Goal: Task Accomplishment & Management: Manage account settings

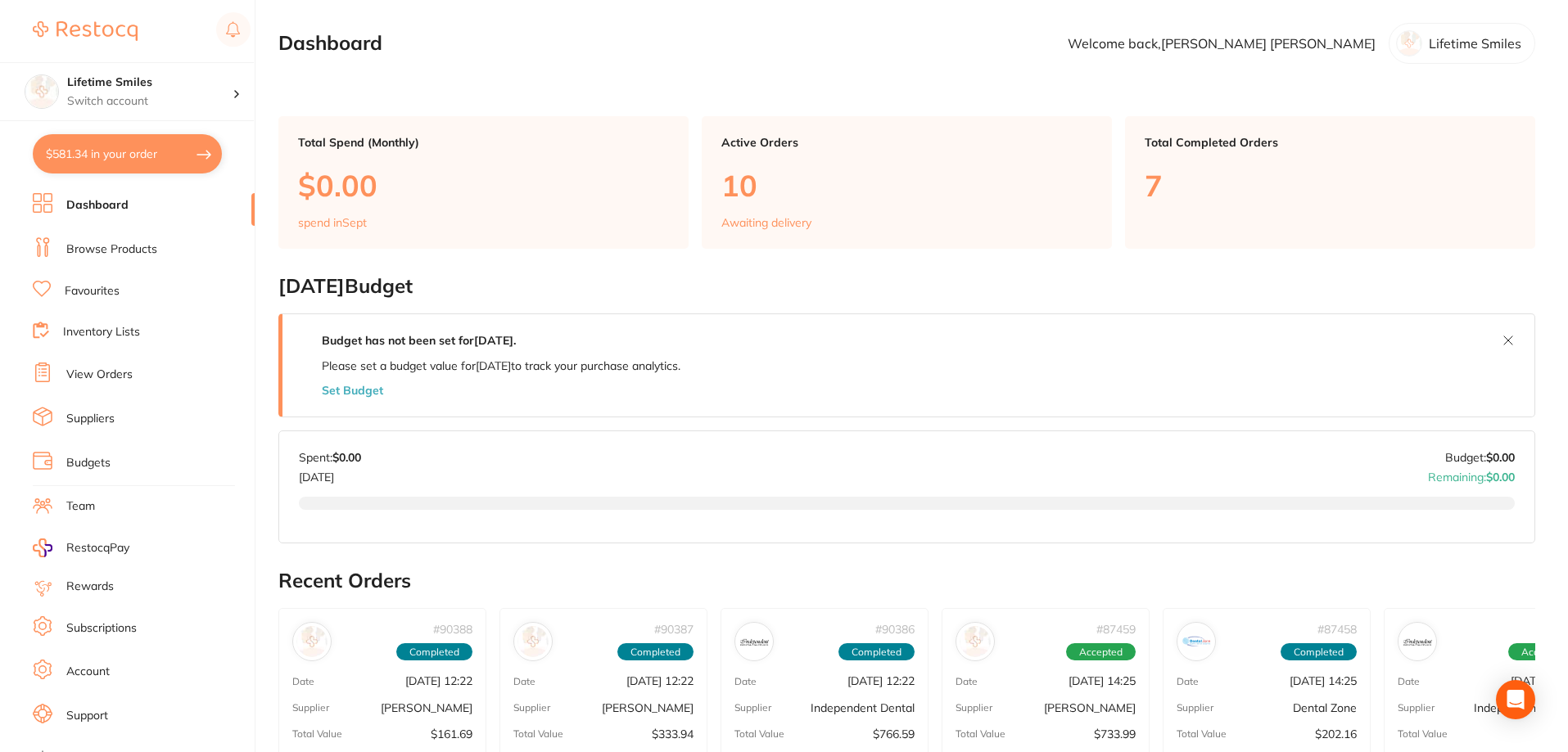
click at [751, 224] on p "Awaiting delivery" at bounding box center [766, 223] width 90 height 13
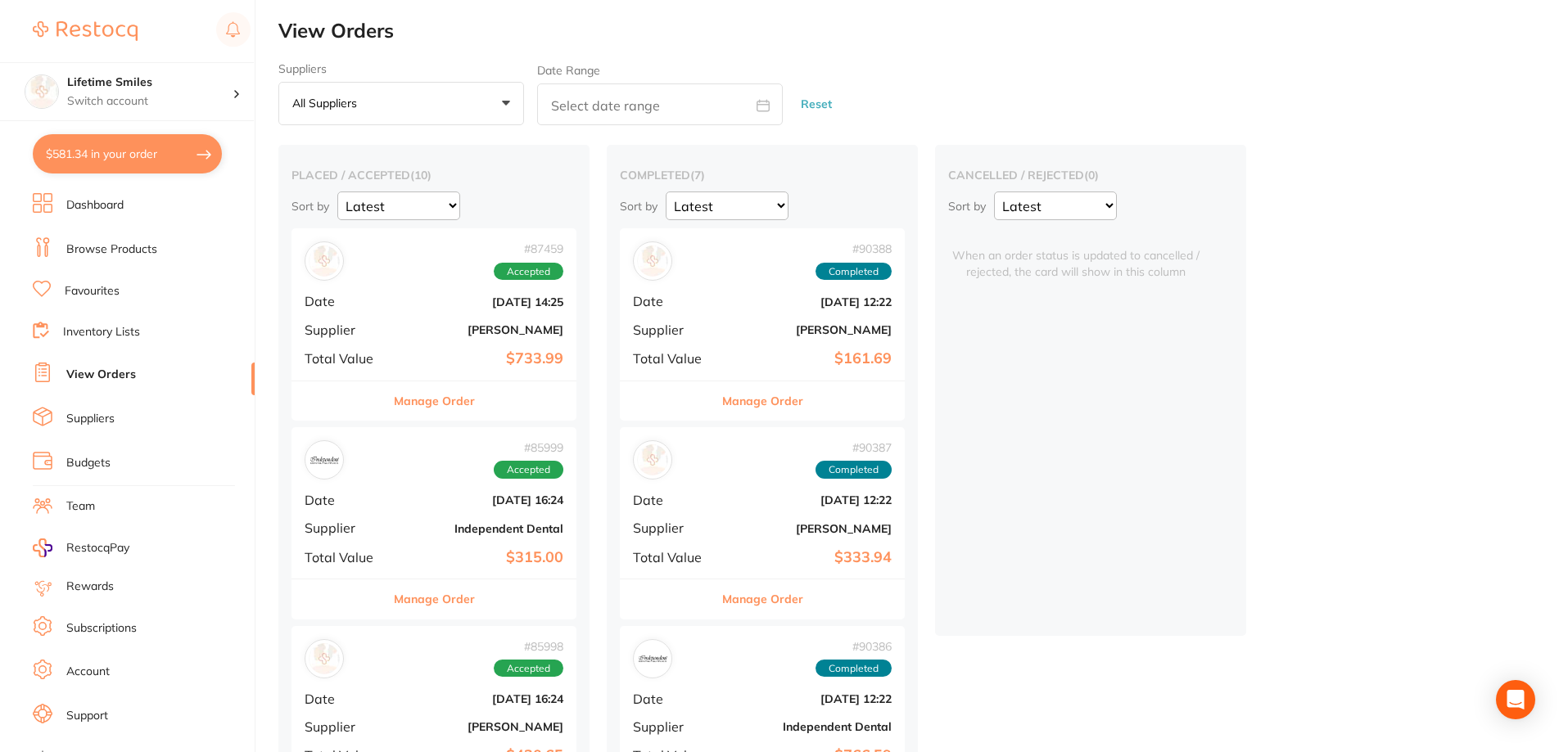
click at [455, 402] on button "Manage Order" at bounding box center [434, 401] width 81 height 39
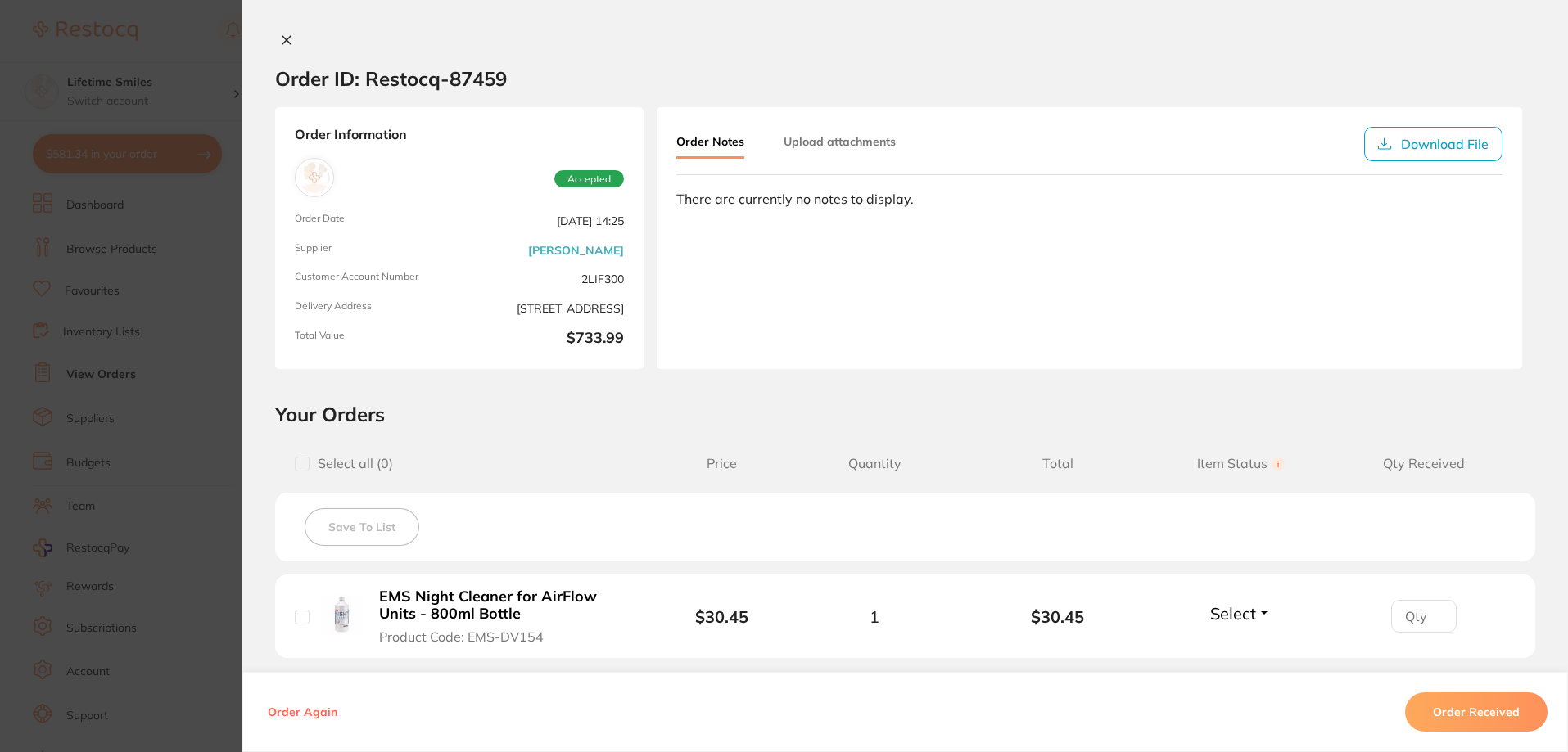
click at [1462, 706] on button "Order Received" at bounding box center [1477, 712] width 143 height 39
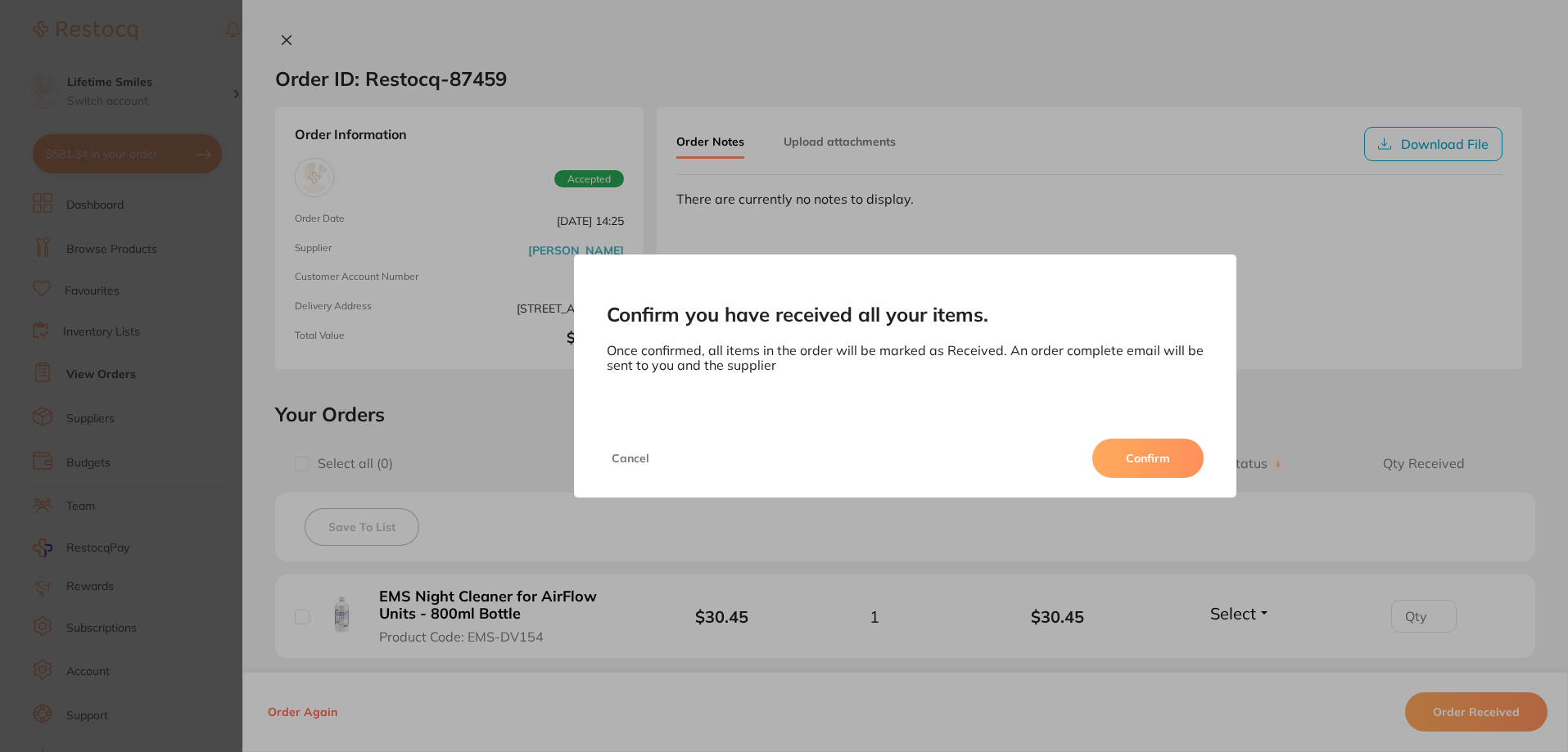
click at [1141, 454] on button "Confirm" at bounding box center [1148, 458] width 111 height 39
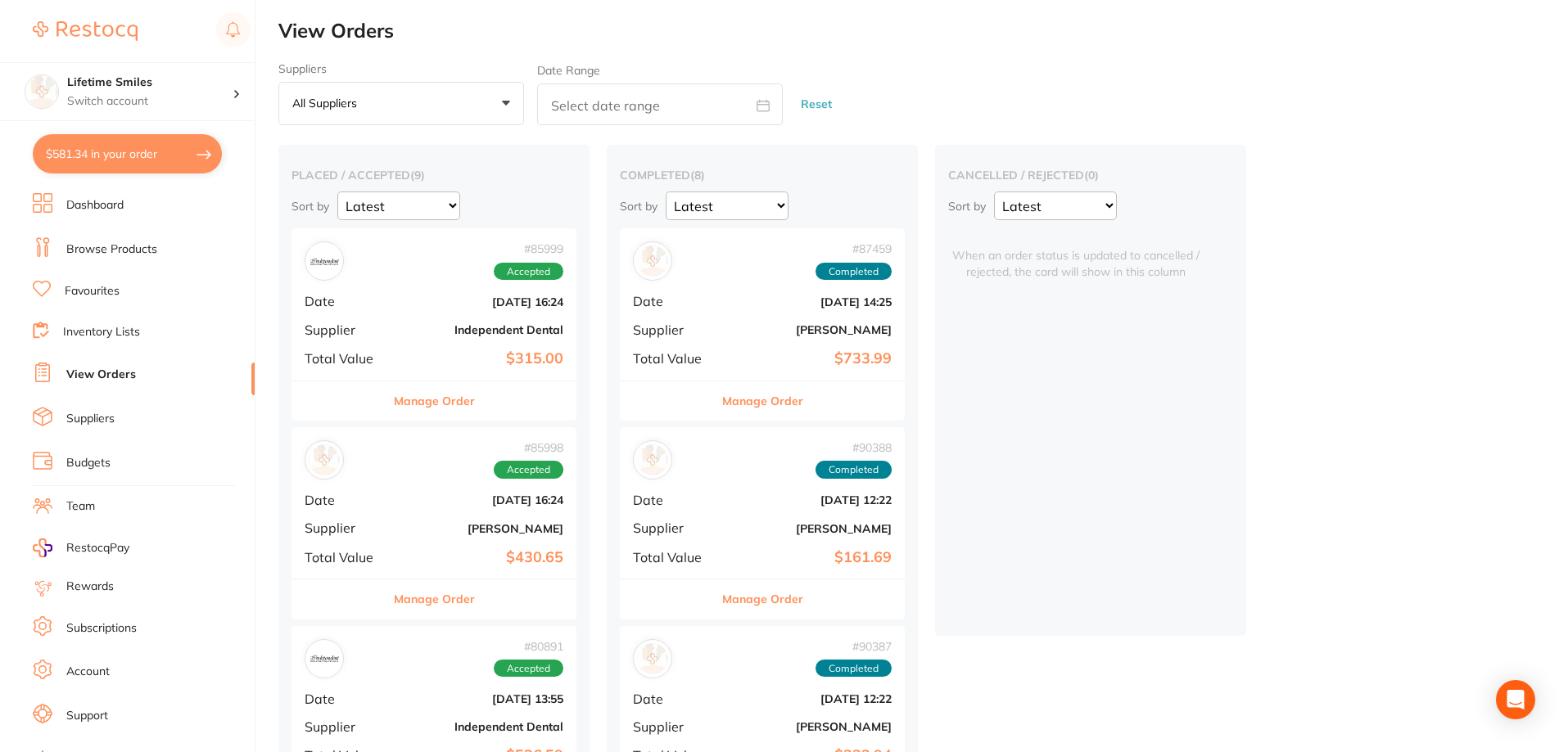
click at [429, 396] on button "Manage Order" at bounding box center [434, 401] width 81 height 39
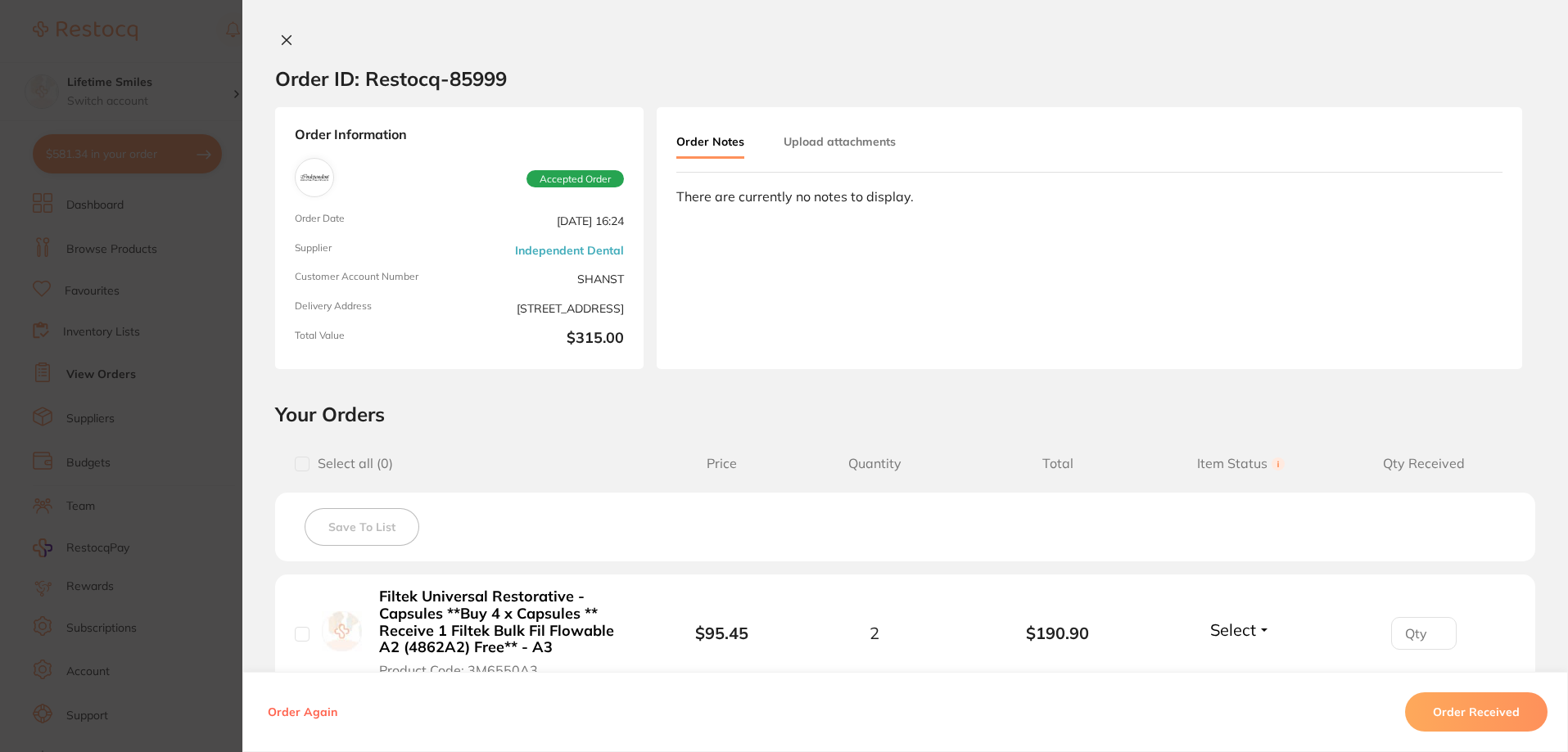
click at [281, 35] on icon at bounding box center [287, 40] width 13 height 13
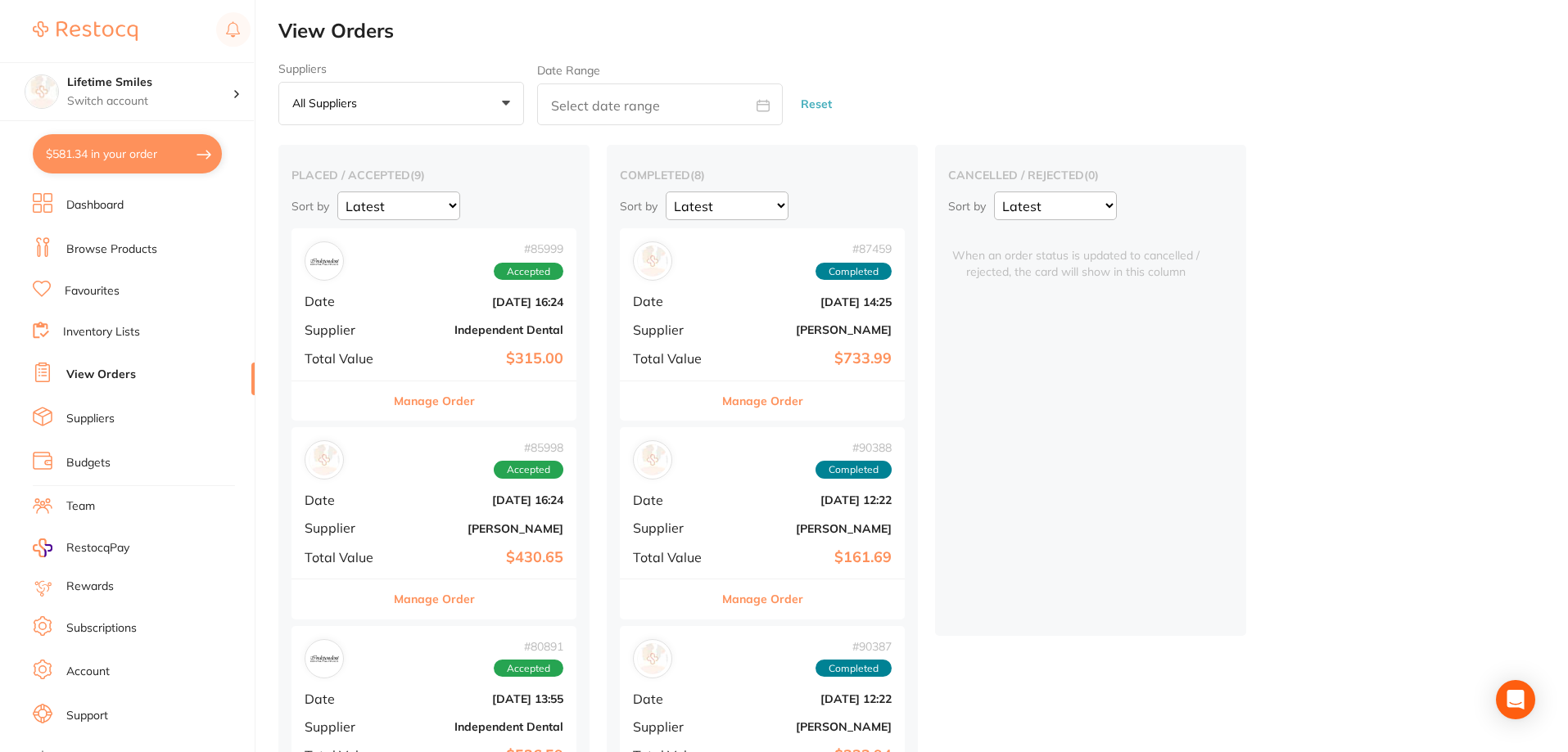
click at [446, 603] on button "Manage Order" at bounding box center [434, 599] width 81 height 39
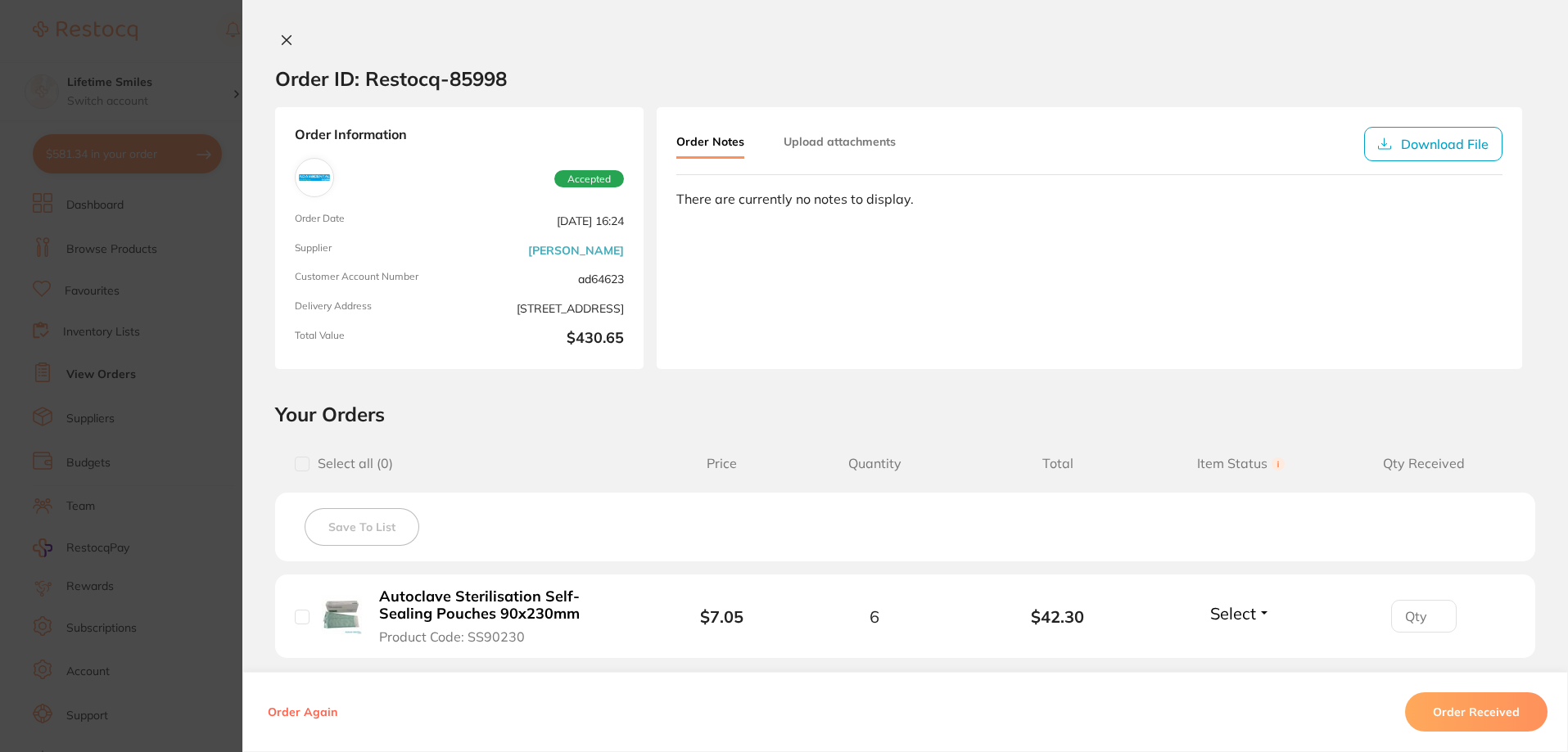
click at [1441, 708] on button "Order Received" at bounding box center [1477, 712] width 143 height 39
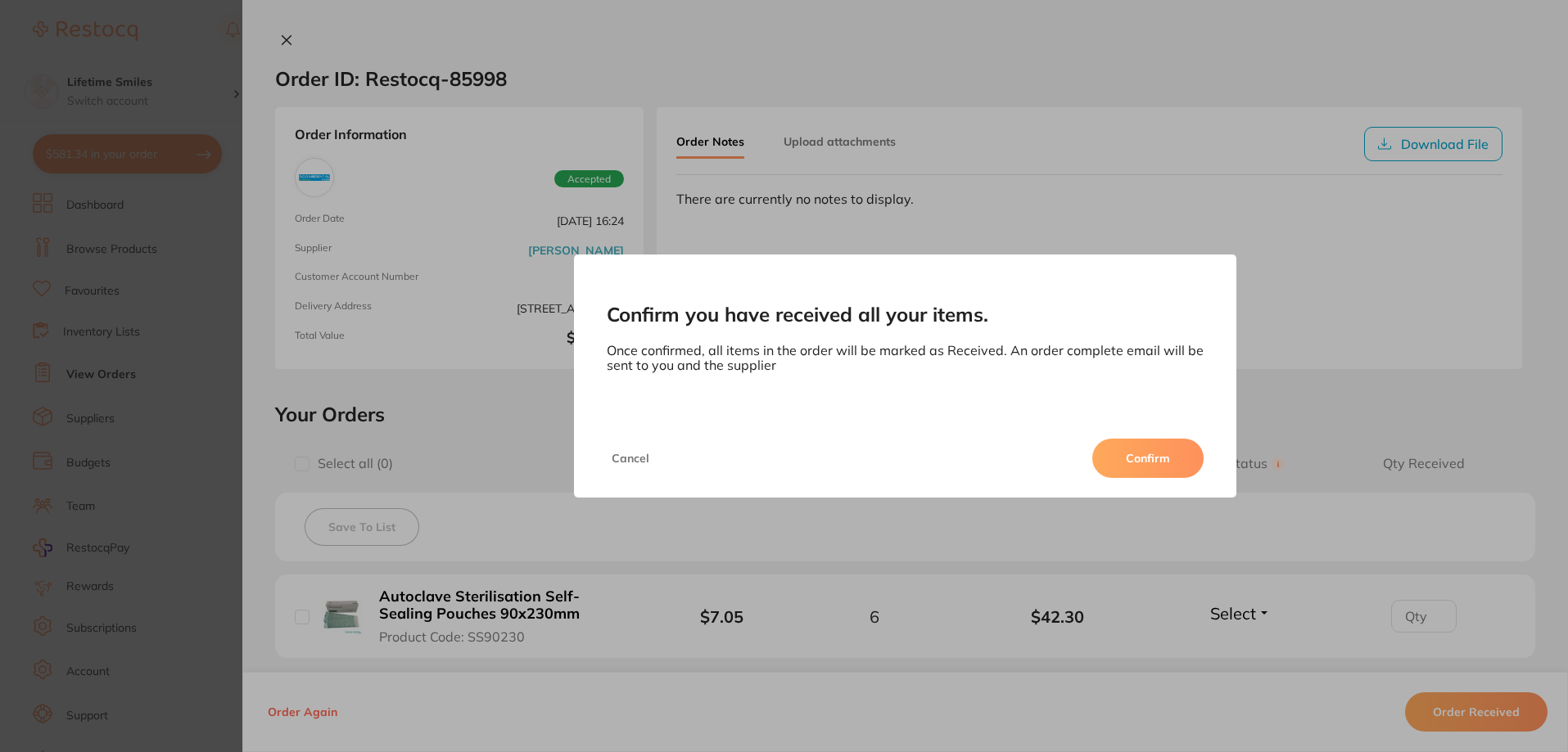
click at [1185, 468] on button "Confirm" at bounding box center [1148, 458] width 111 height 39
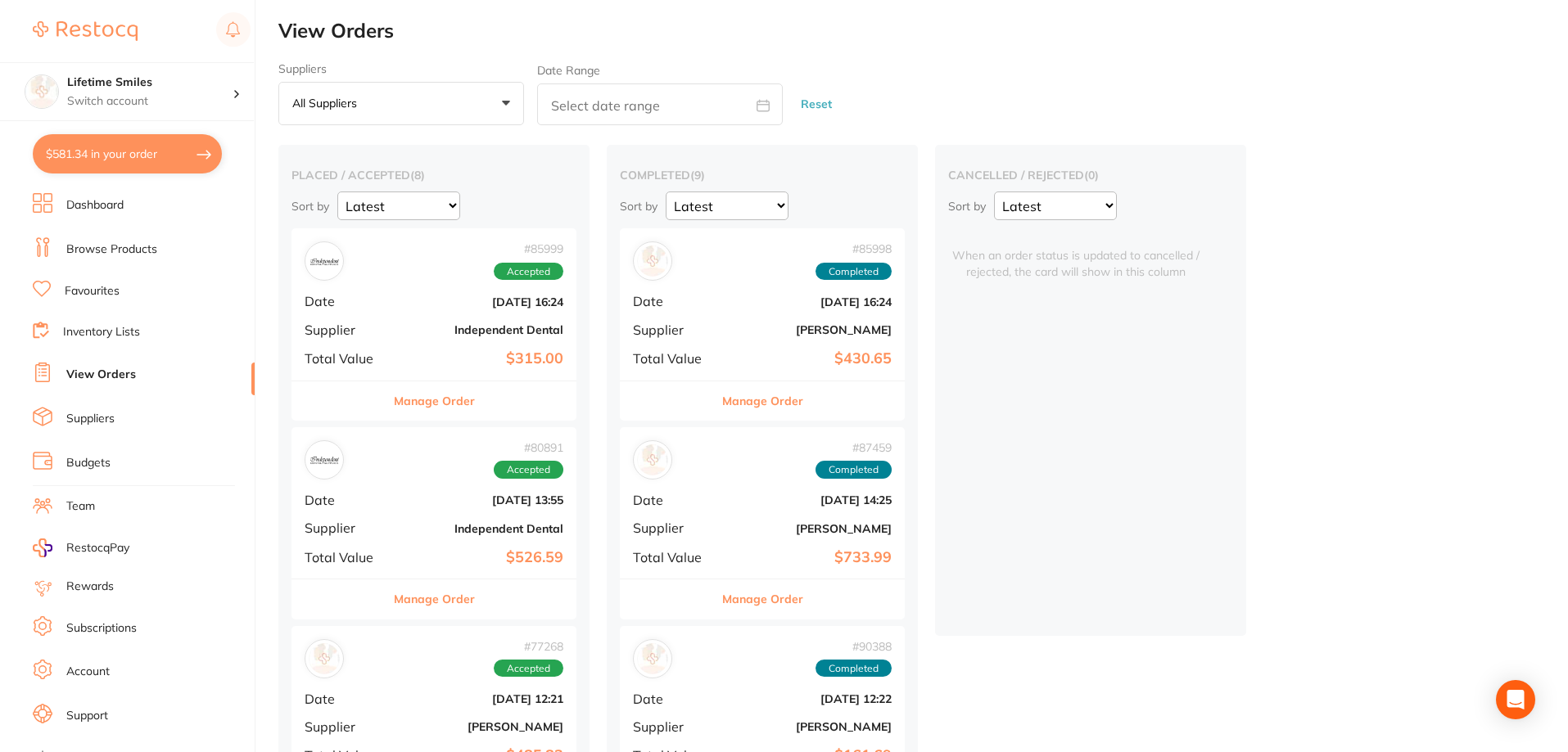
click at [443, 406] on button "Manage Order" at bounding box center [434, 401] width 81 height 39
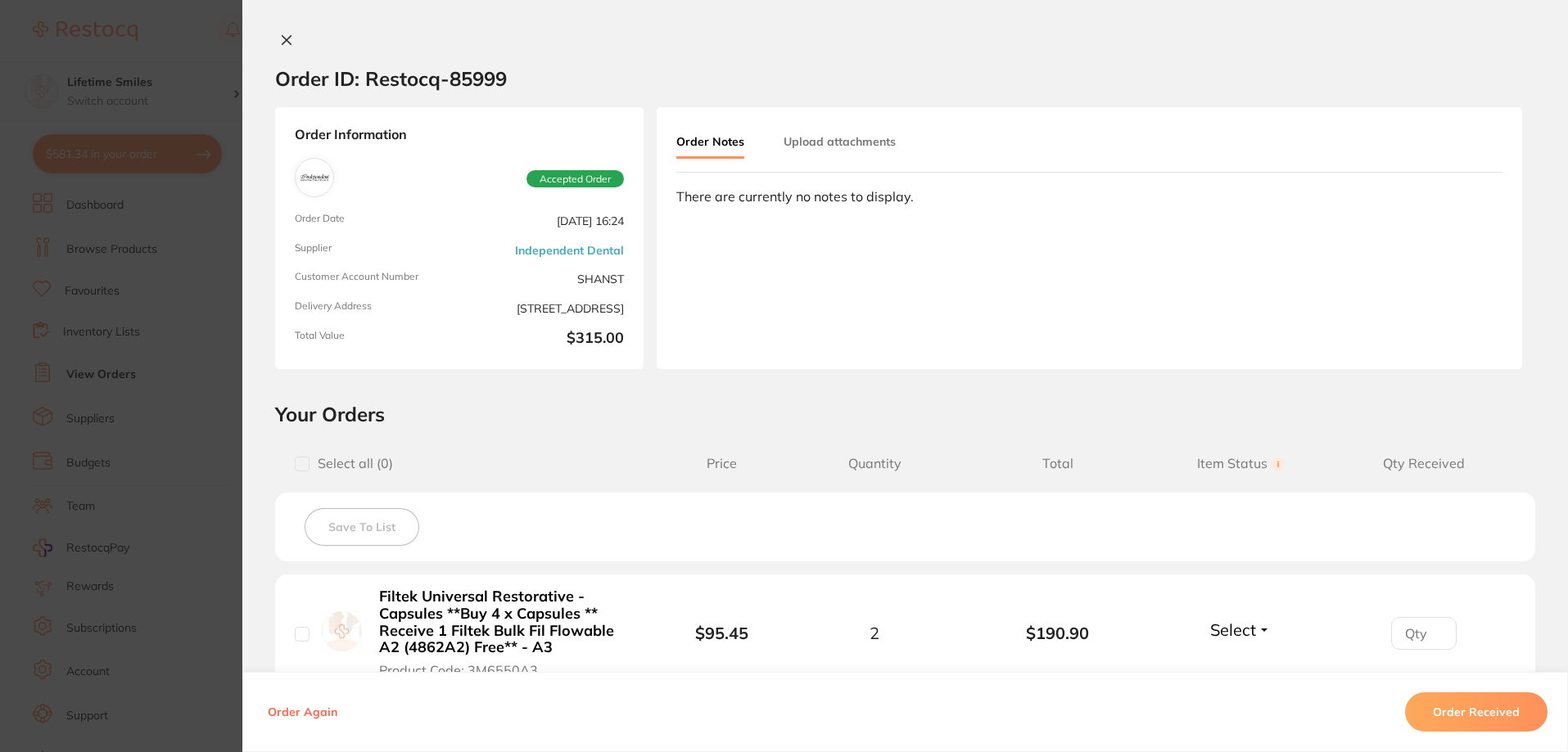
click at [280, 37] on icon at bounding box center [287, 40] width 13 height 13
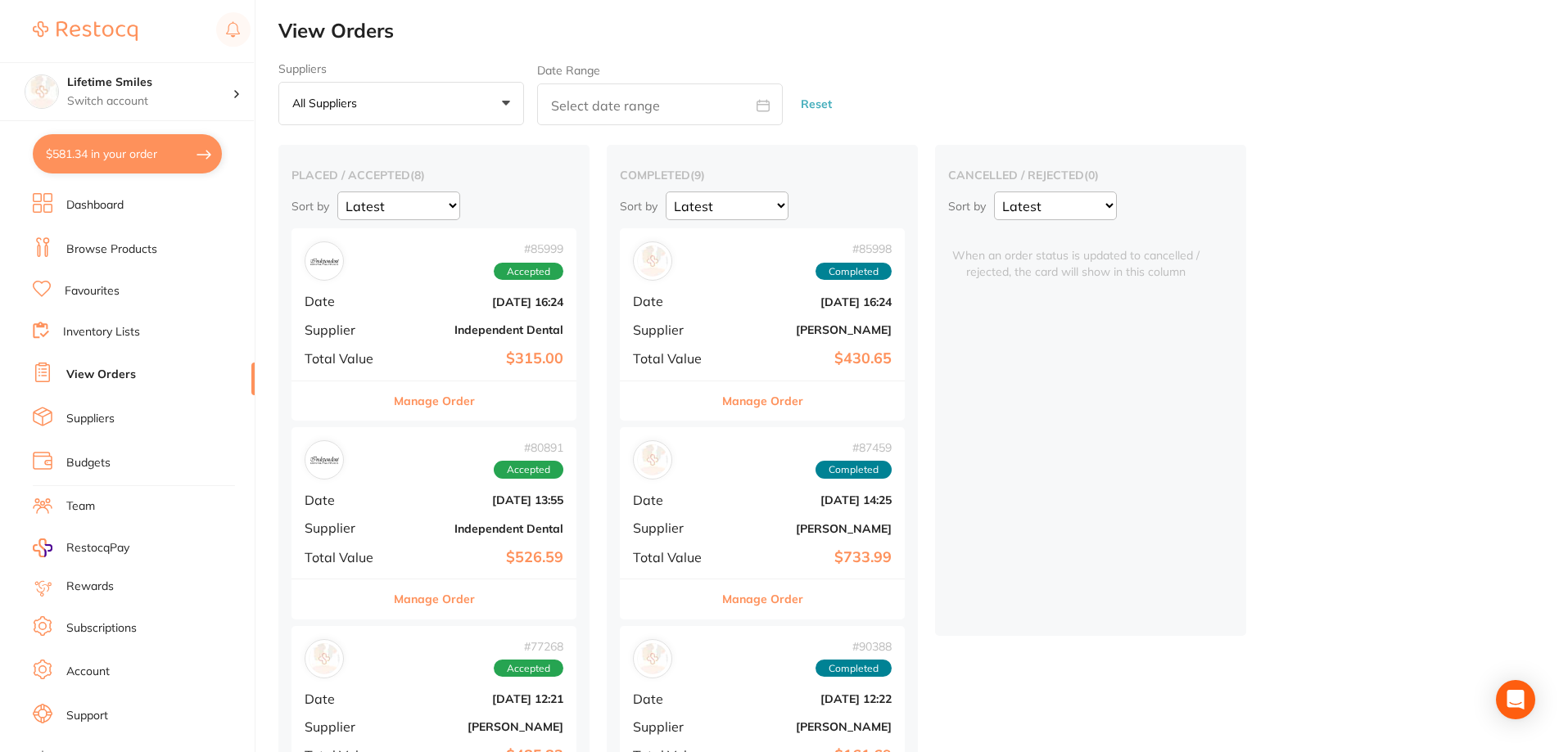
click at [450, 604] on button "Manage Order" at bounding box center [434, 599] width 81 height 39
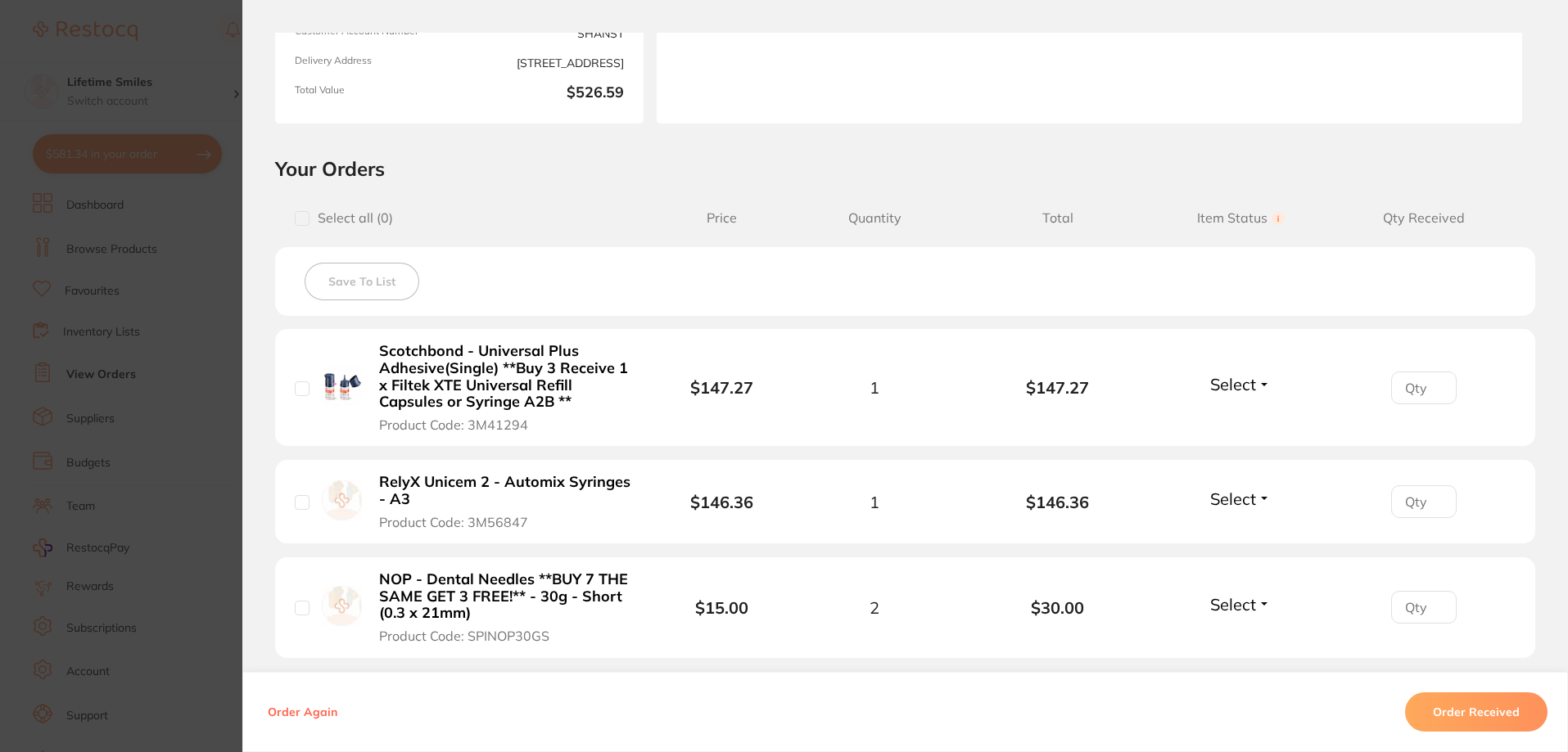
scroll to position [655, 0]
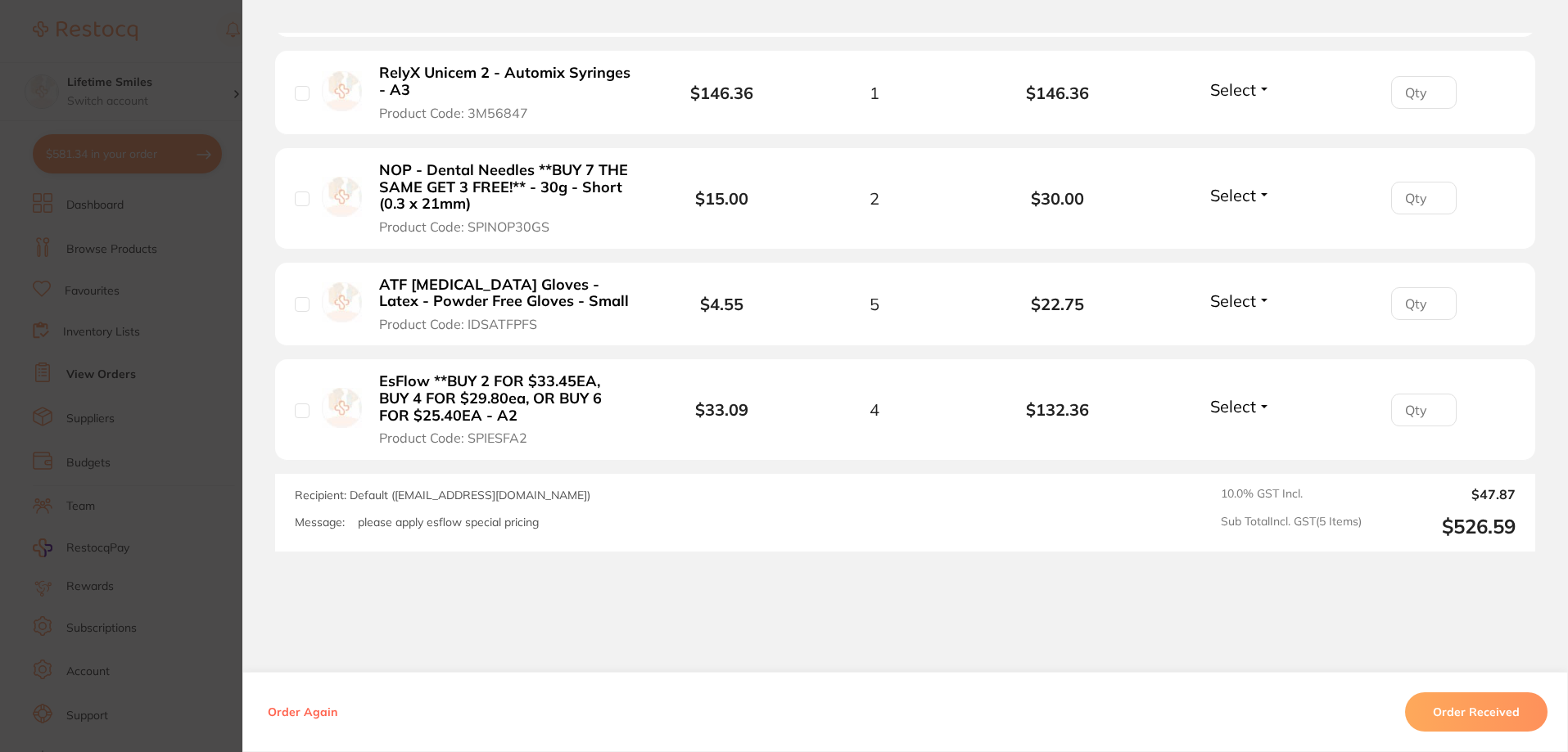
click at [1484, 707] on button "Order Received" at bounding box center [1477, 712] width 143 height 39
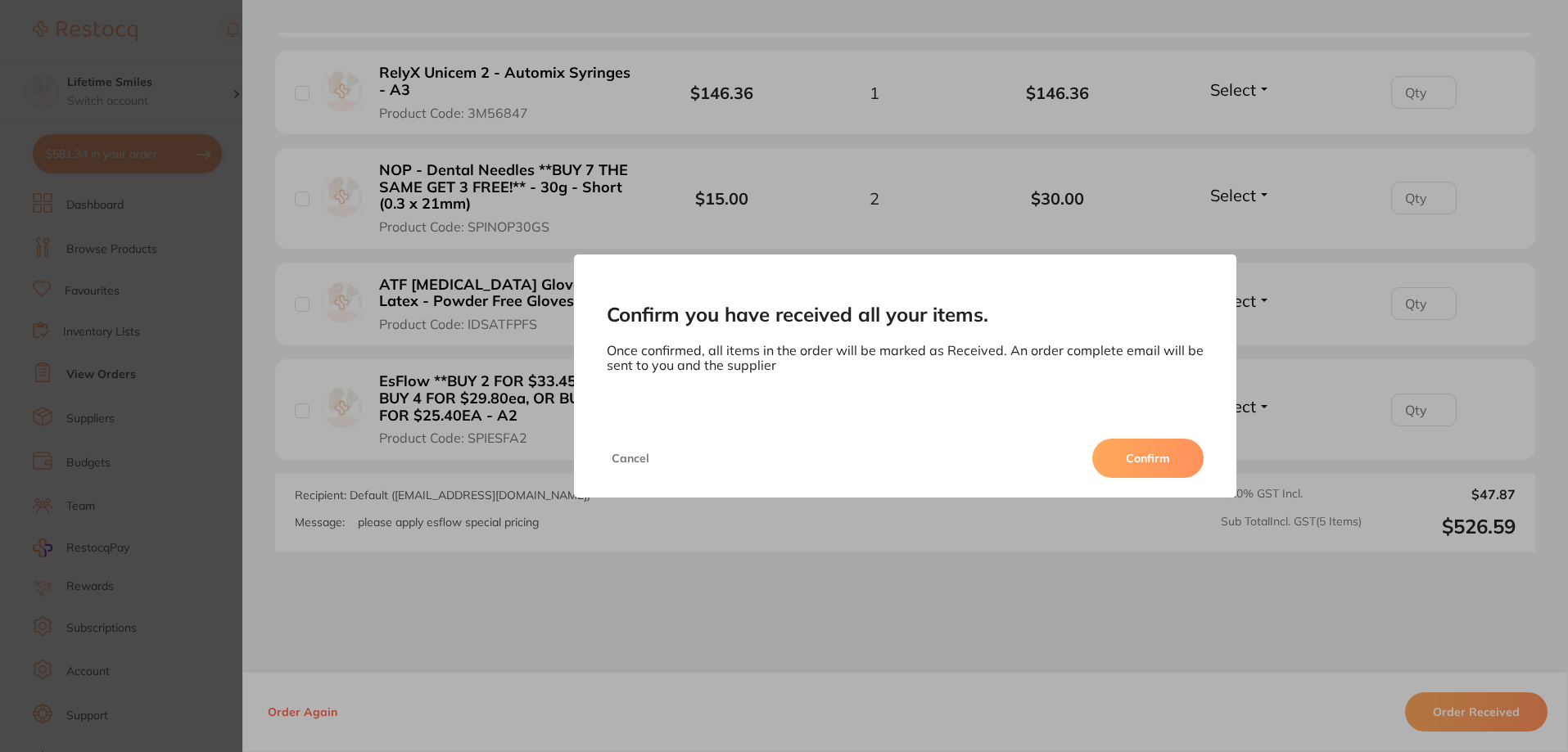
drag, startPoint x: 1151, startPoint y: 464, endPoint x: 1099, endPoint y: 460, distance: 52.2
click at [1150, 464] on button "Confirm" at bounding box center [1148, 458] width 111 height 39
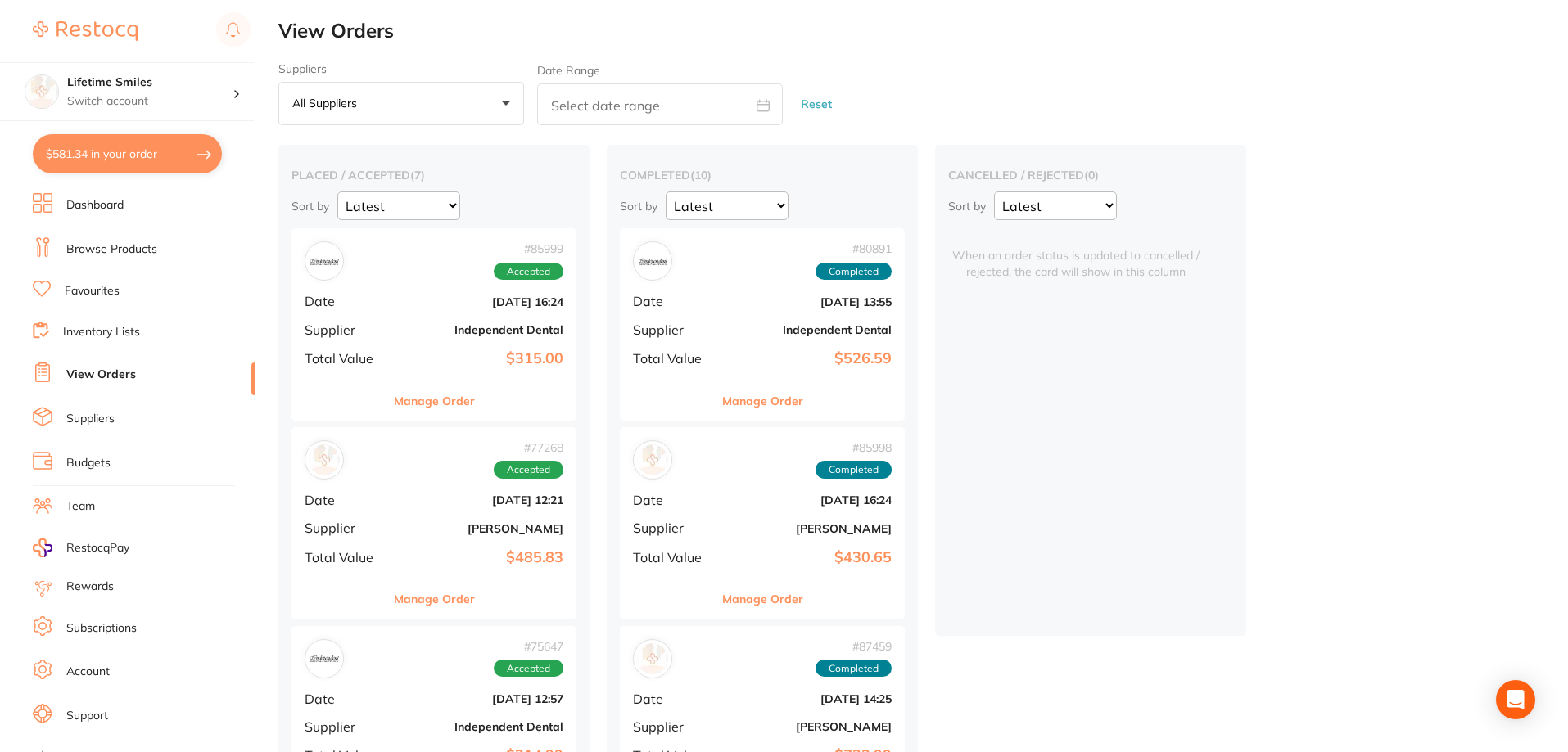
click at [443, 401] on button "Manage Order" at bounding box center [434, 401] width 81 height 39
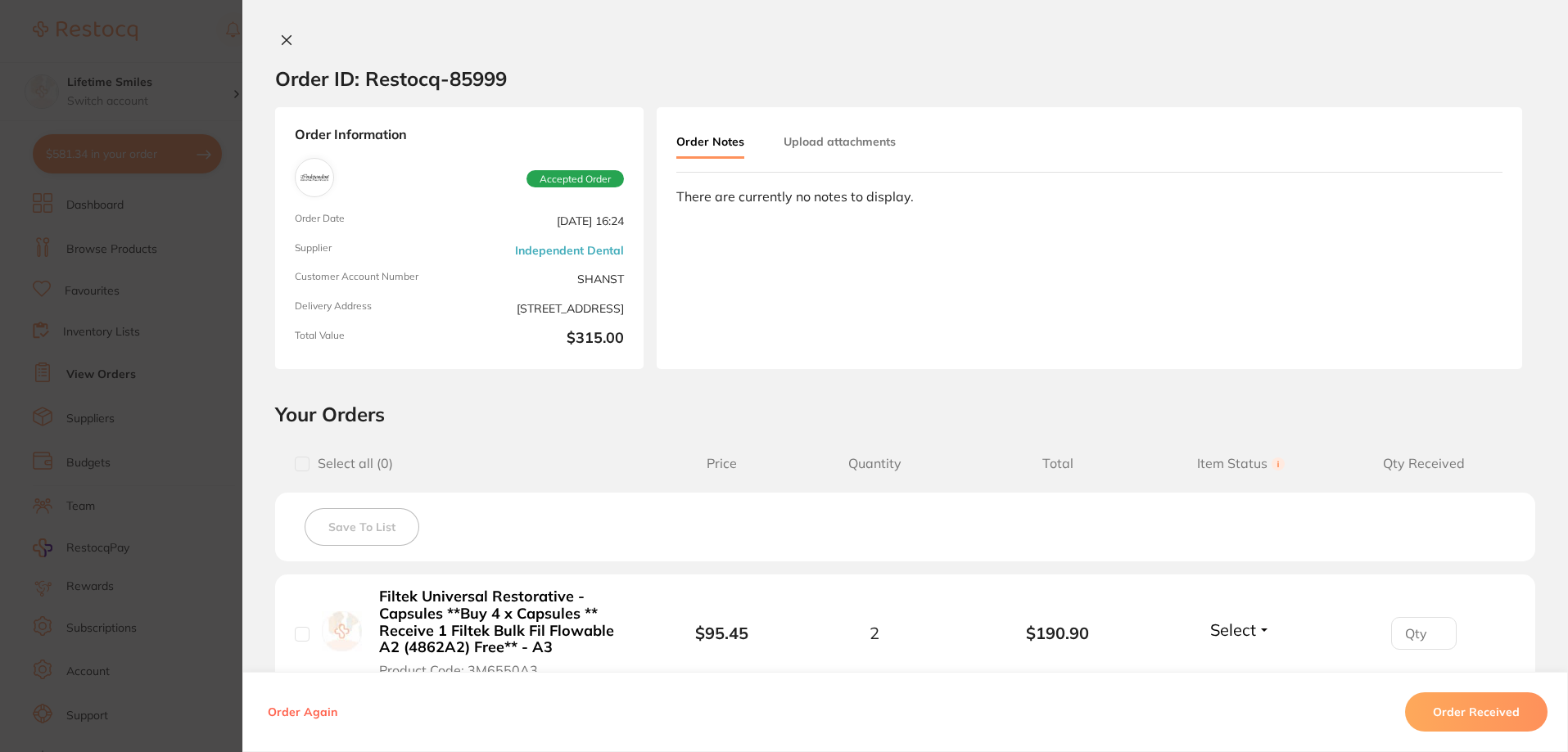
click at [1535, 707] on button "Order Received" at bounding box center [1477, 712] width 143 height 39
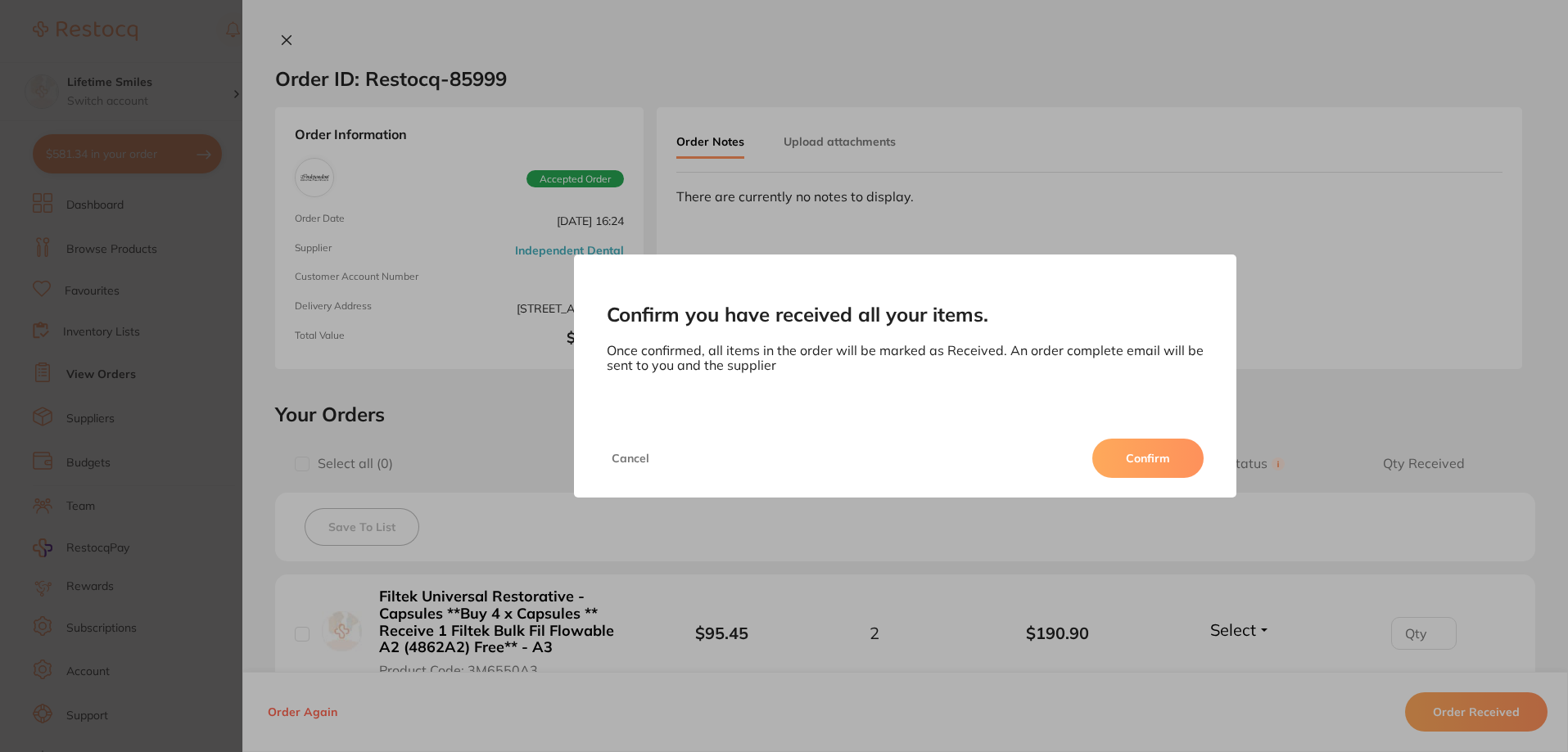
click at [1161, 454] on button "Confirm" at bounding box center [1148, 458] width 111 height 39
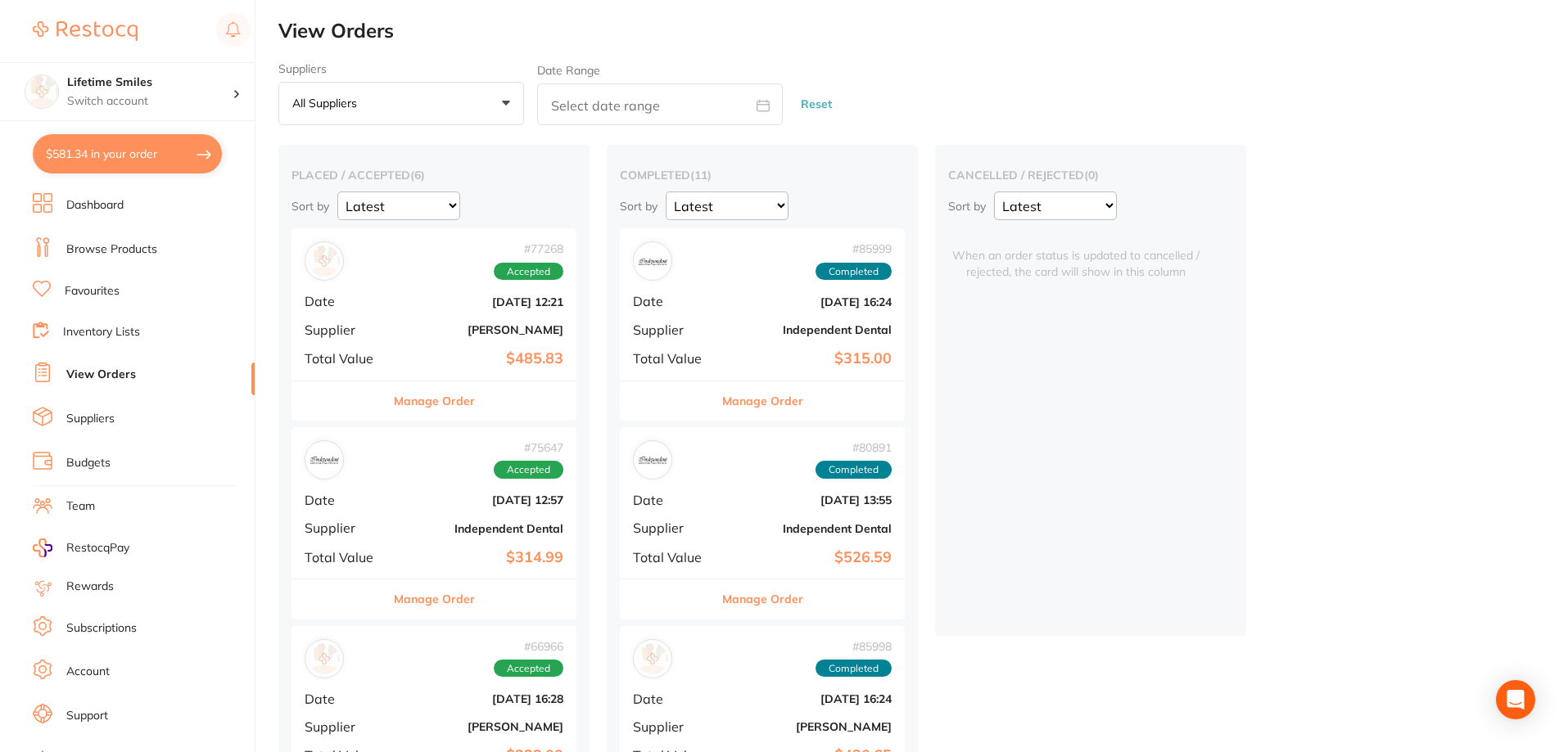
click at [461, 394] on button "Manage Order" at bounding box center [434, 401] width 81 height 39
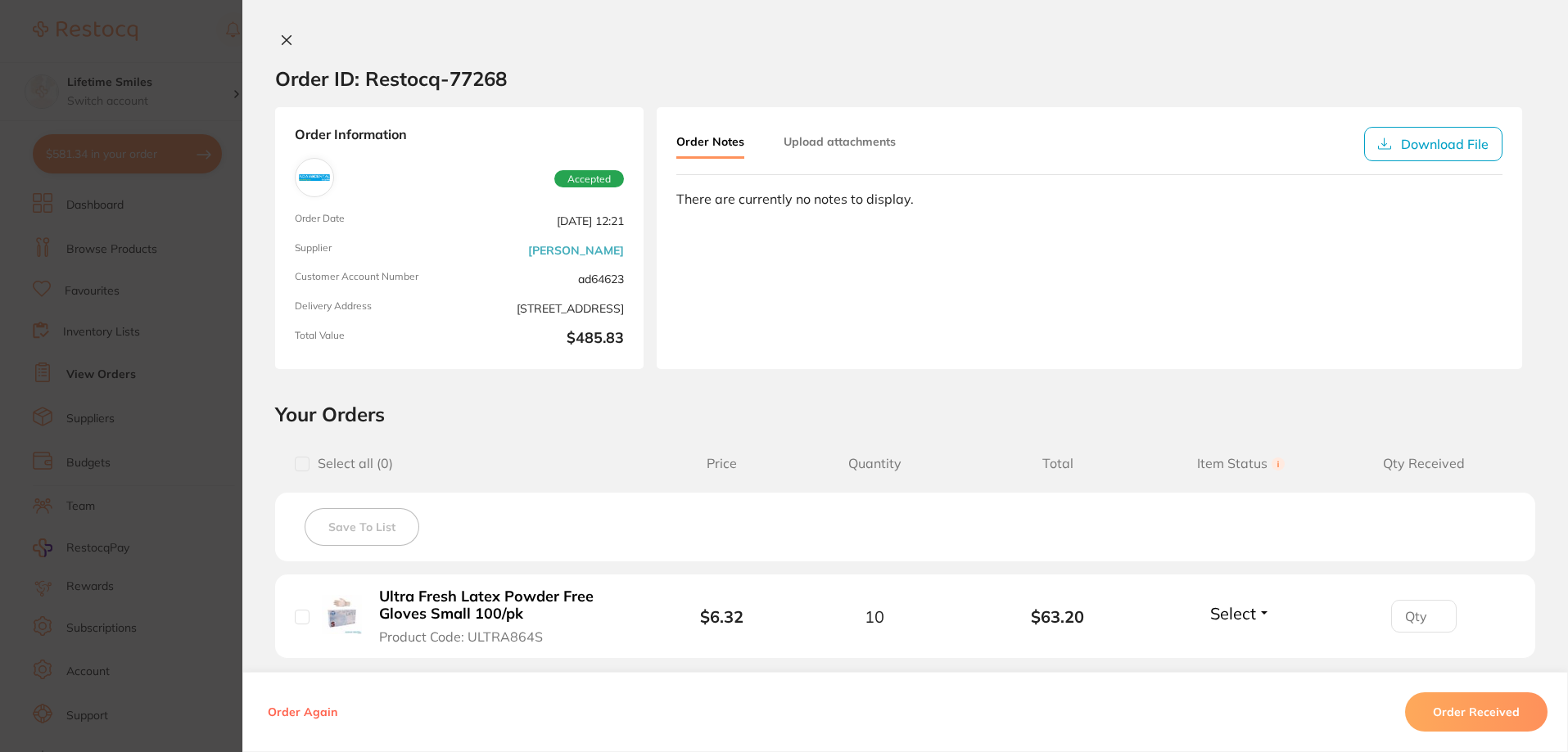
click at [1487, 720] on button "Order Received" at bounding box center [1477, 712] width 143 height 39
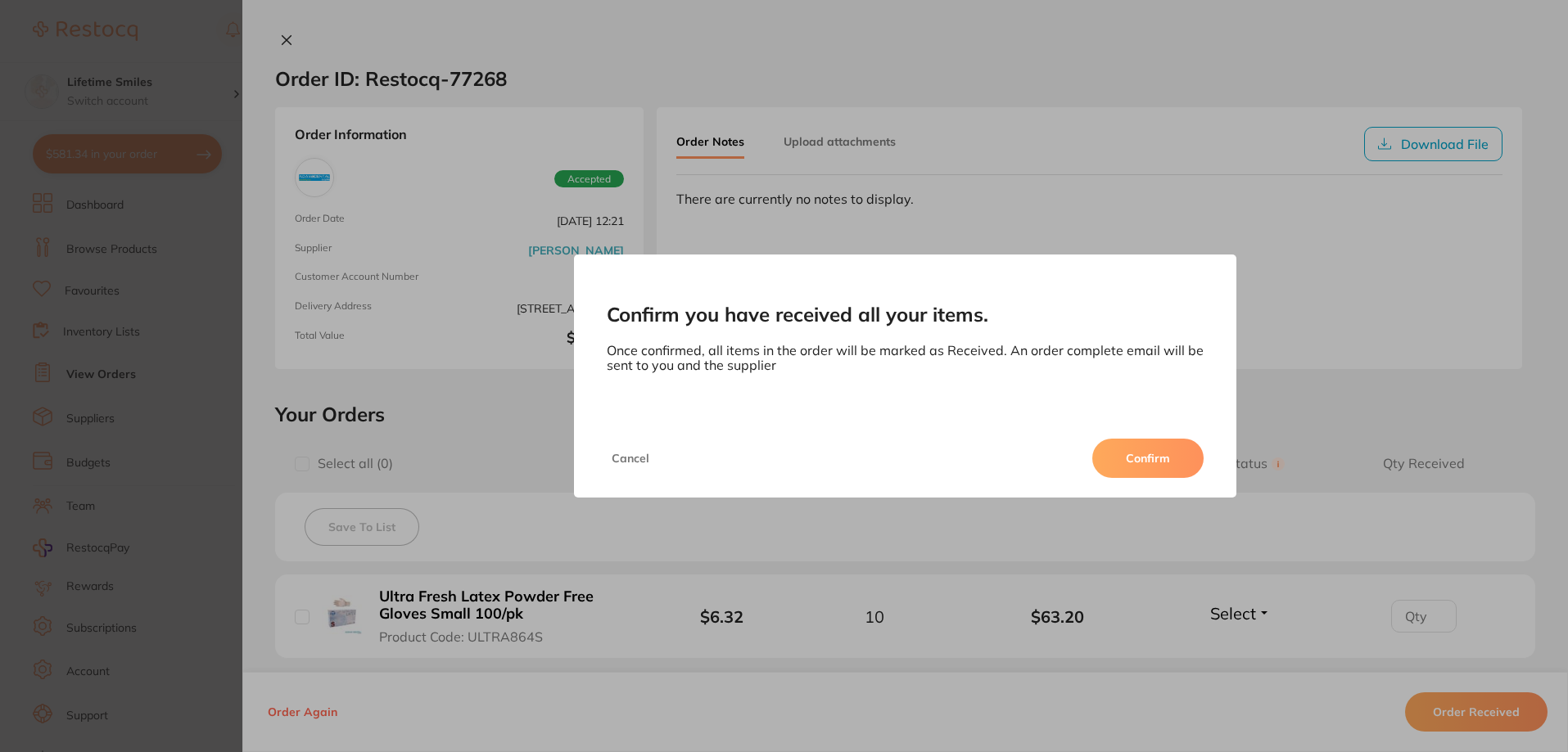
click at [1167, 460] on button "Confirm" at bounding box center [1148, 458] width 111 height 39
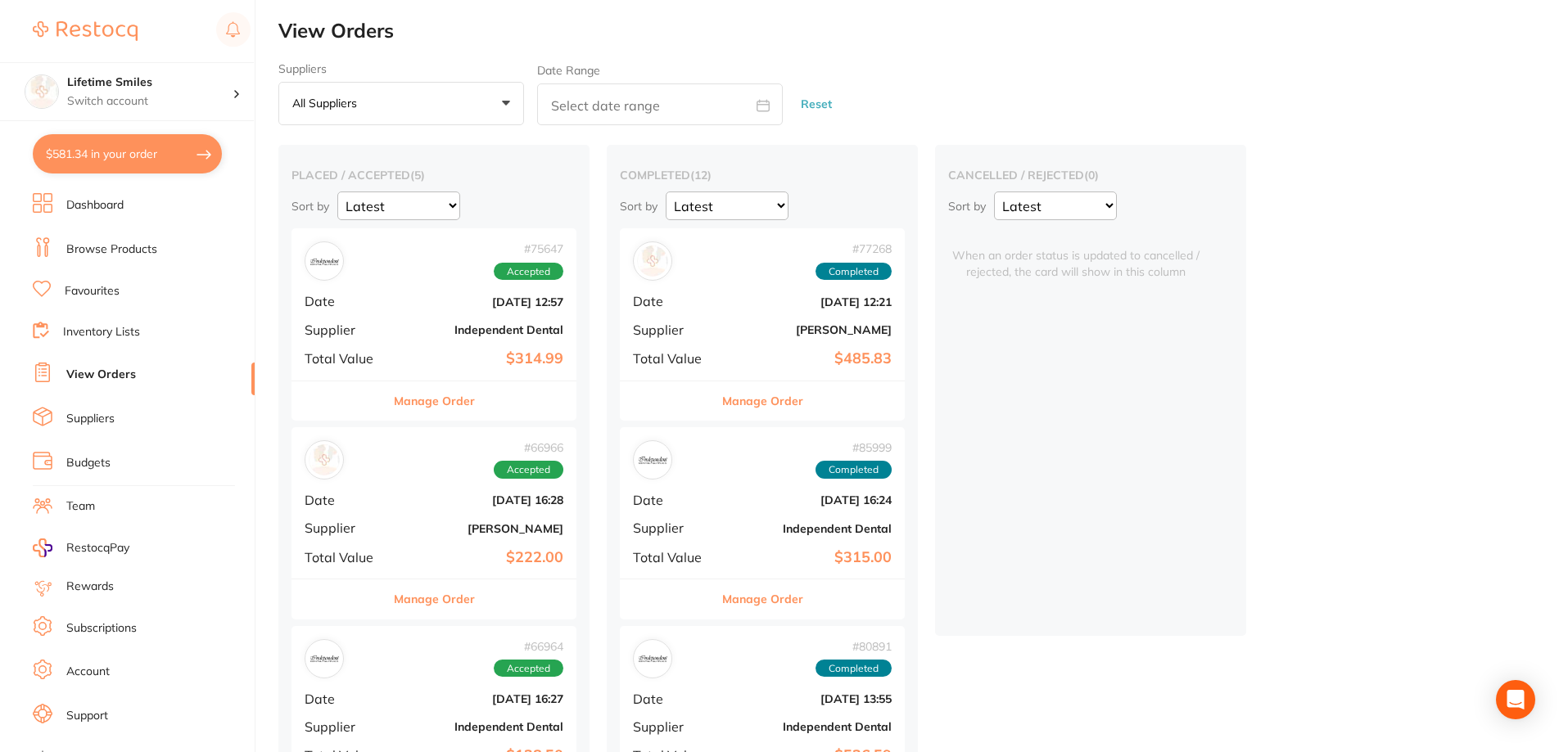
click at [406, 396] on button "Manage Order" at bounding box center [434, 401] width 81 height 39
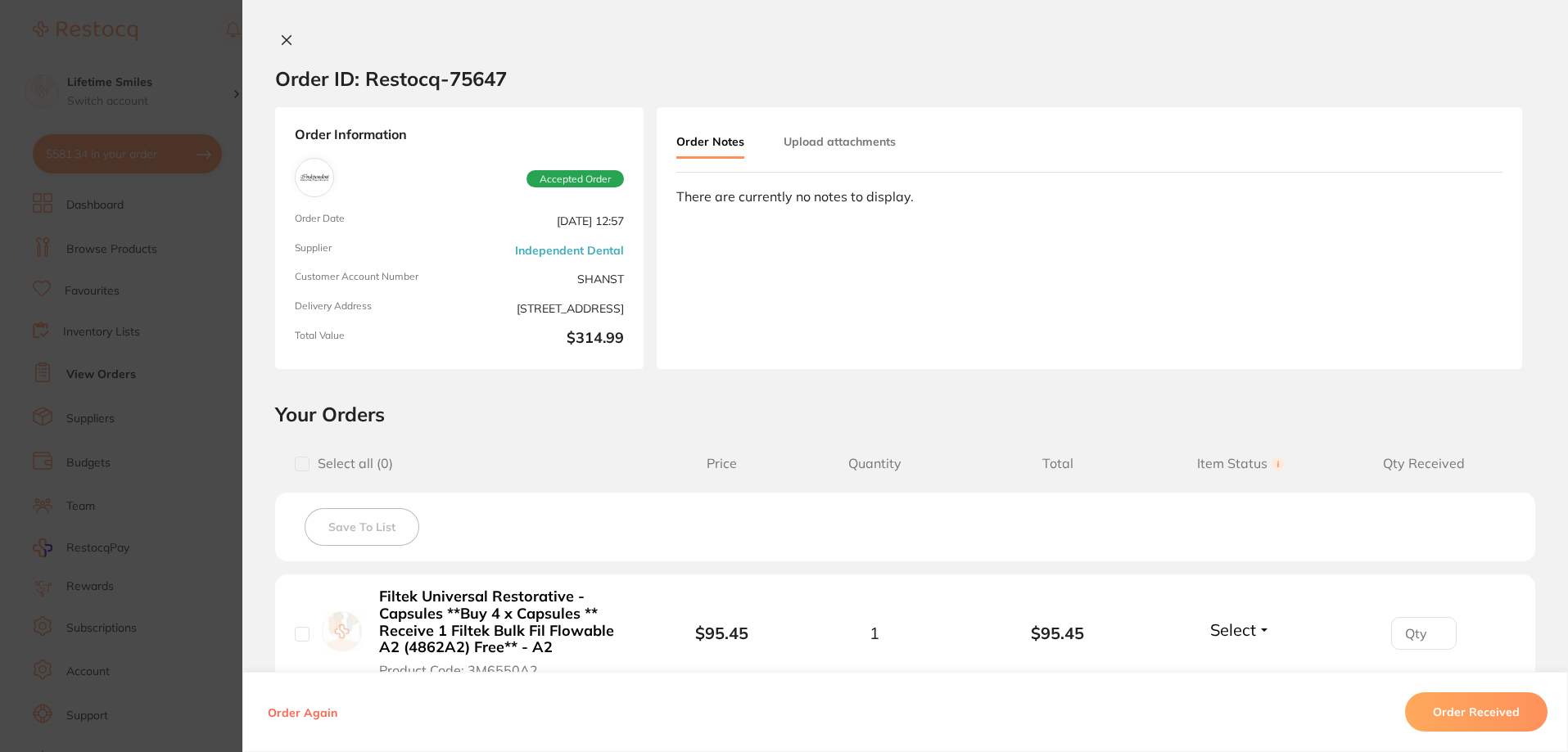
click at [1518, 707] on button "Order Received" at bounding box center [1477, 712] width 143 height 39
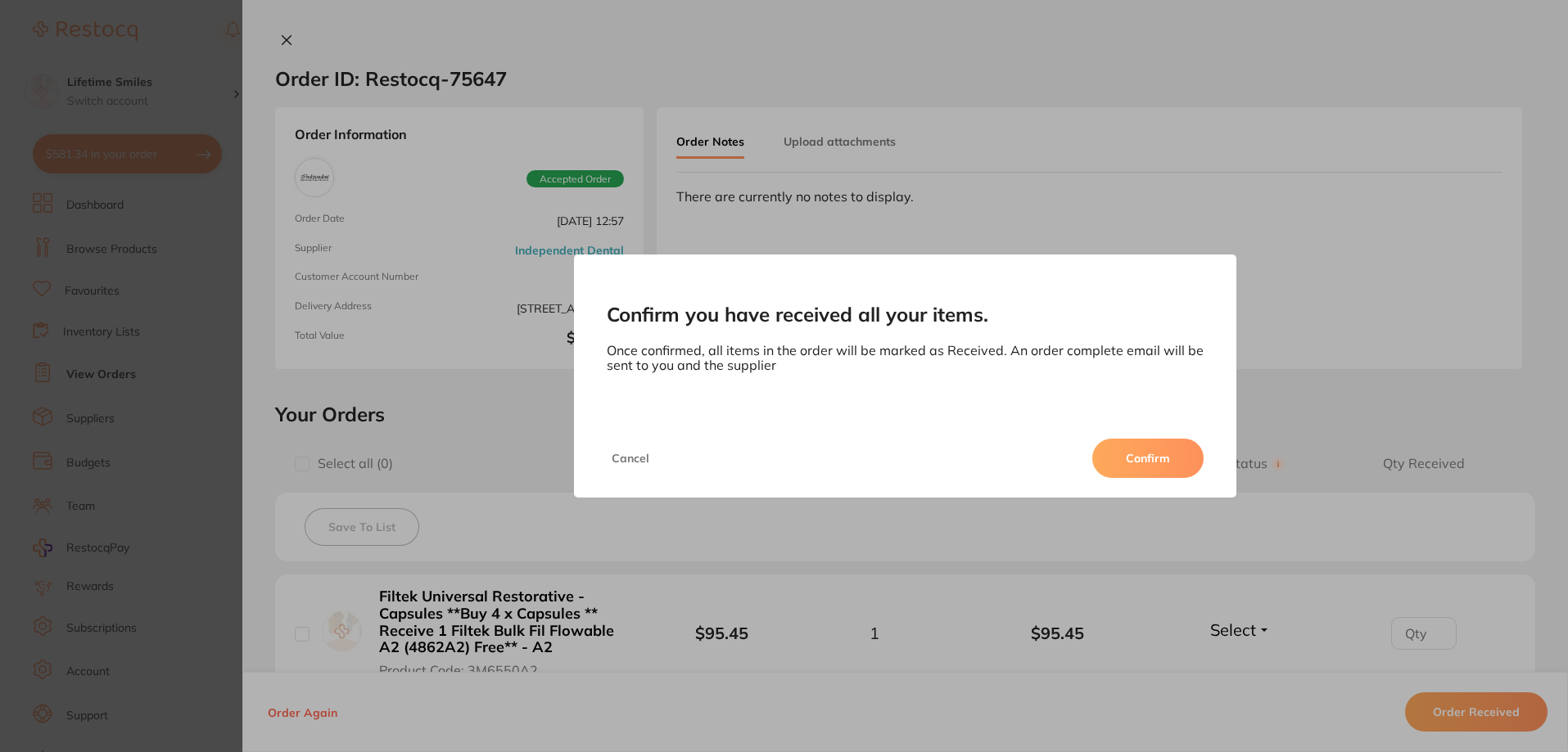
click at [1122, 443] on button "Confirm" at bounding box center [1148, 458] width 111 height 39
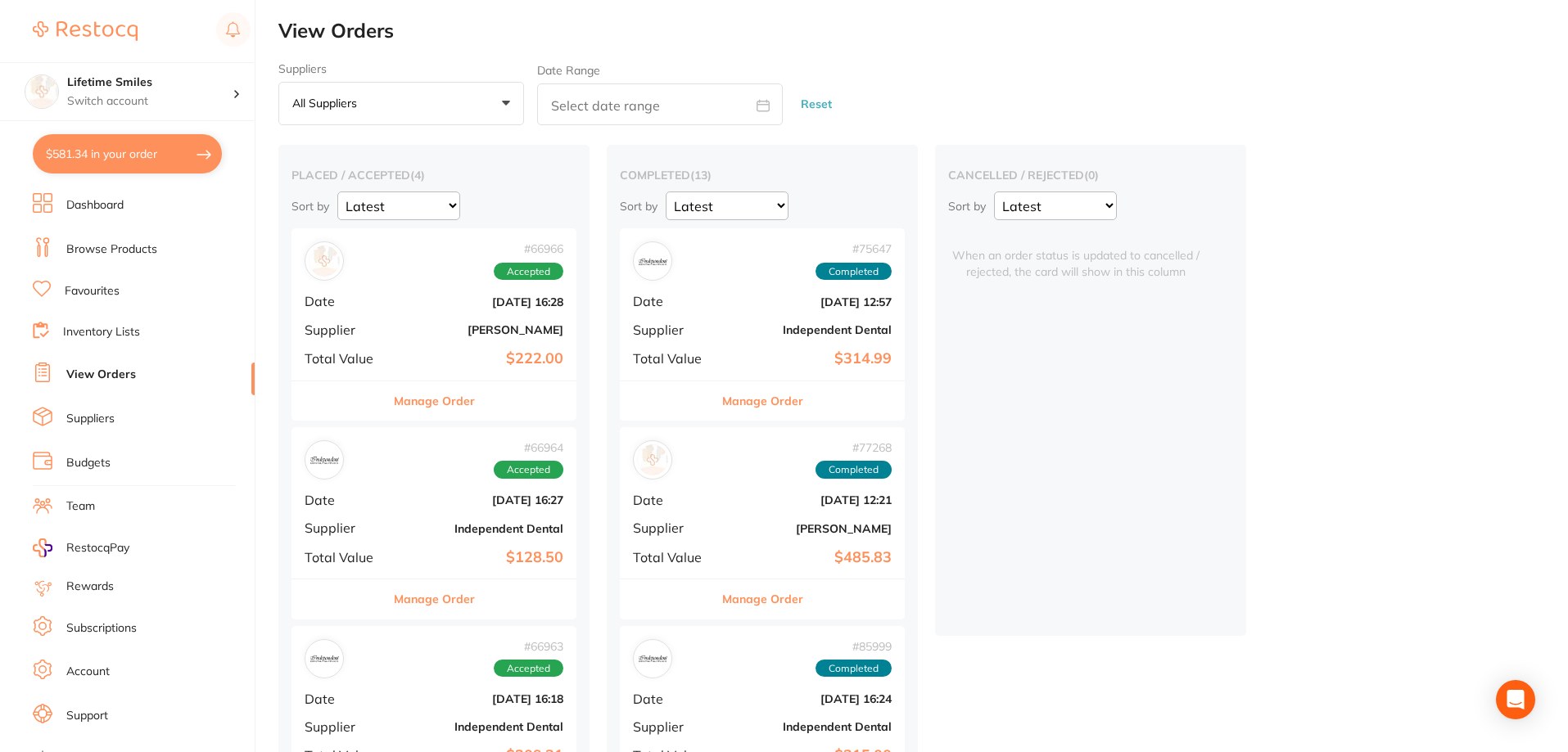
click at [429, 400] on button "Manage Order" at bounding box center [434, 401] width 81 height 39
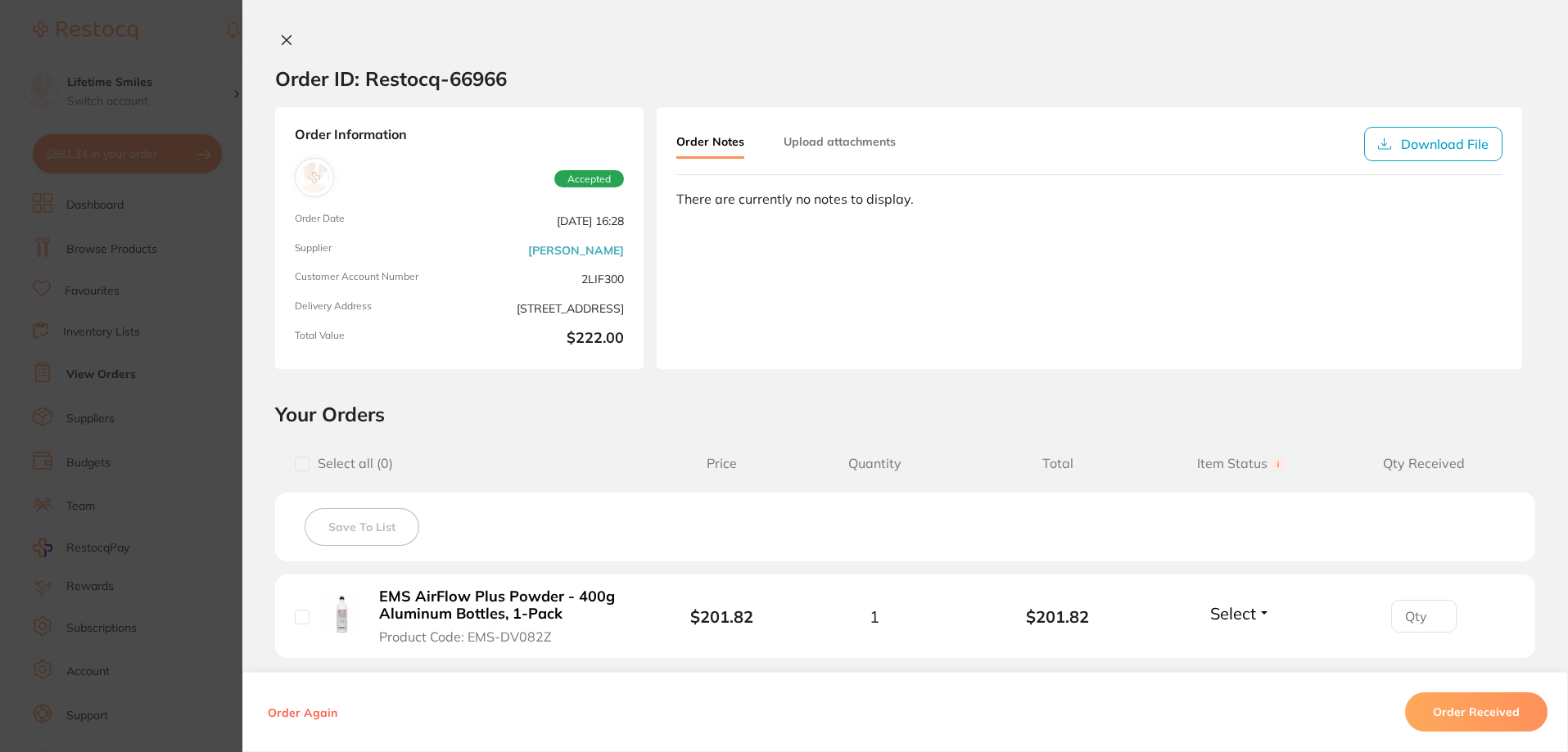
click at [1458, 713] on button "Order Received" at bounding box center [1477, 712] width 143 height 39
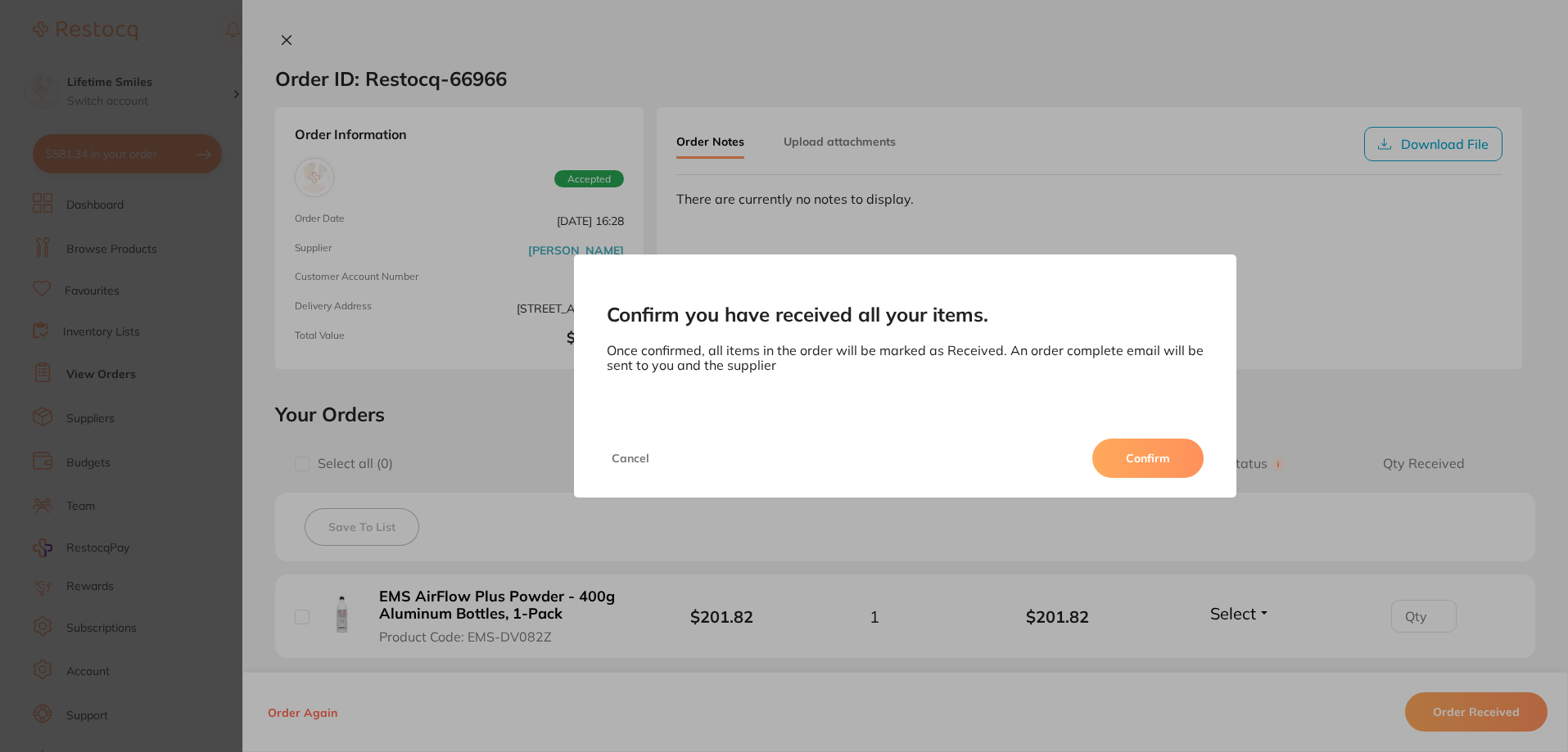
click at [1150, 458] on button "Confirm" at bounding box center [1148, 458] width 111 height 39
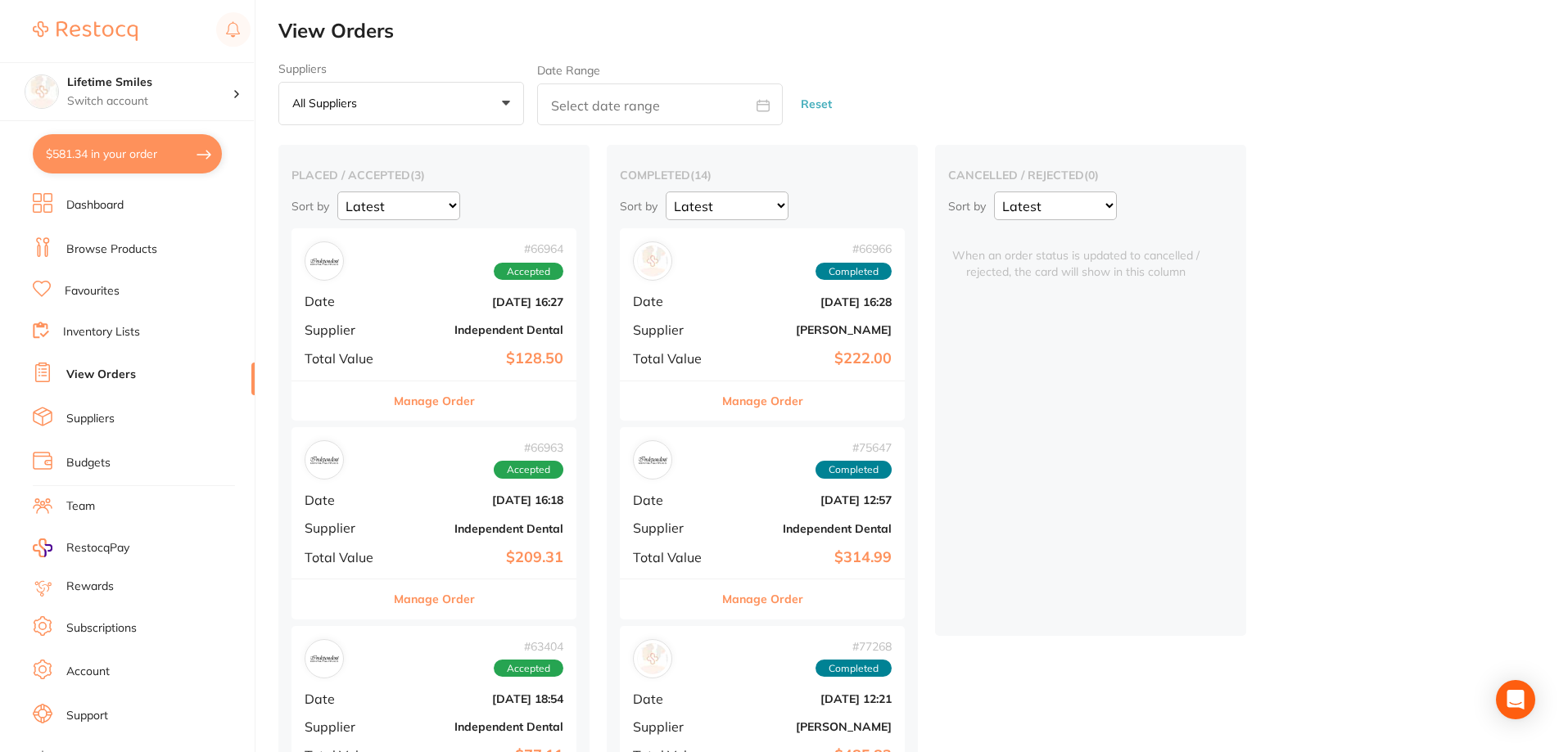
click at [427, 401] on button "Manage Order" at bounding box center [434, 401] width 81 height 39
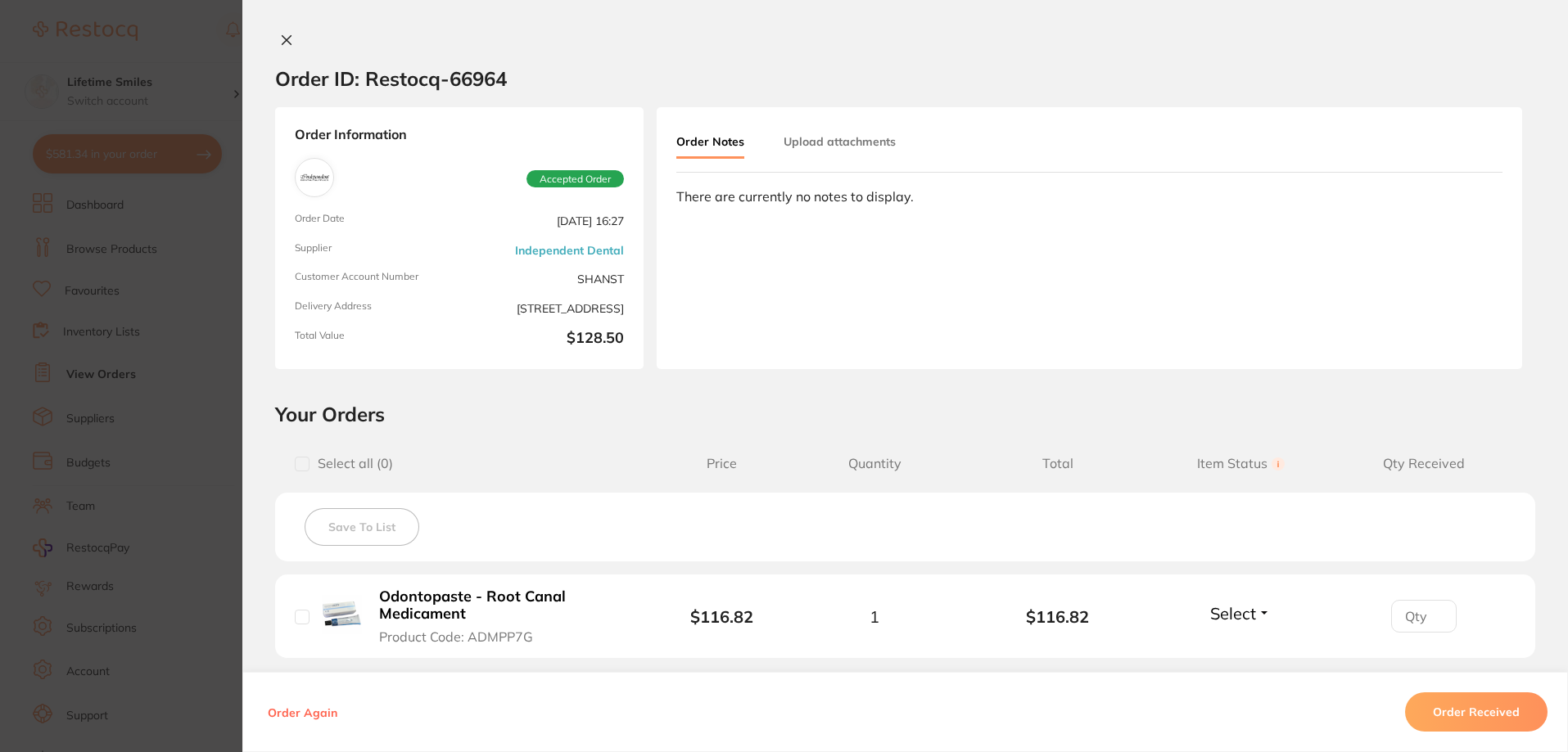
click at [1504, 707] on button "Order Received" at bounding box center [1477, 712] width 143 height 39
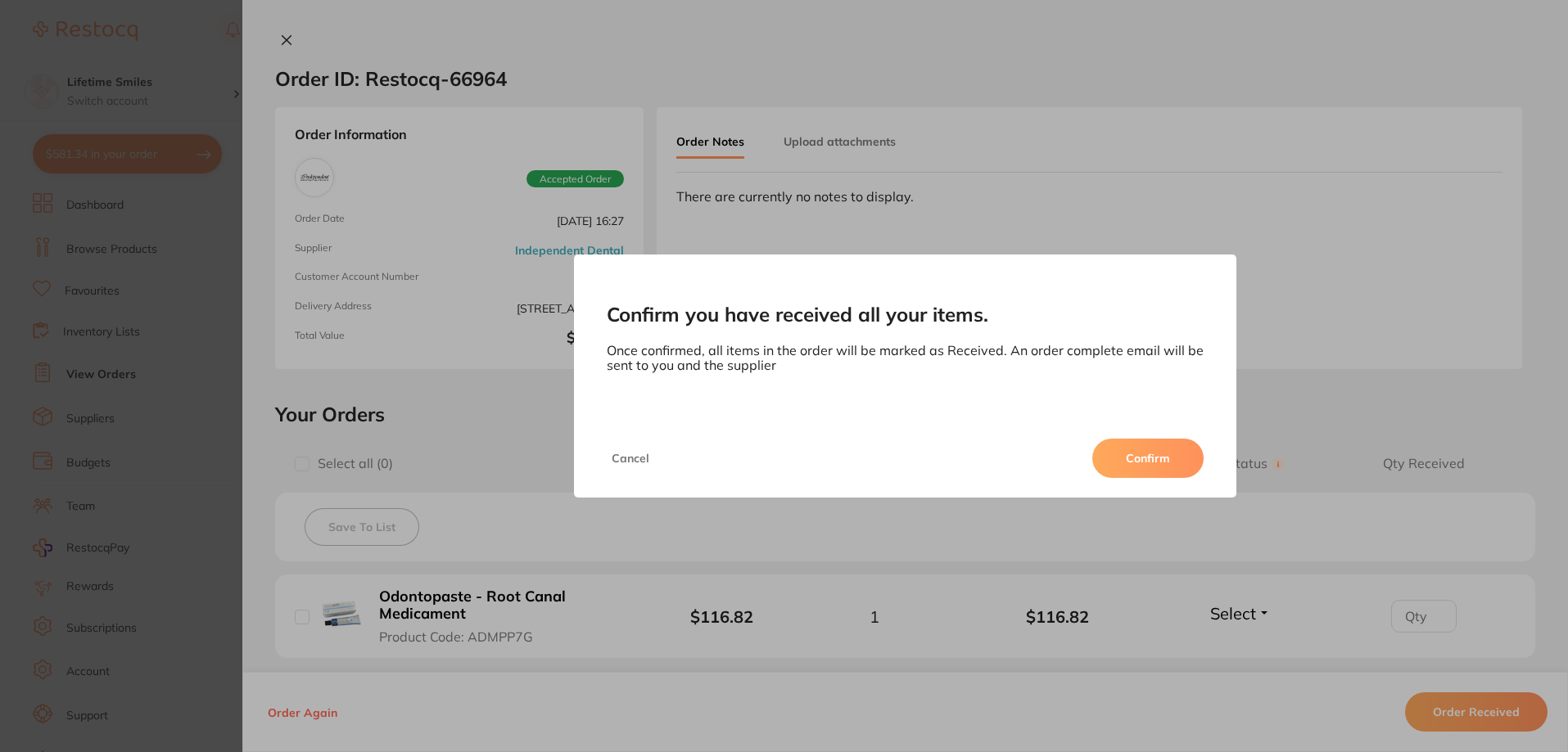
click at [1142, 465] on button "Confirm" at bounding box center [1148, 458] width 111 height 39
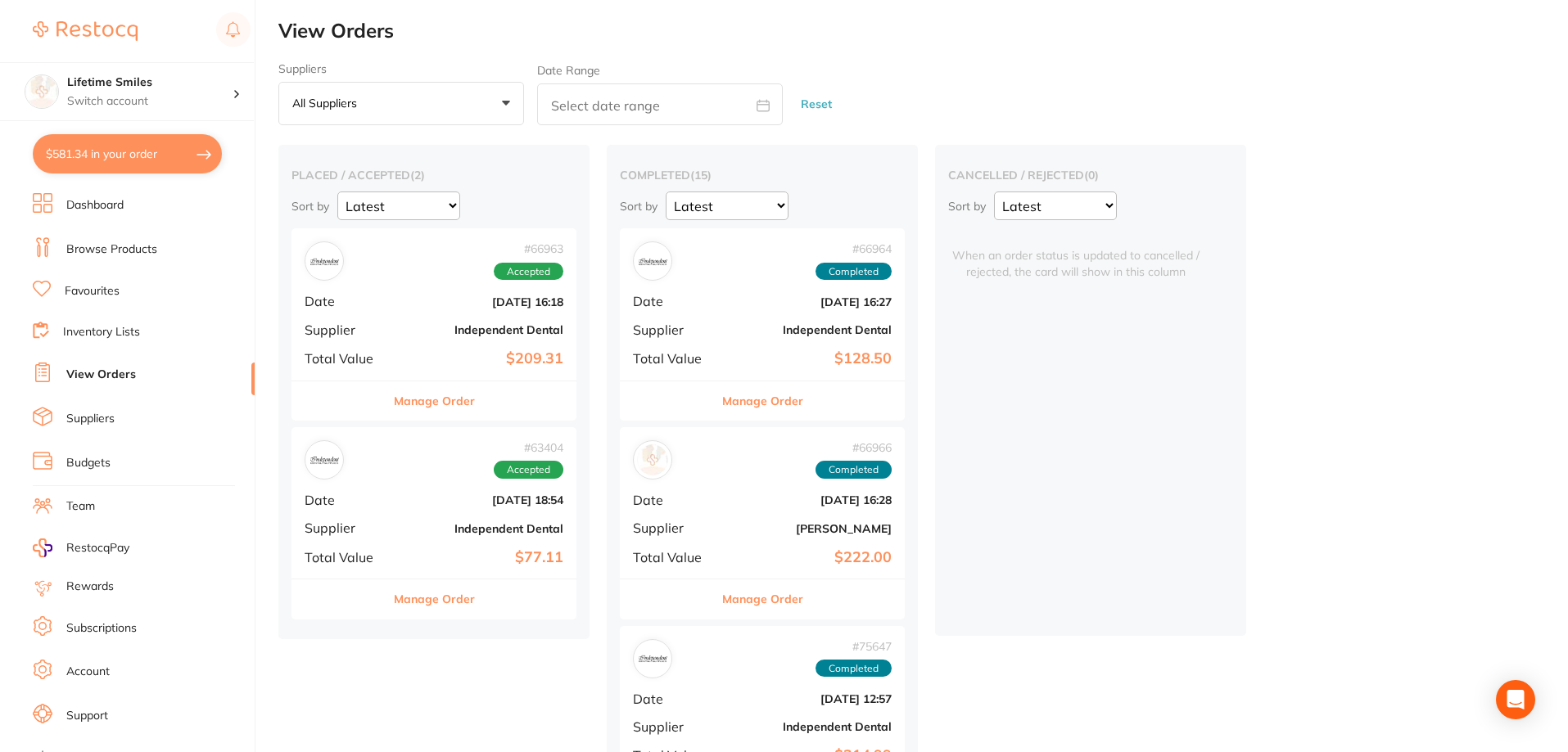
click at [429, 401] on button "Manage Order" at bounding box center [434, 401] width 81 height 39
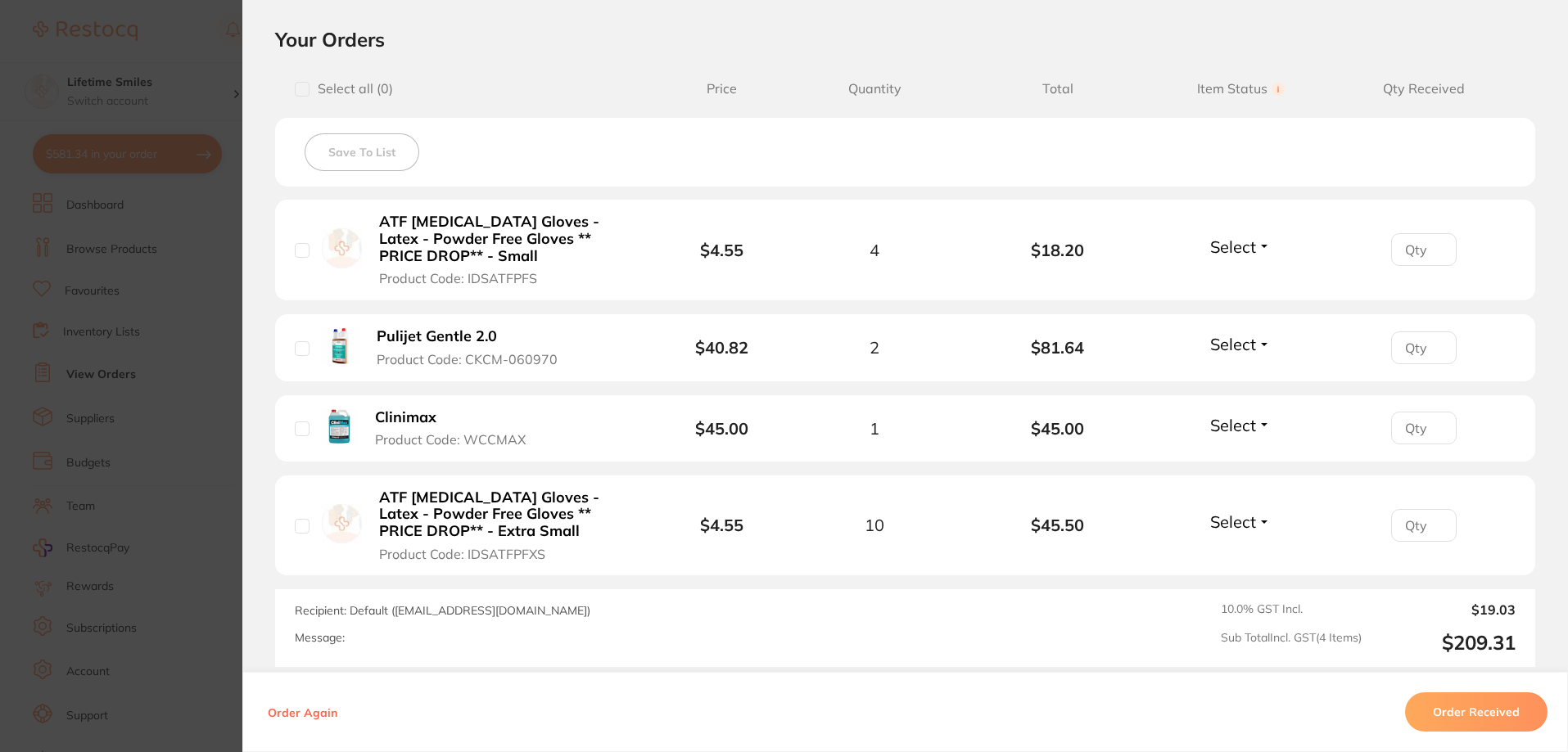
scroll to position [533, 0]
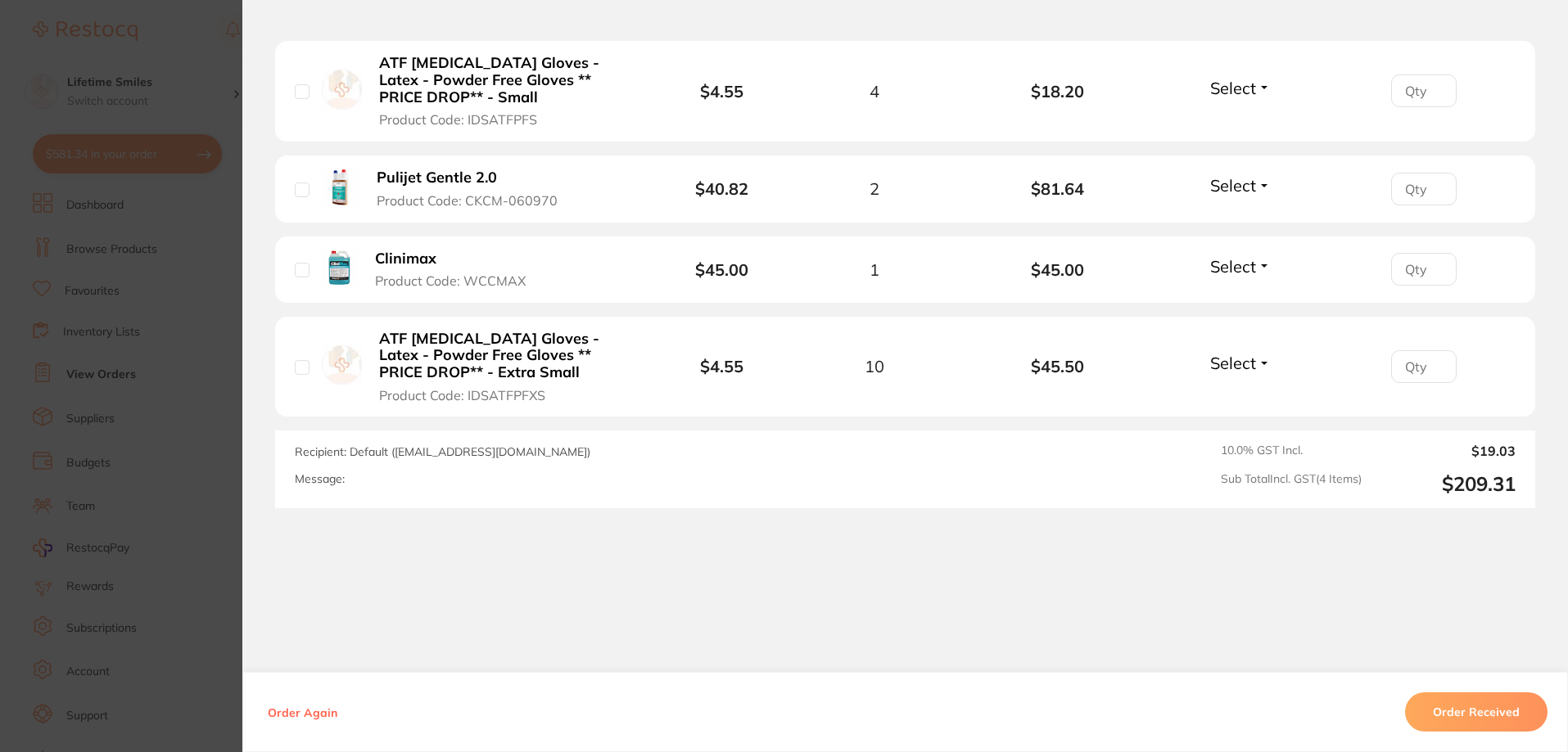
click at [1475, 715] on button "Order Received" at bounding box center [1477, 712] width 143 height 39
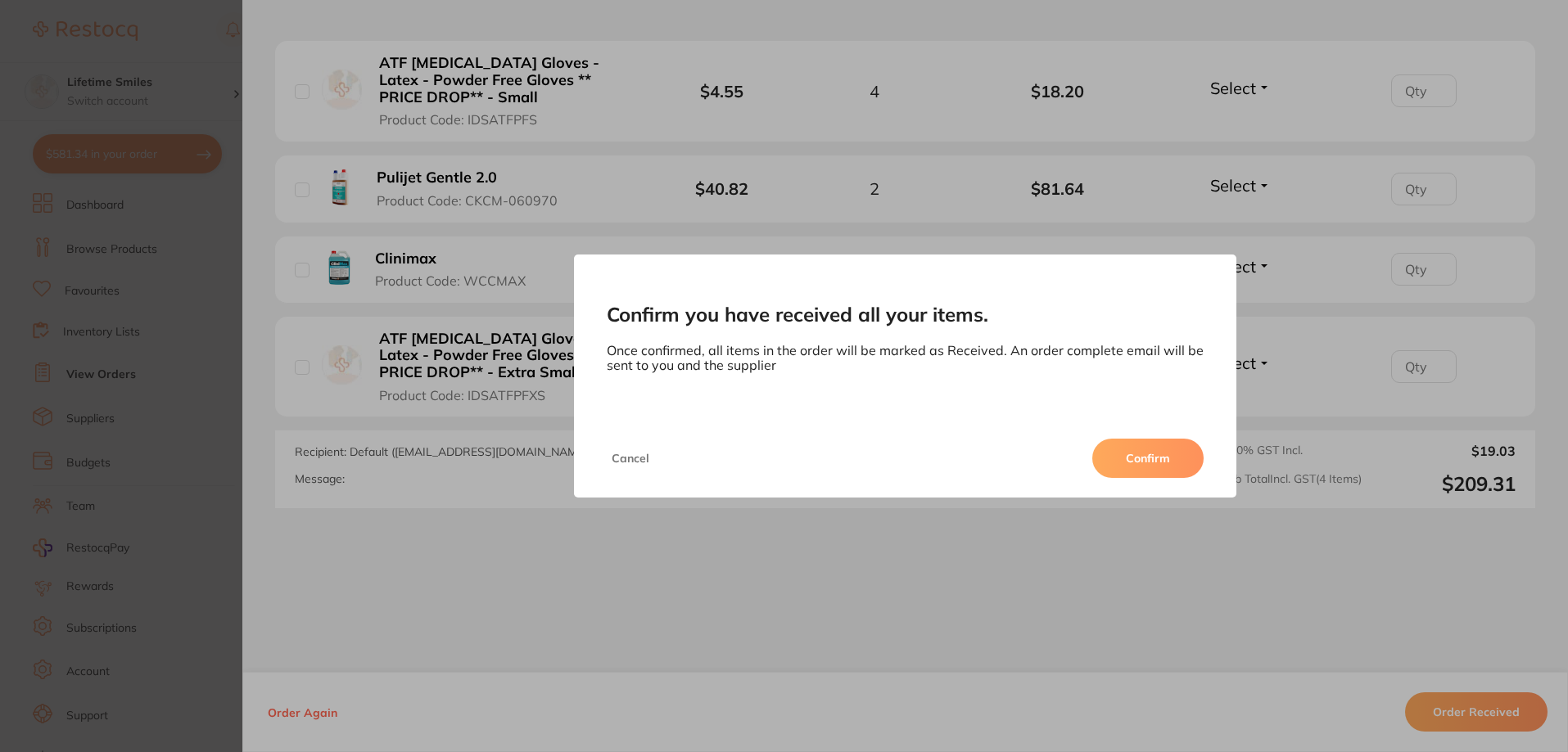
click at [1119, 445] on button "Confirm" at bounding box center [1148, 458] width 111 height 39
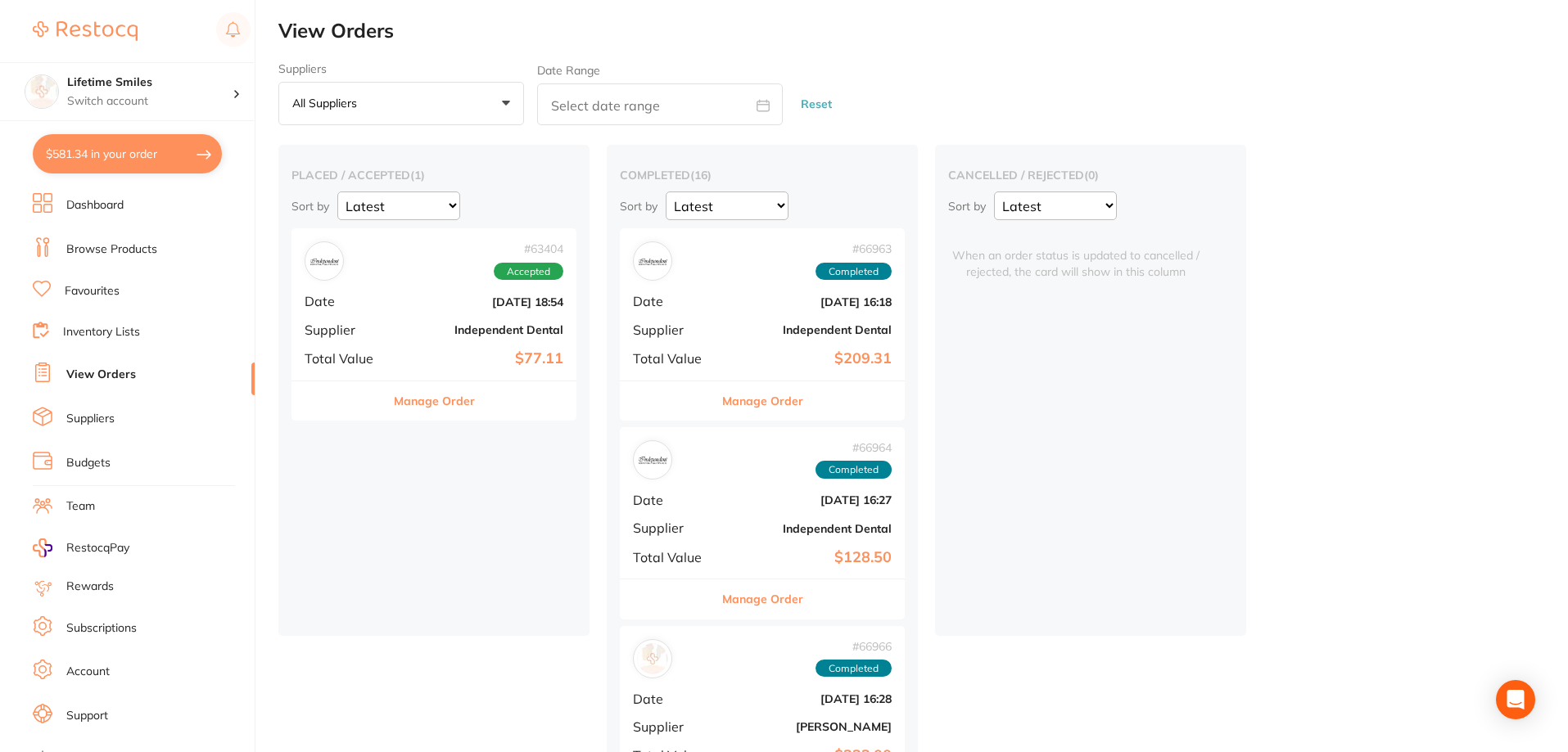
click at [434, 401] on button "Manage Order" at bounding box center [434, 401] width 81 height 39
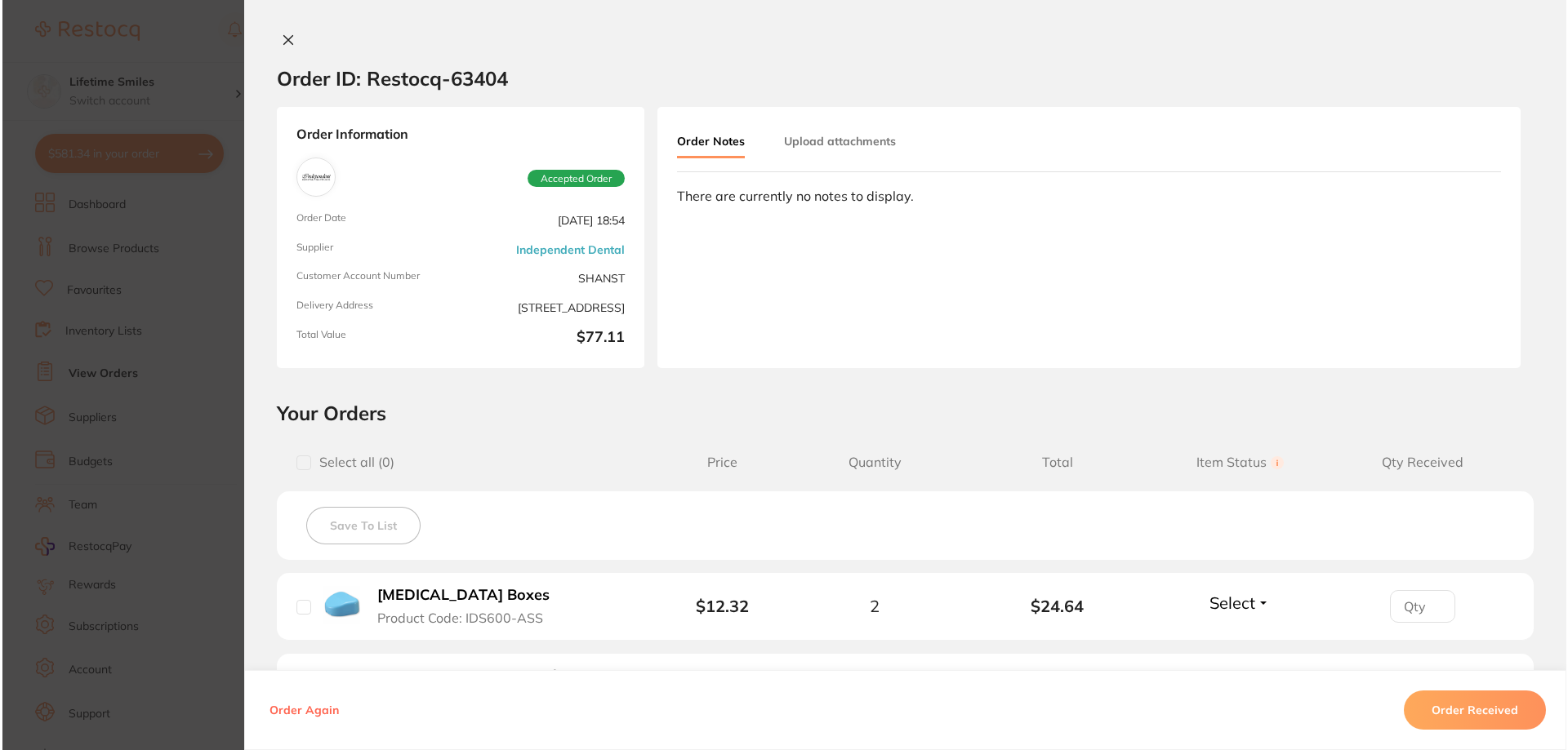
scroll to position [321, 0]
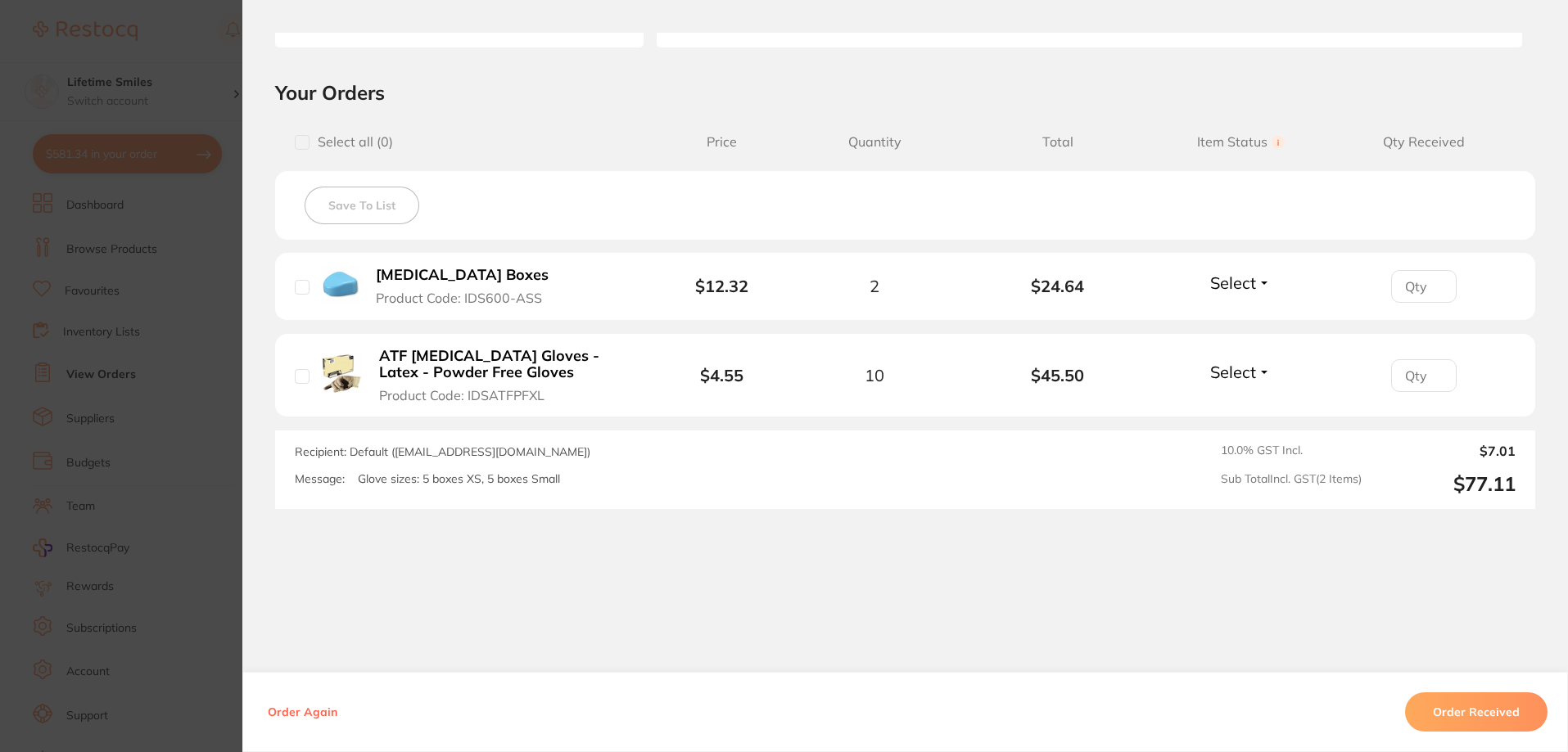
click at [1449, 706] on button "Order Received" at bounding box center [1477, 712] width 143 height 39
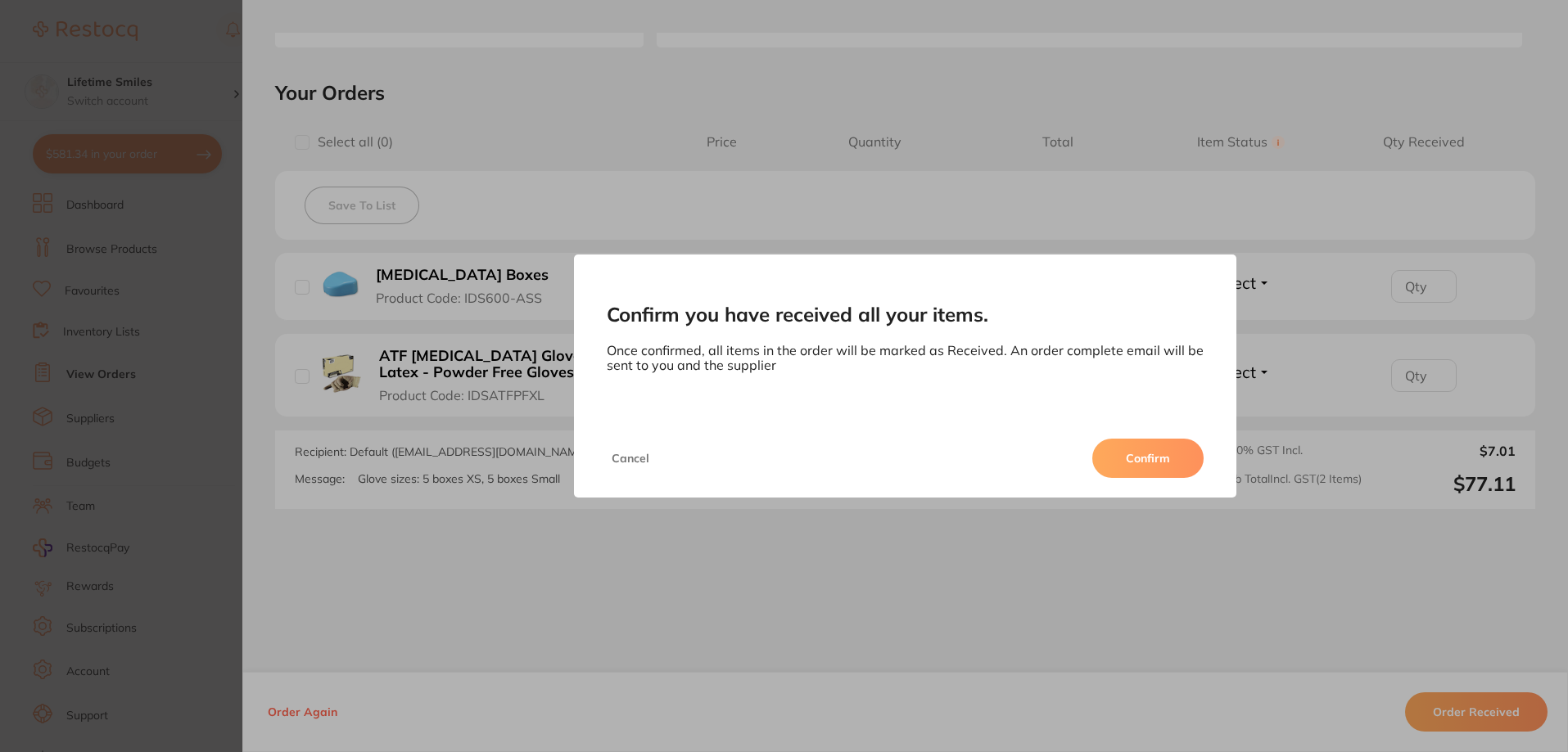
click at [1137, 437] on div "Cancel Confirm" at bounding box center [906, 458] width 663 height 79
click at [1162, 458] on button "Confirm" at bounding box center [1148, 458] width 111 height 39
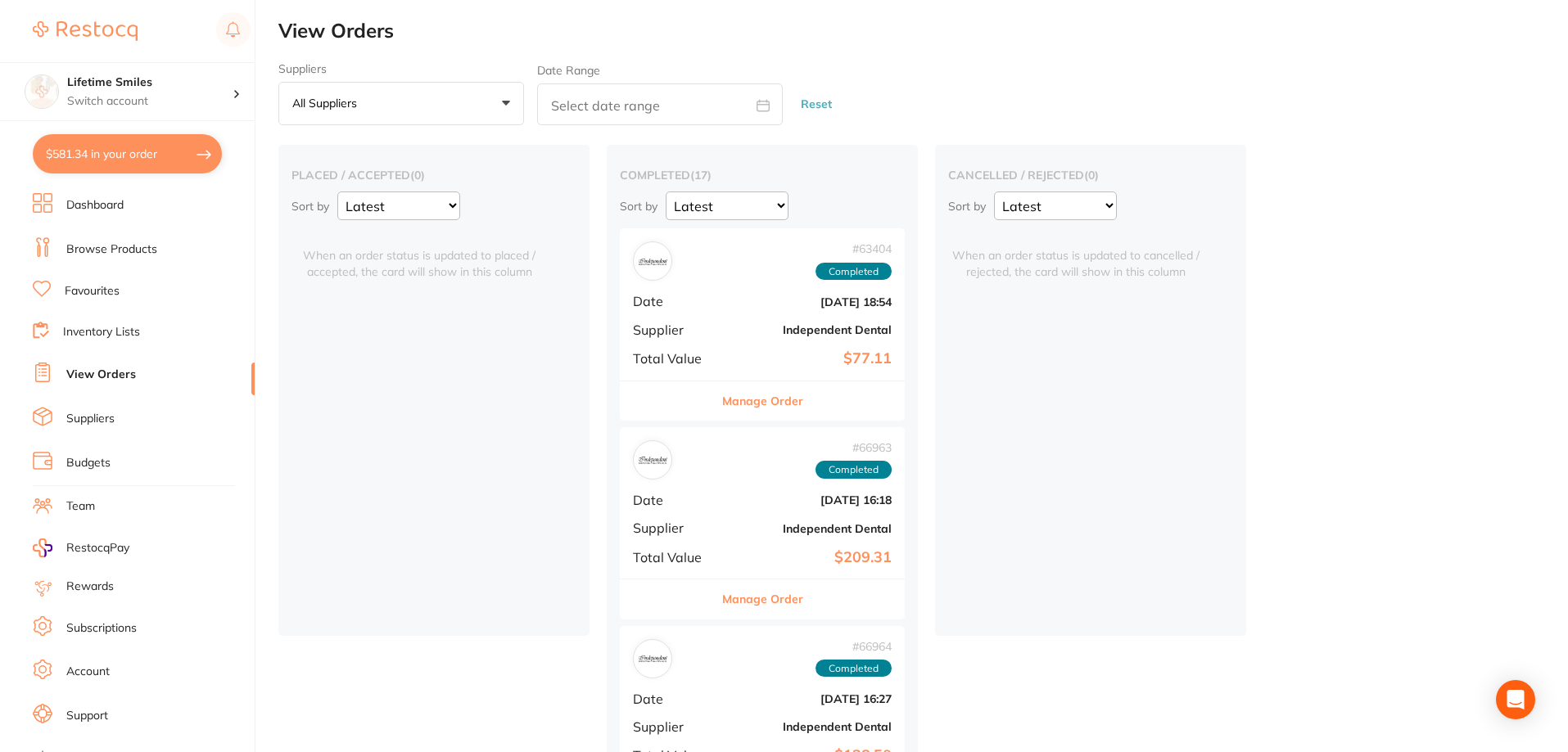
click at [118, 206] on link "Dashboard" at bounding box center [95, 206] width 58 height 17
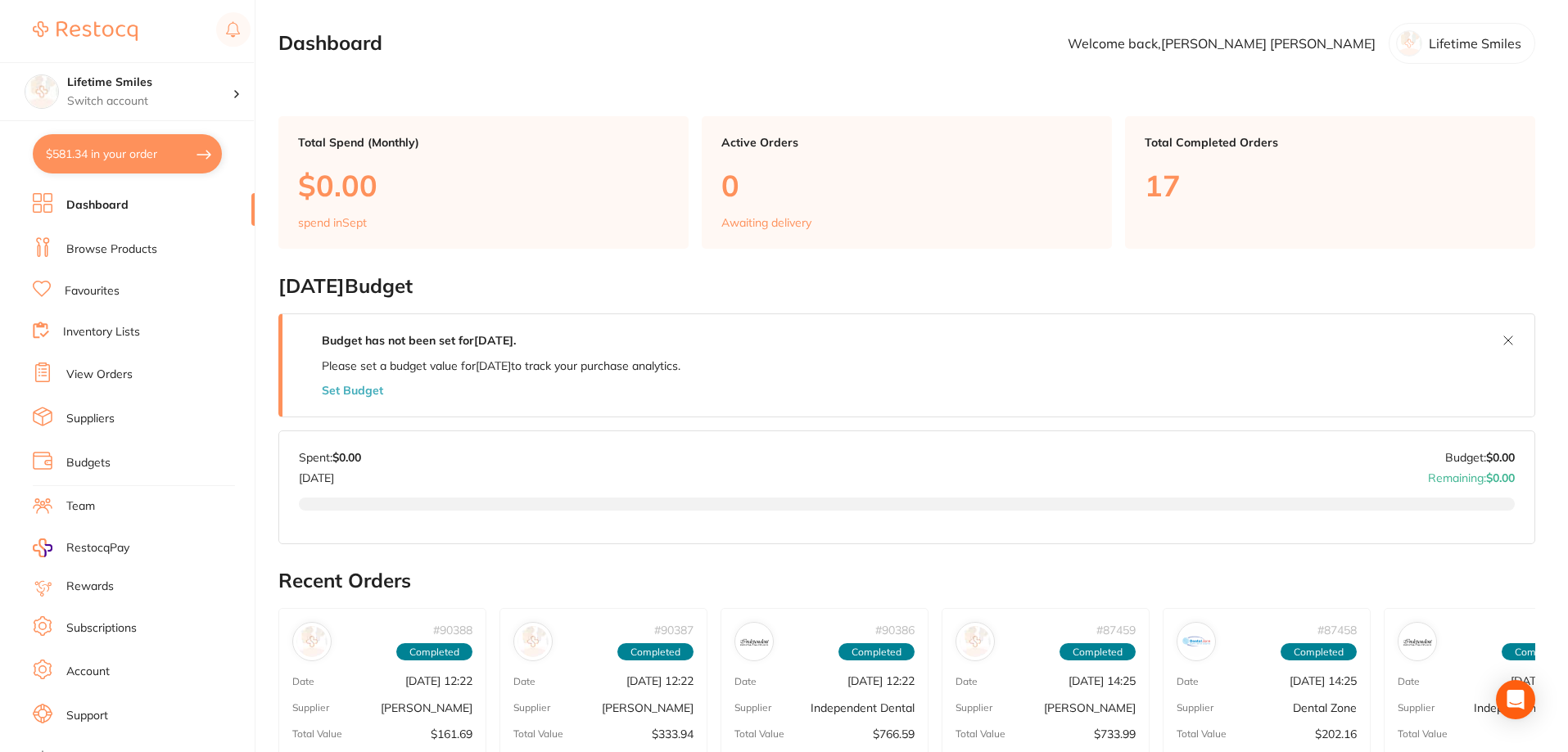
click at [107, 159] on button "$581.34 in your order" at bounding box center [127, 154] width 189 height 39
checkbox input "true"
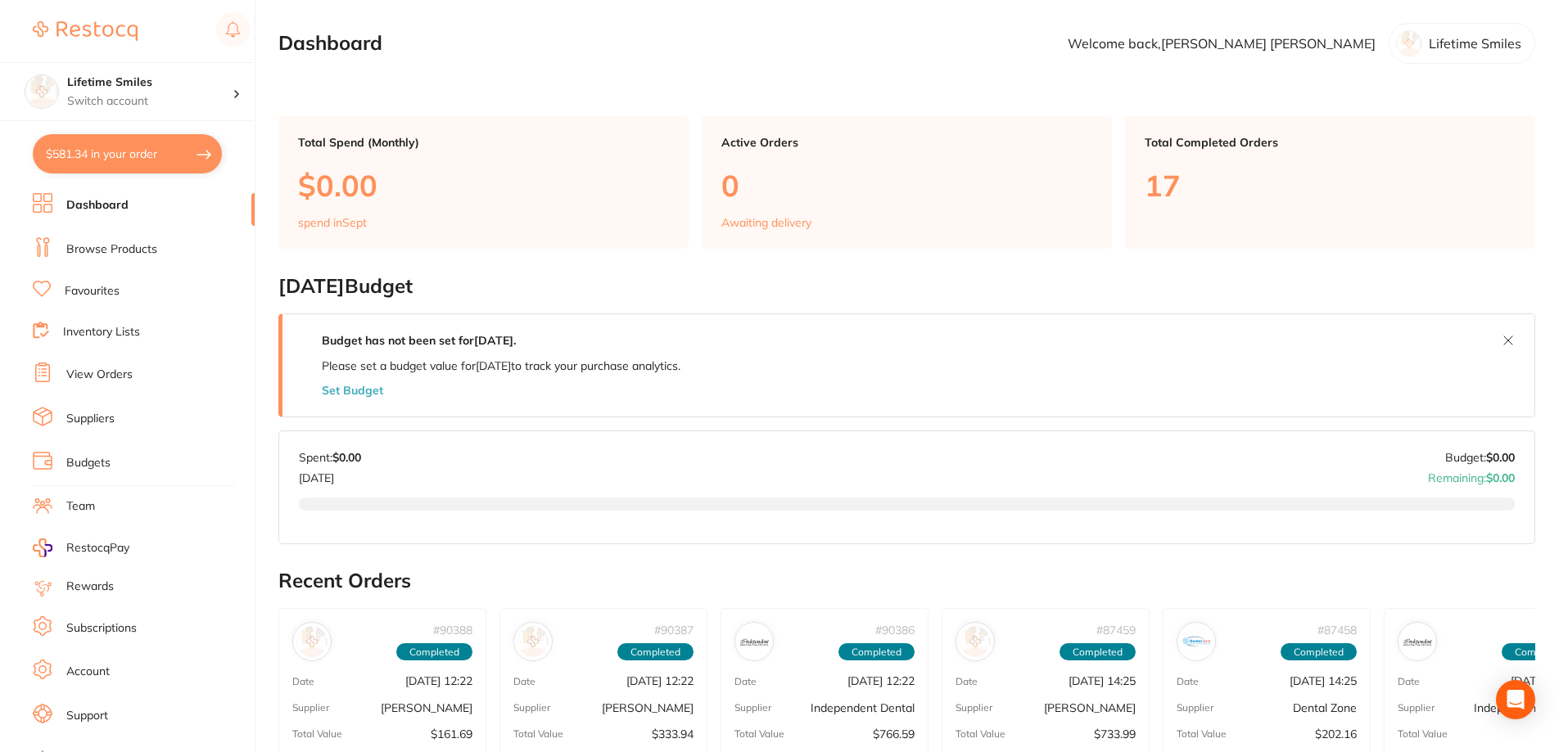
checkbox input "true"
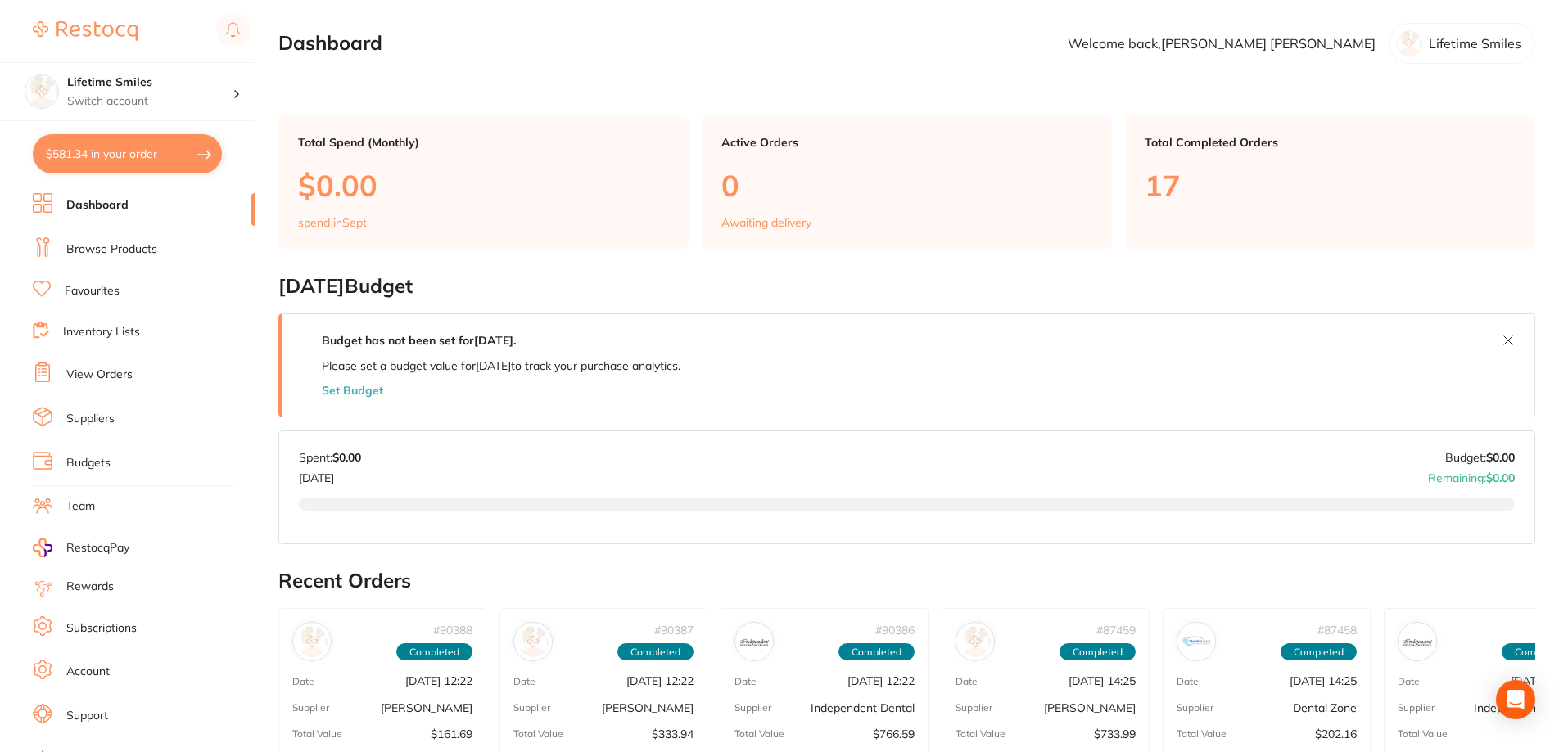
checkbox input "true"
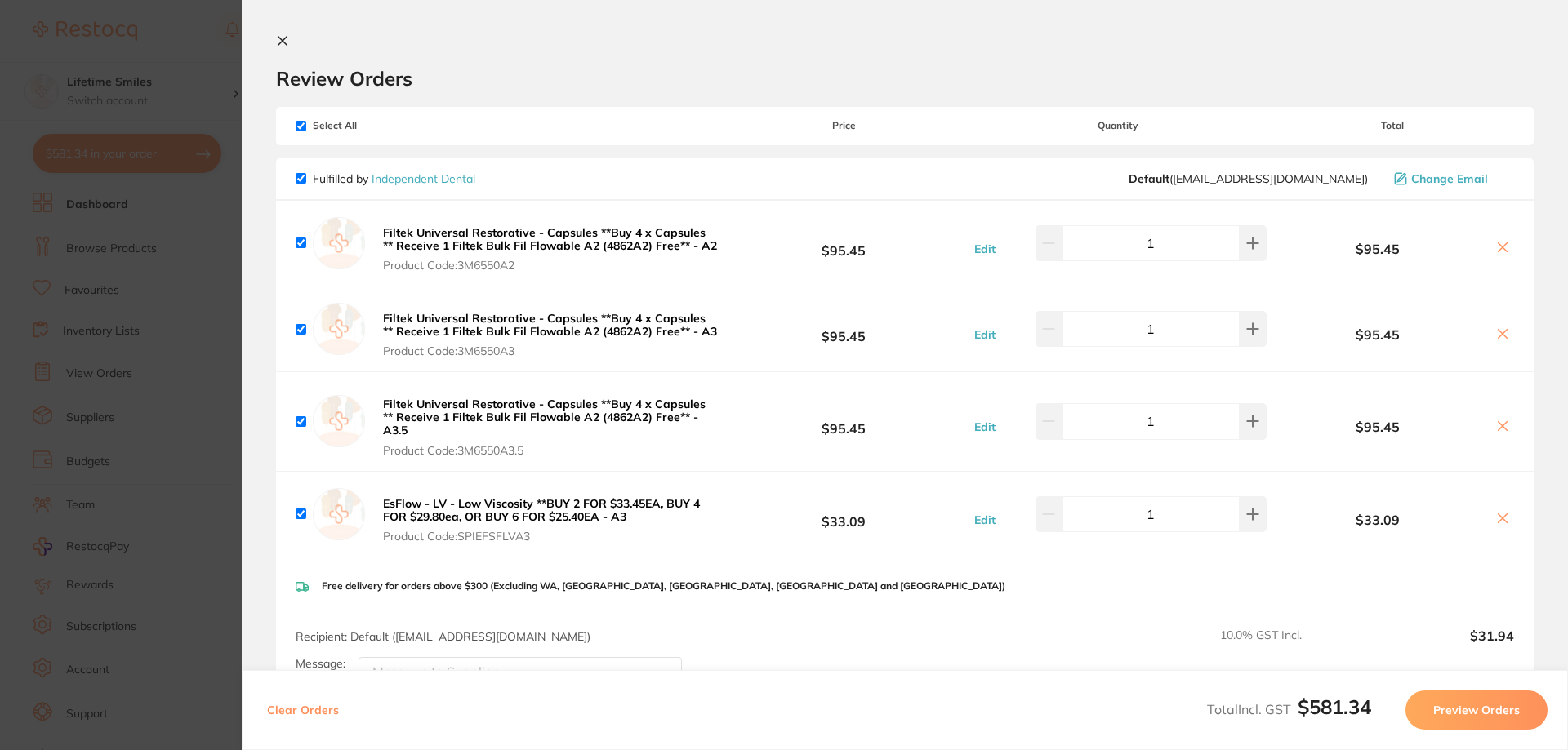
click at [283, 38] on icon at bounding box center [282, 41] width 13 height 13
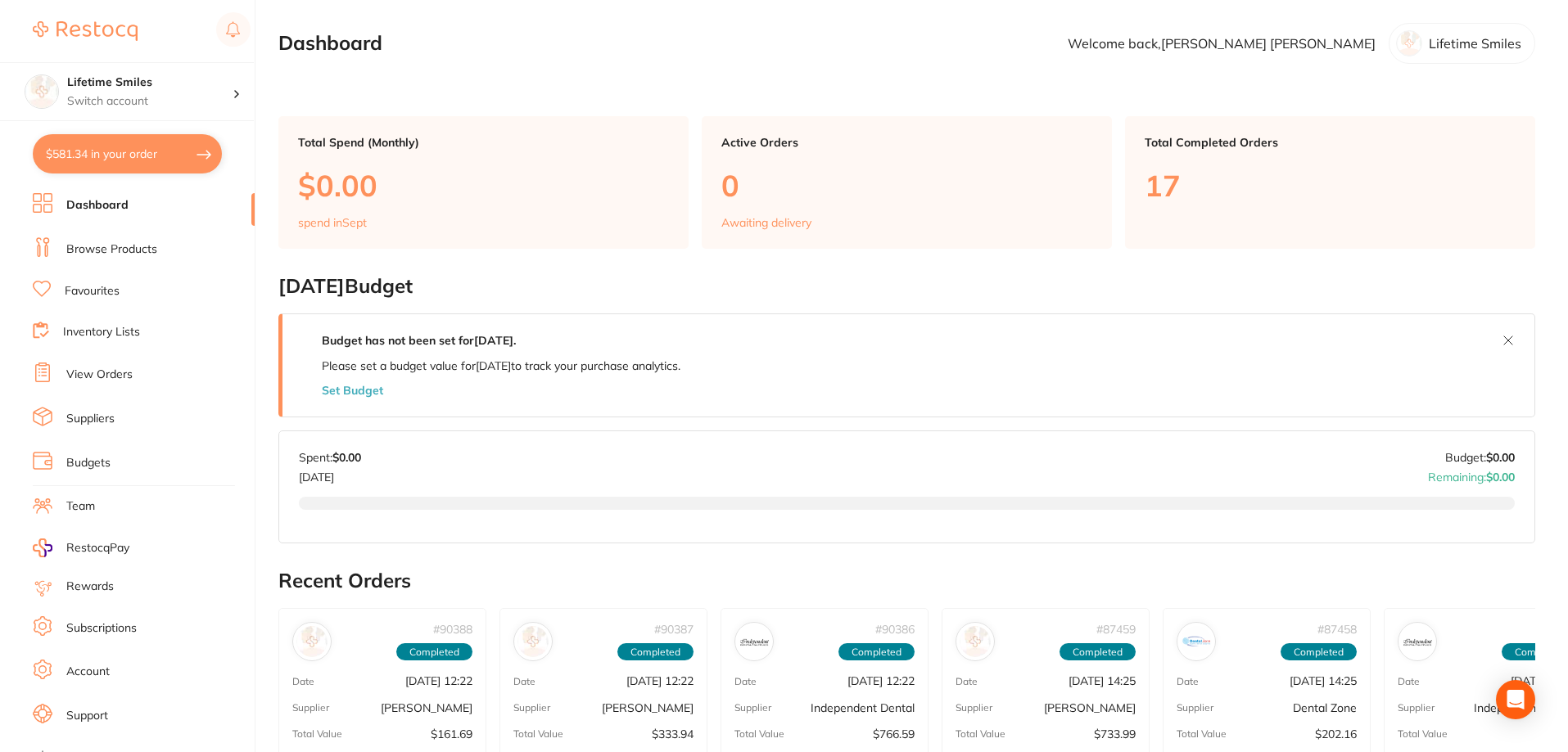
click at [97, 202] on link "Dashboard" at bounding box center [96, 206] width 62 height 17
click at [145, 248] on link "Browse Products" at bounding box center [111, 249] width 91 height 17
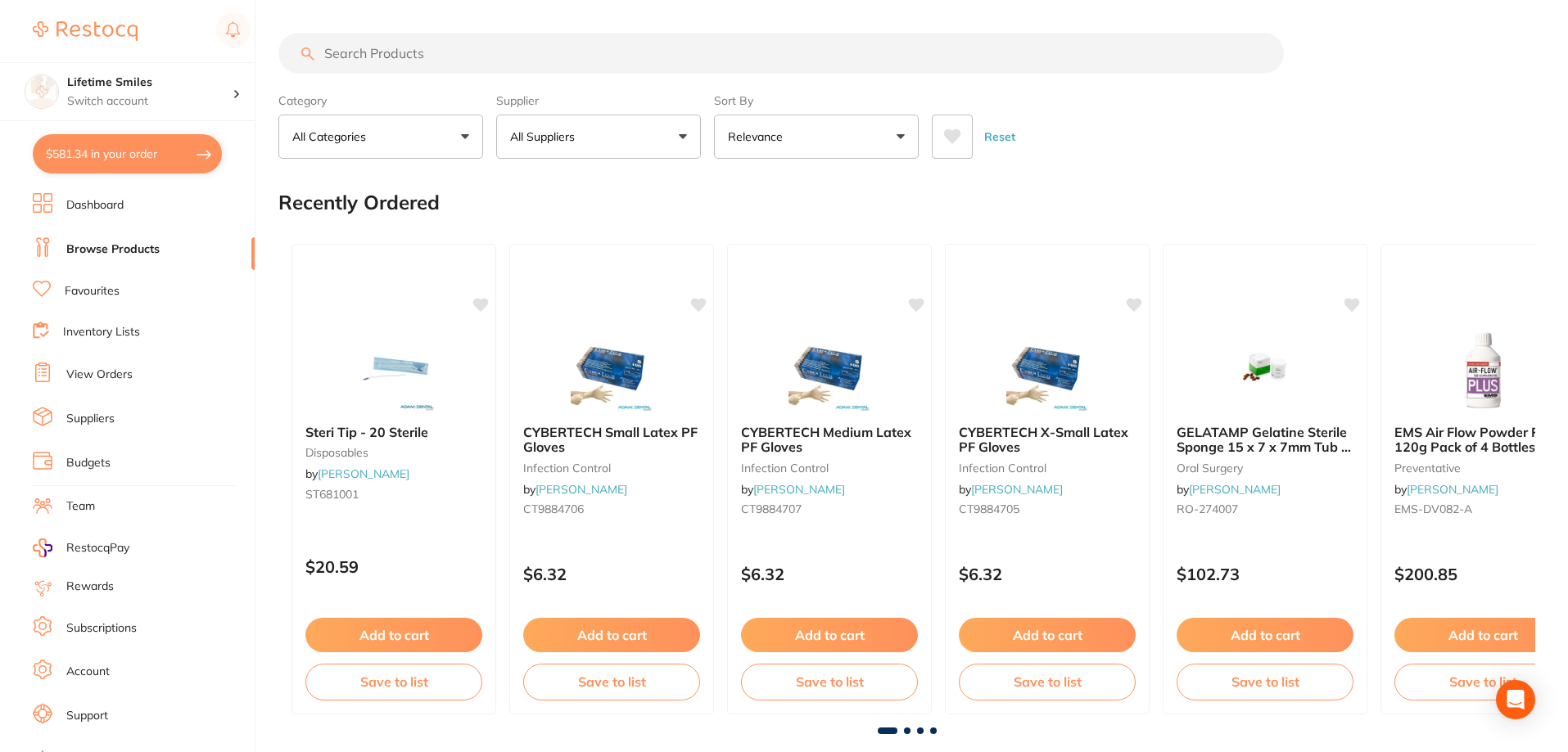
click at [463, 55] on input "search" at bounding box center [781, 53] width 1006 height 41
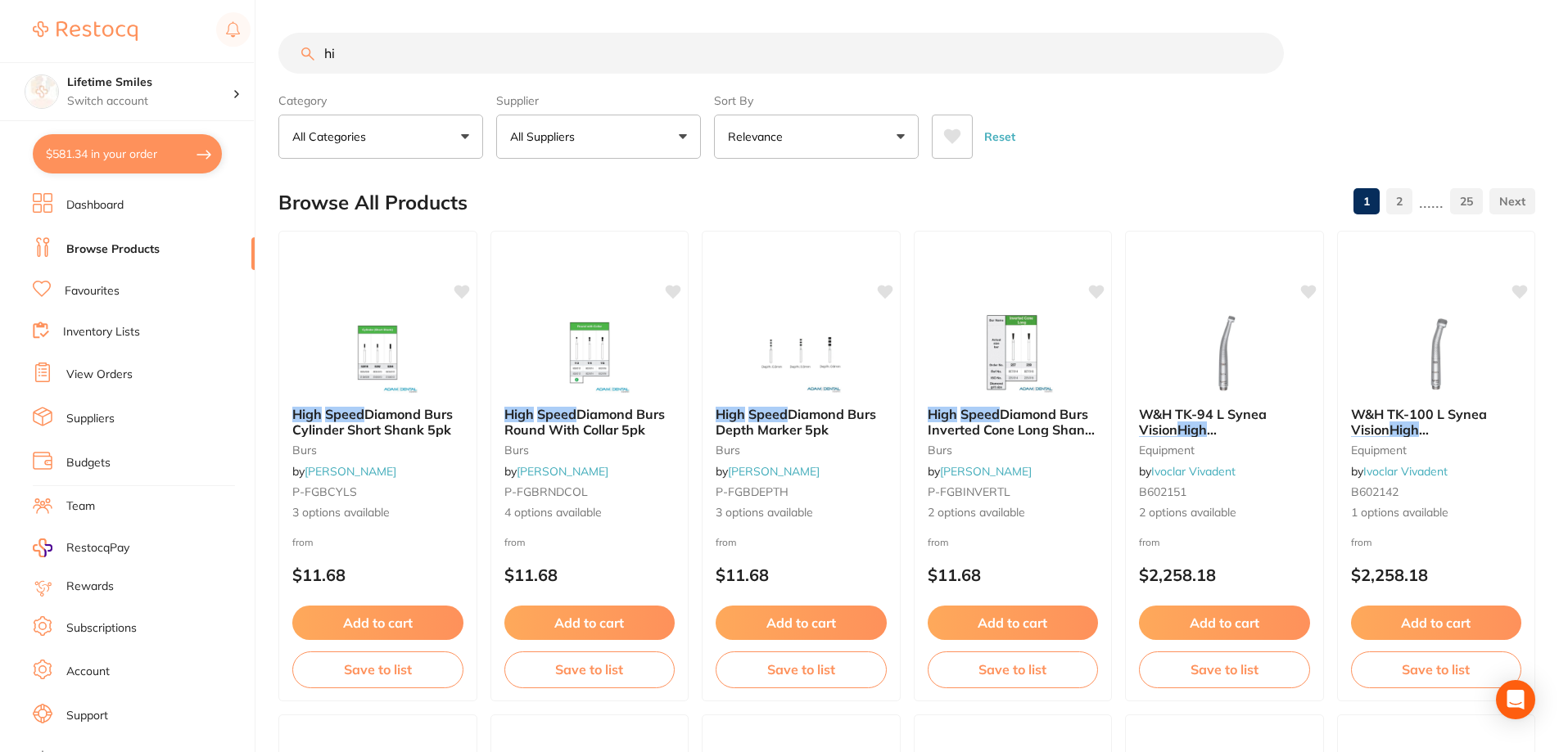
type input "h"
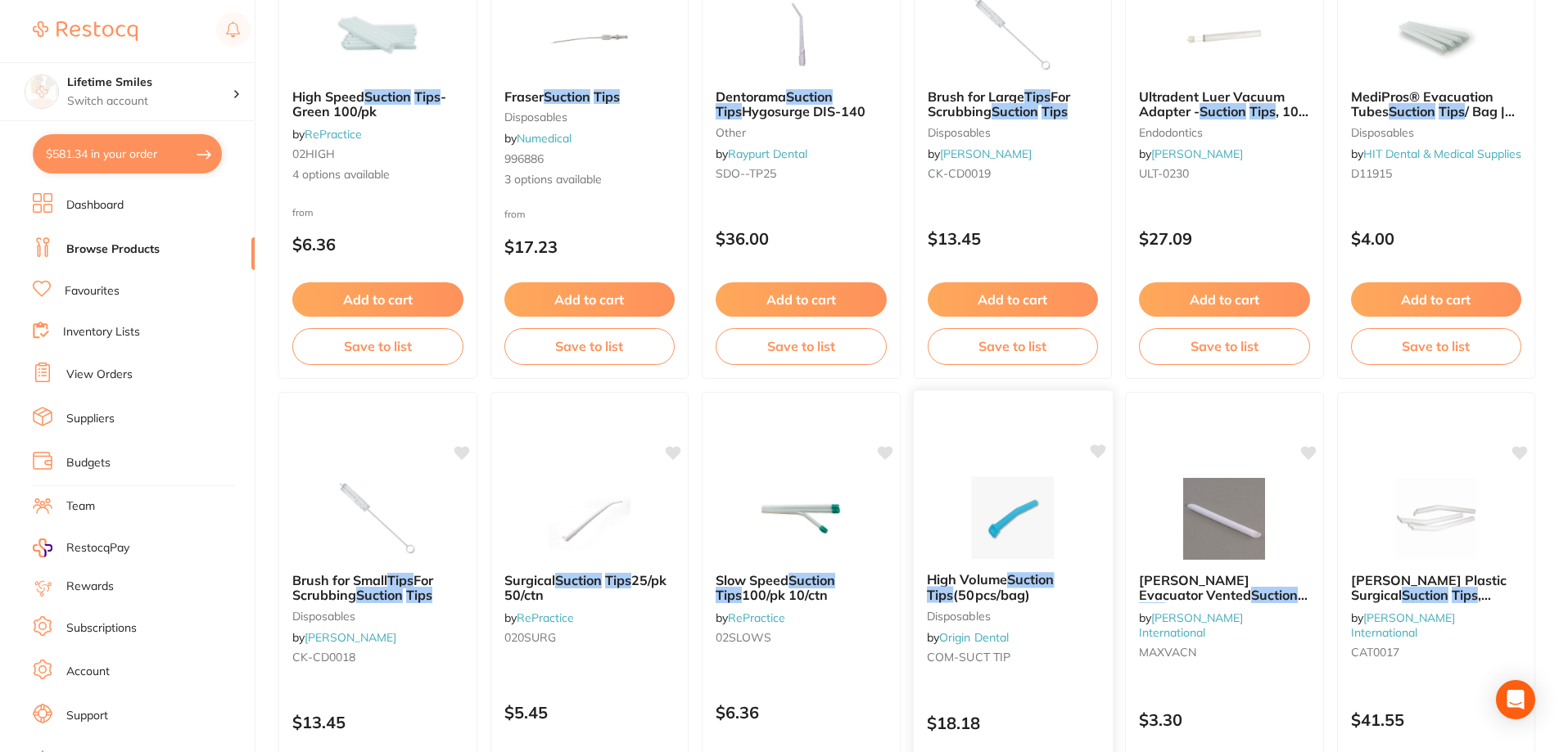
scroll to position [491, 0]
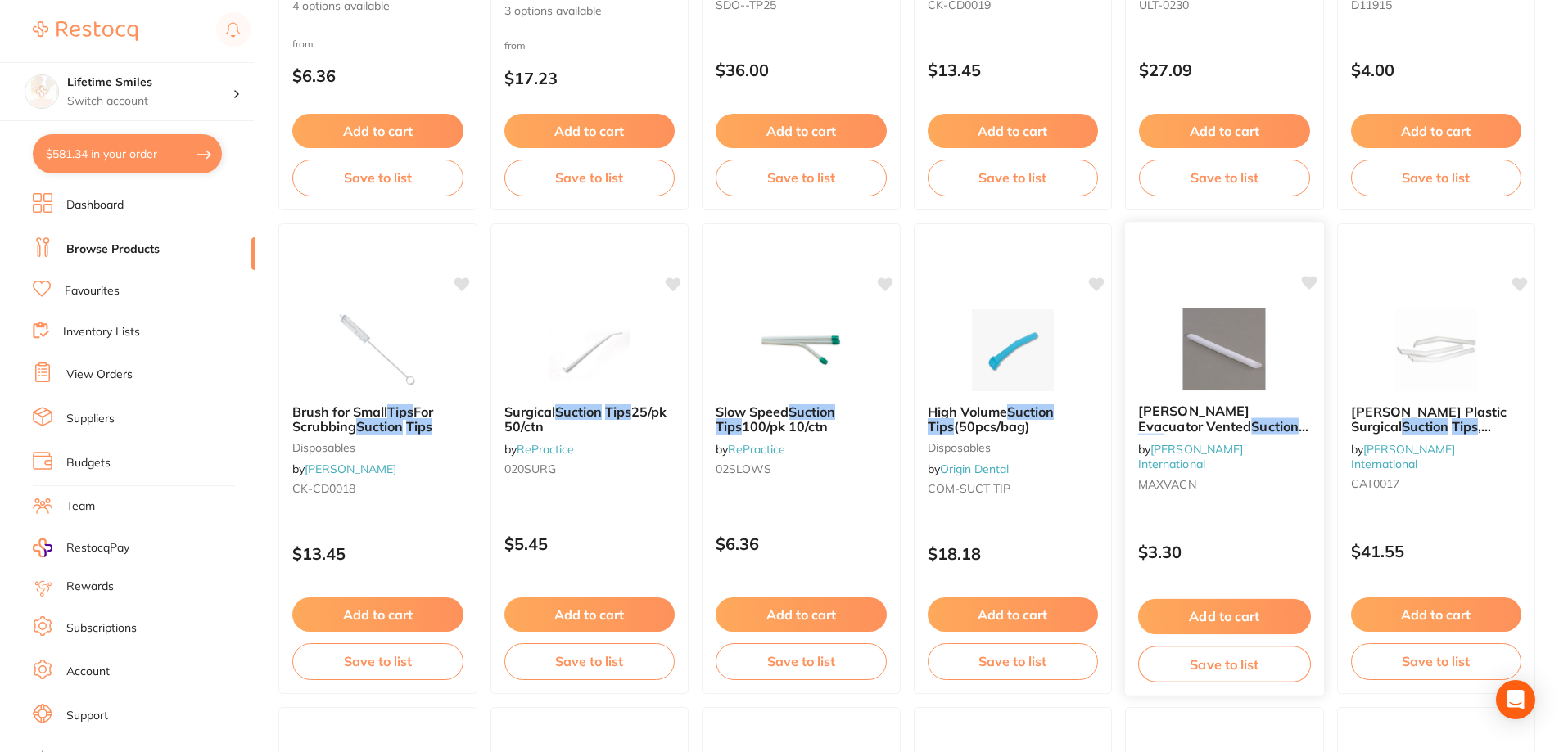
type input "suction tips"
click at [1164, 433] on em "Tips" at bounding box center [1151, 441] width 26 height 17
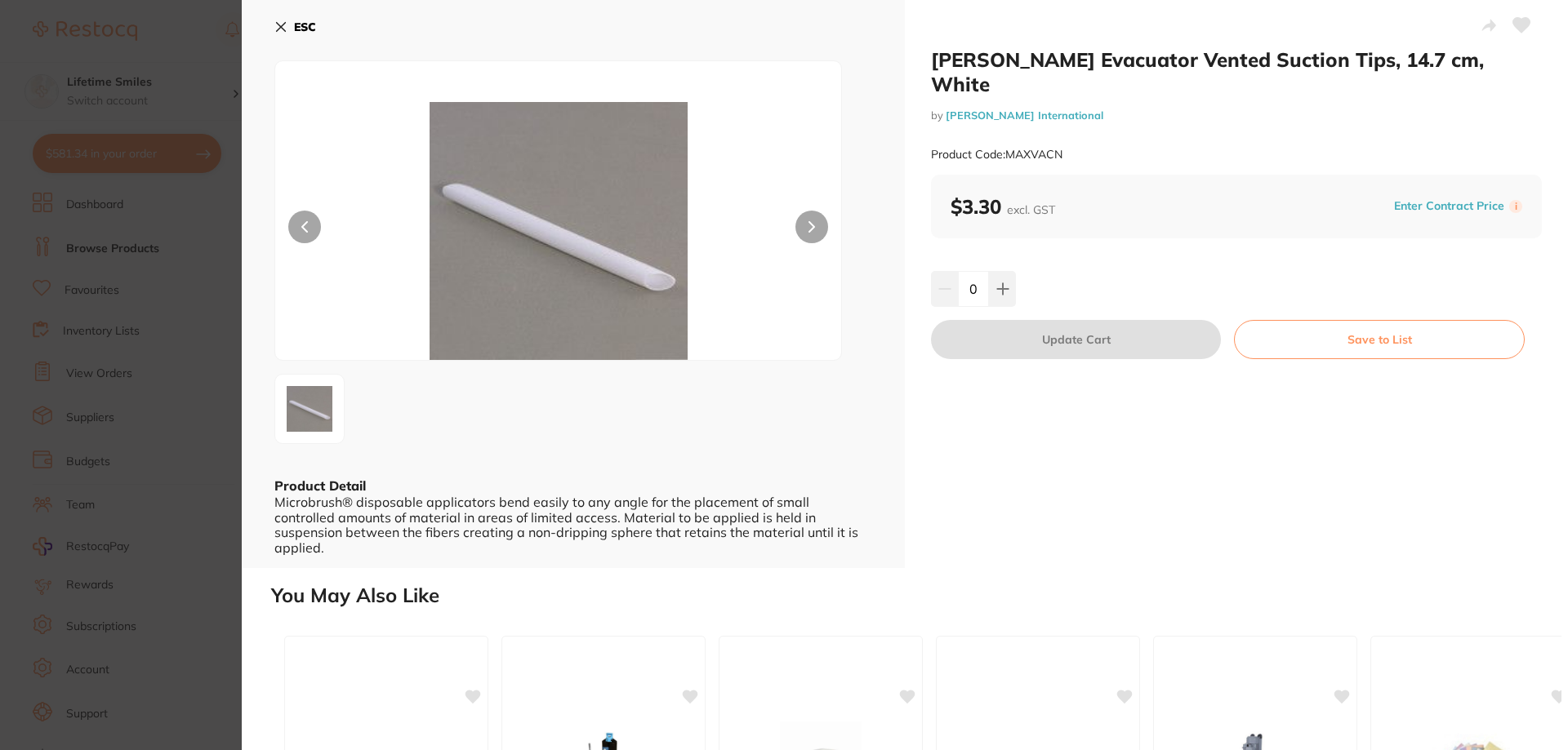
click at [273, 22] on div "ESC Product Detail Microbrush® disposable applicators bend easily to any angle …" at bounding box center [573, 284] width 663 height 568
click at [289, 27] on button "ESC" at bounding box center [295, 27] width 42 height 28
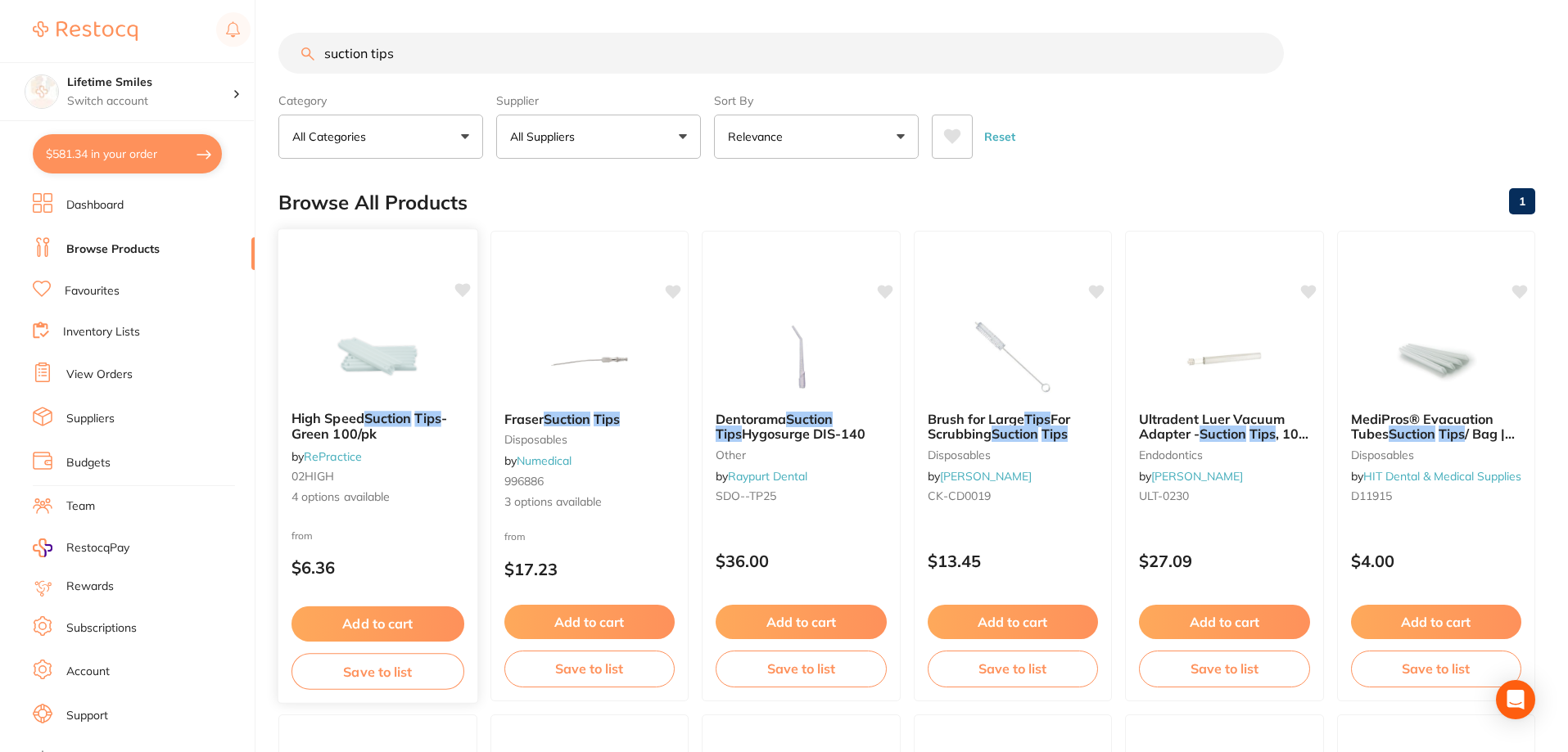
click at [308, 558] on p "$6.36" at bounding box center [378, 567] width 173 height 19
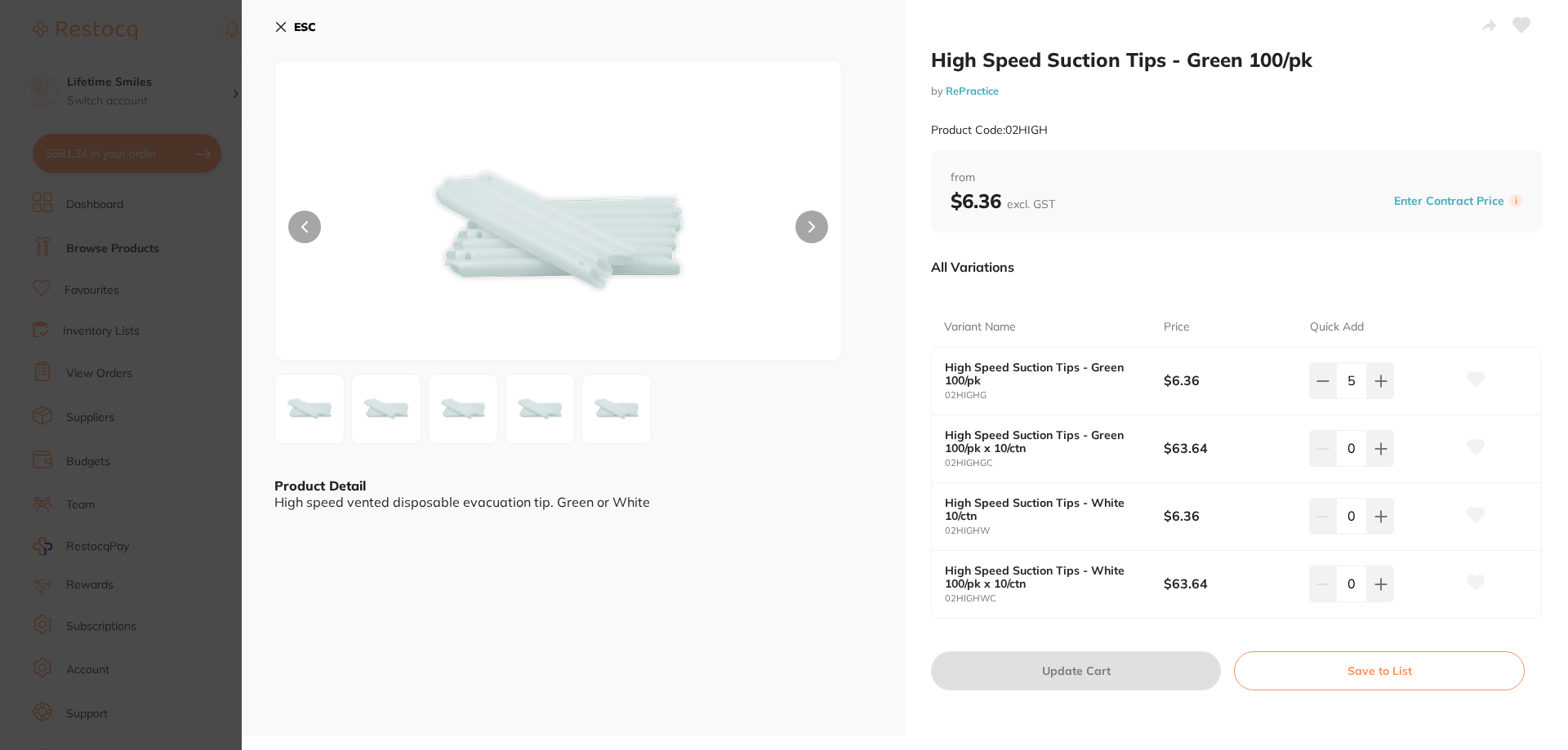
click at [302, 20] on b "ESC" at bounding box center [305, 27] width 22 height 15
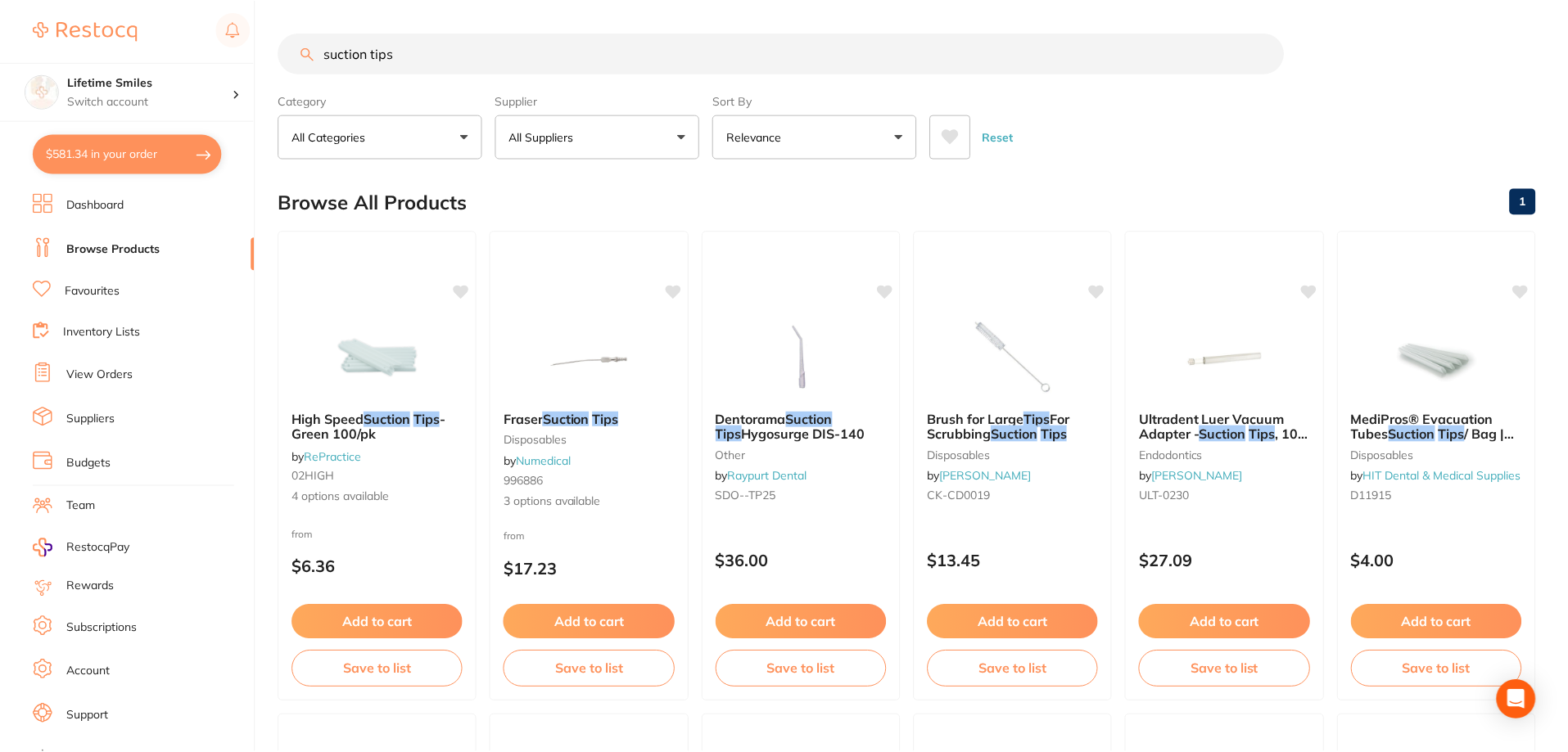
scroll to position [1, 0]
click at [1420, 427] on em "Suction" at bounding box center [1412, 433] width 46 height 17
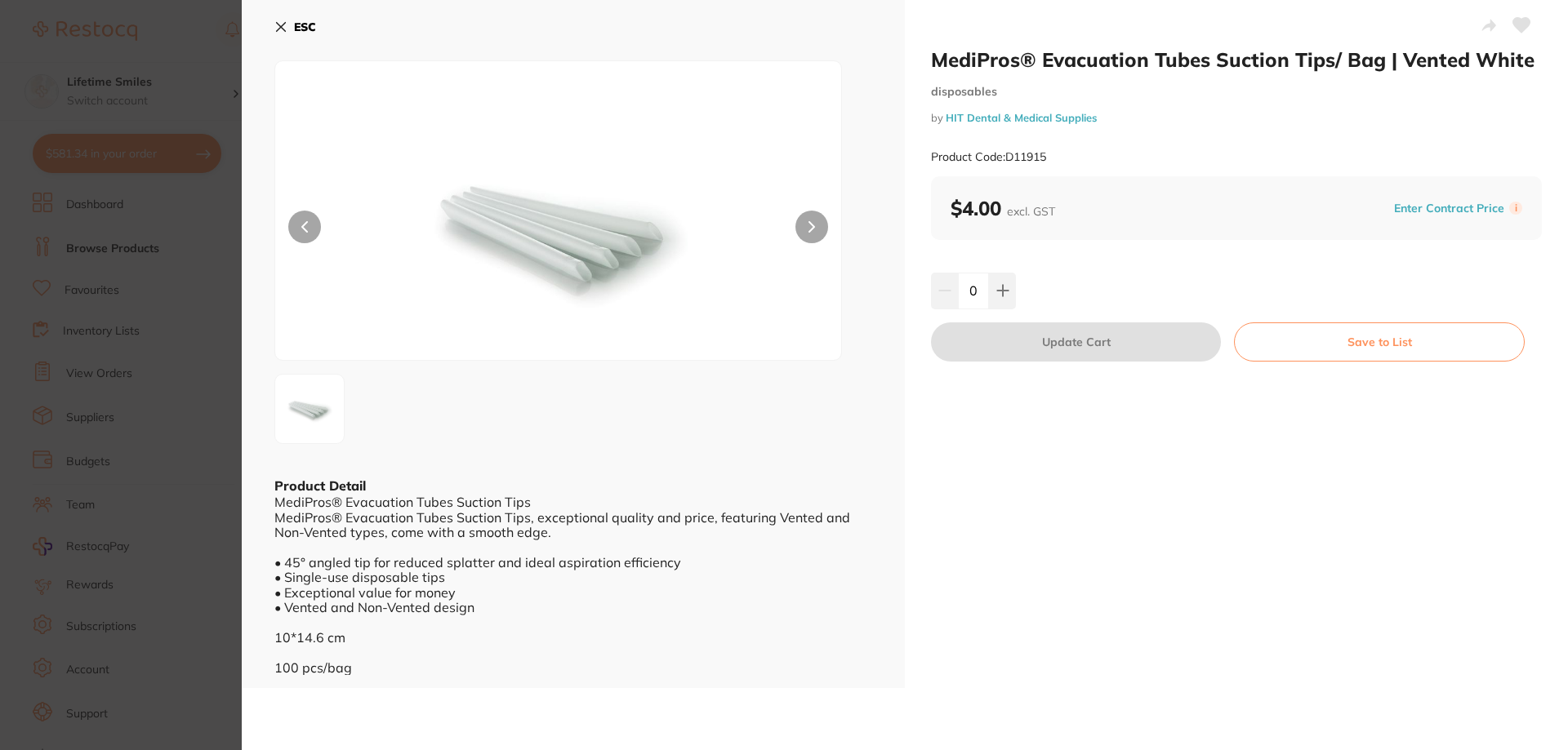
click at [274, 25] on div "ESC Product Detail MediPros® Evacuation Tubes Suction Tips MediPros® Evacuation…" at bounding box center [573, 344] width 663 height 688
click at [282, 29] on icon at bounding box center [281, 28] width 9 height 9
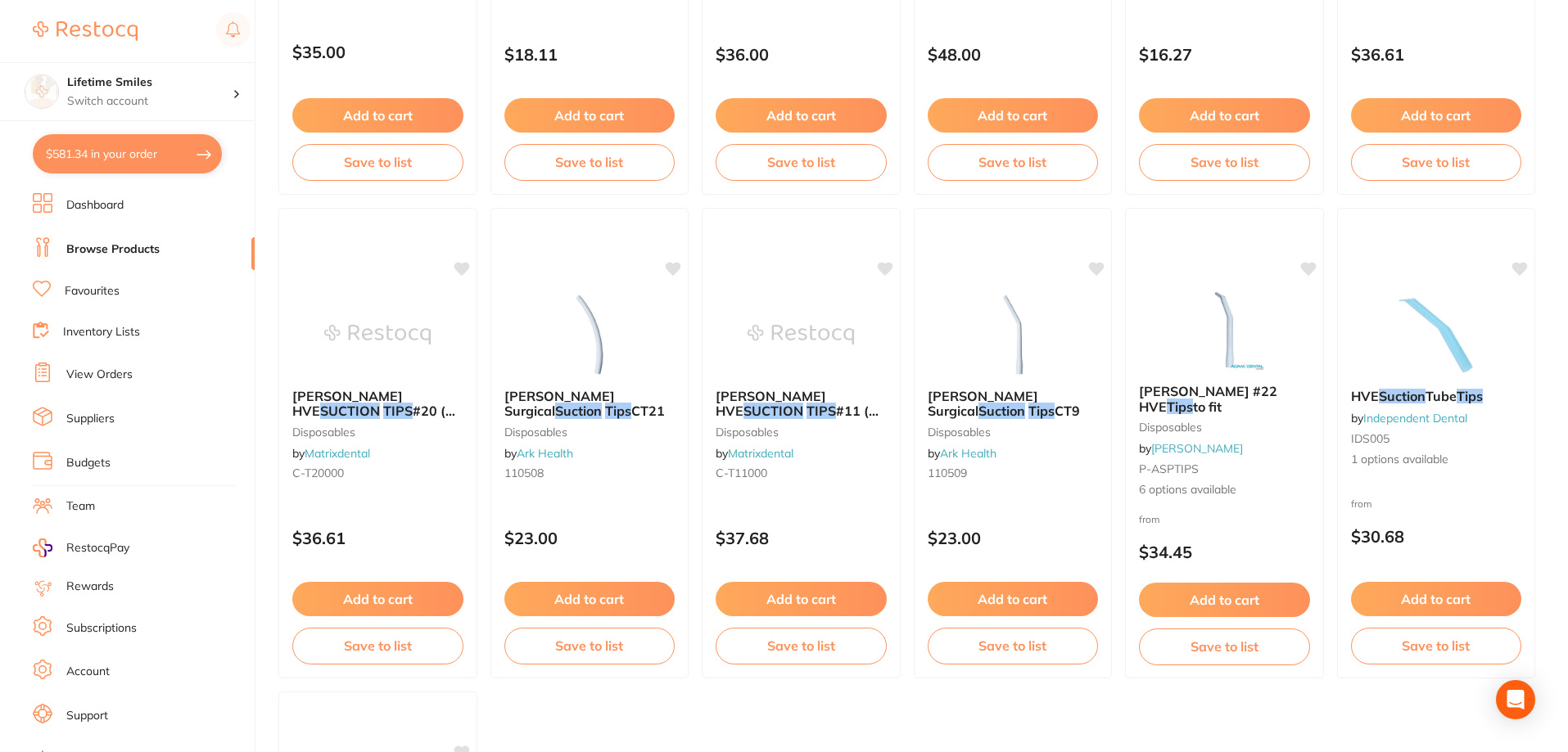
scroll to position [1965, 0]
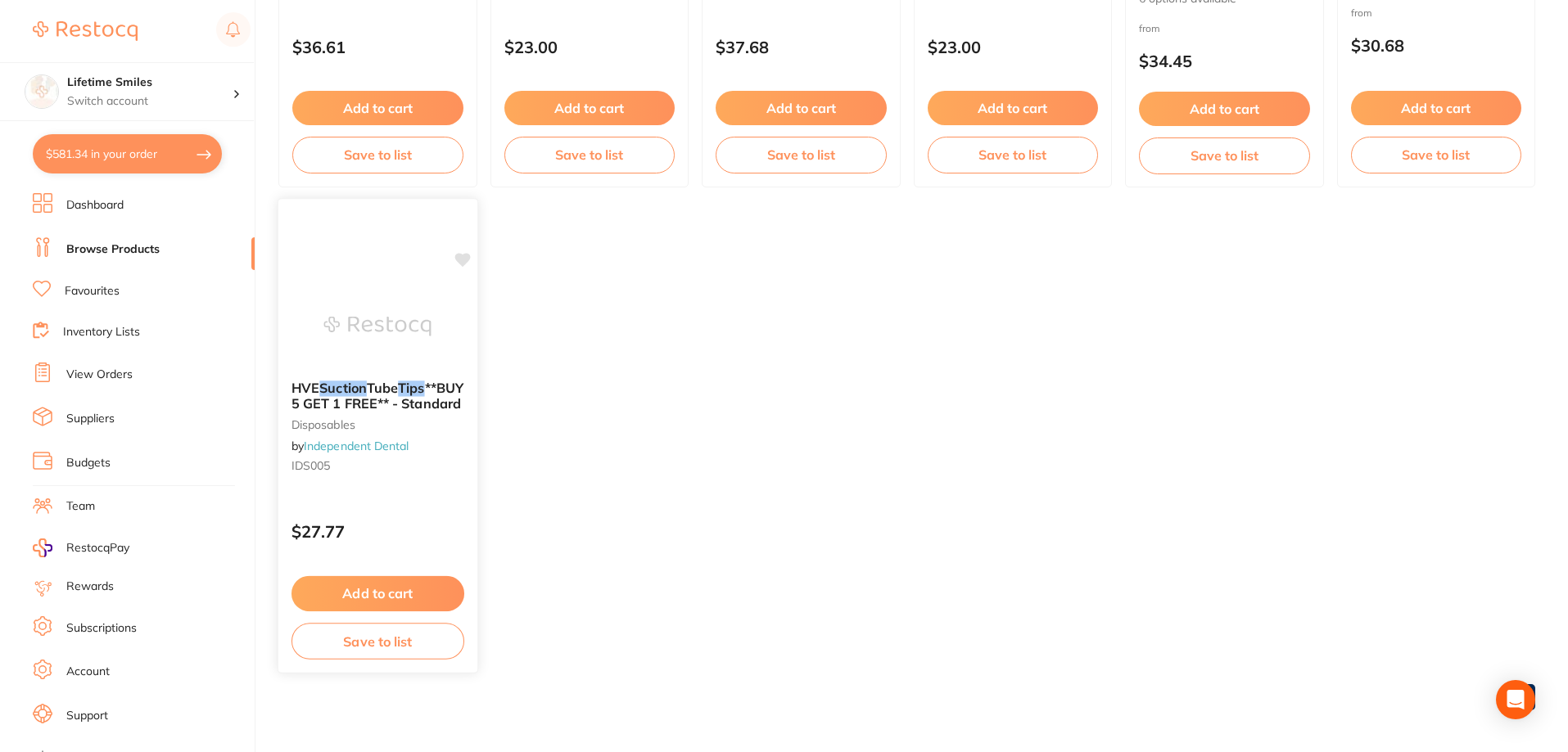
click at [336, 441] on link "Independent Dental" at bounding box center [355, 446] width 105 height 15
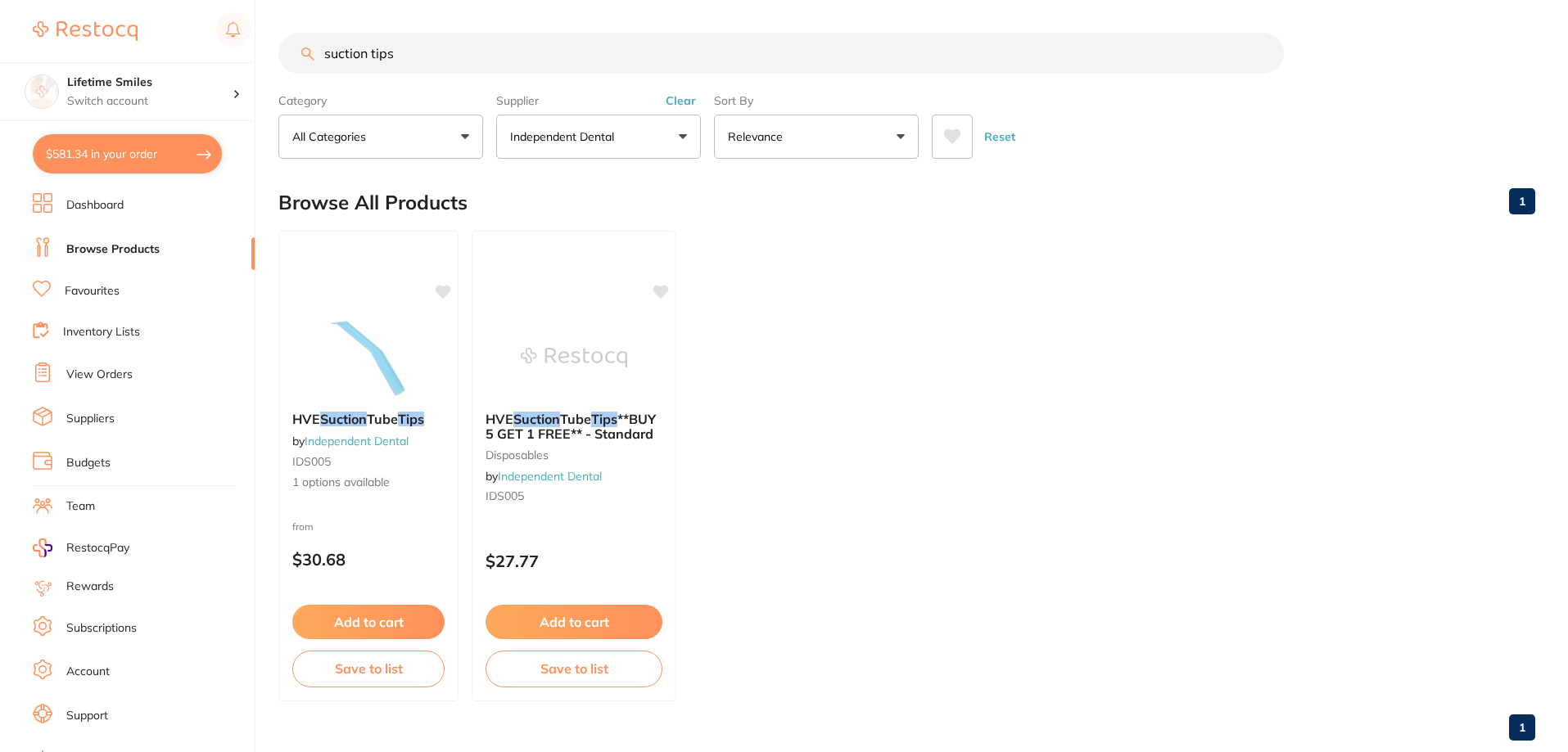
scroll to position [34, 0]
click at [87, 205] on link "Dashboard" at bounding box center [95, 206] width 58 height 17
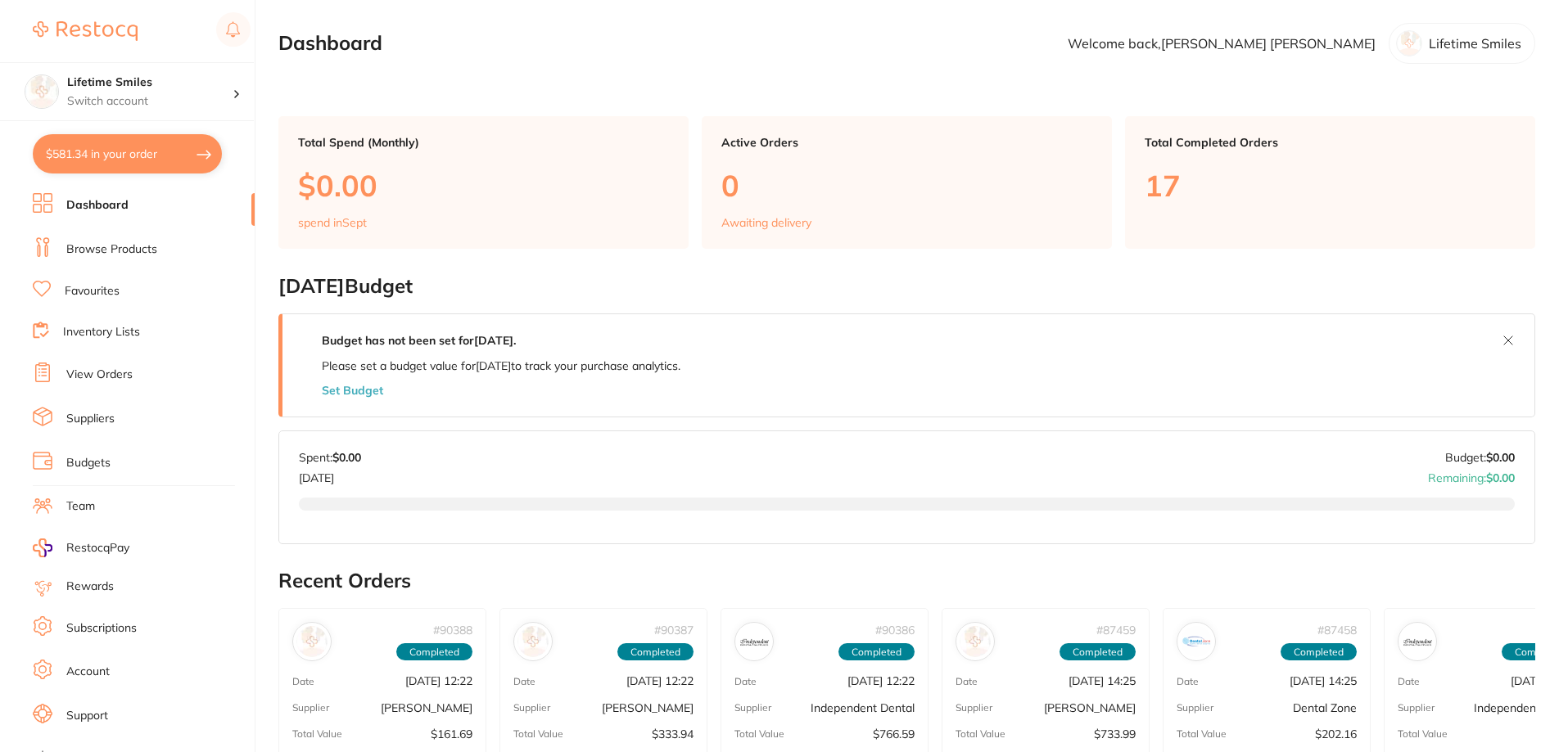
click at [93, 146] on button "$581.34 in your order" at bounding box center [127, 154] width 189 height 39
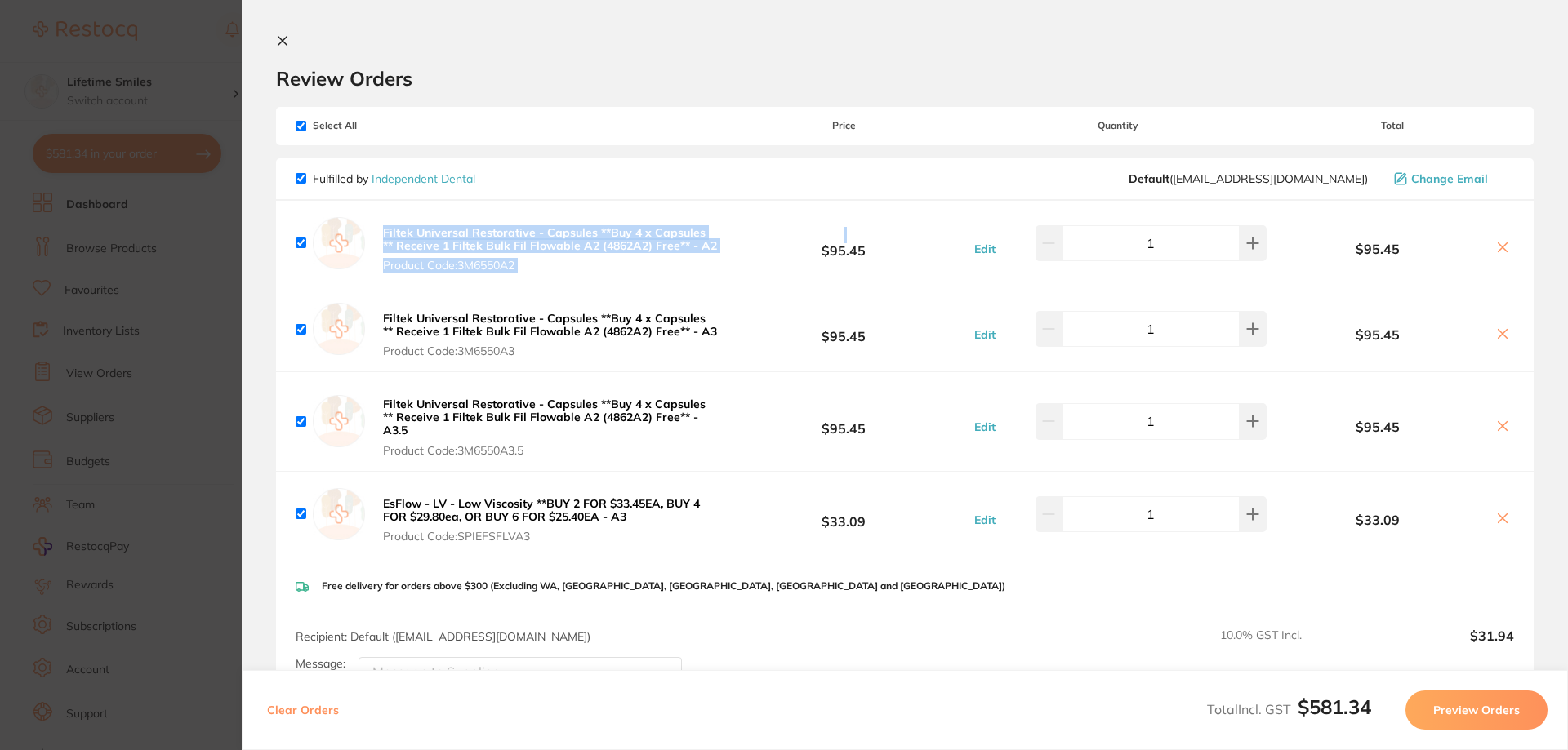
drag, startPoint x: 722, startPoint y: 244, endPoint x: 378, endPoint y: 231, distance: 344.2
click at [378, 231] on div "Filtek Universal Restorative - Capsules **Buy 4 x Capsules ** Receive 1 Filtek …" at bounding box center [904, 243] width 1257 height 85
copy div "Filtek Universal Restorative - Capsules **Buy 4 x Capsules ** Receive 1 Filtek …"
click at [289, 39] on button at bounding box center [285, 42] width 19 height 16
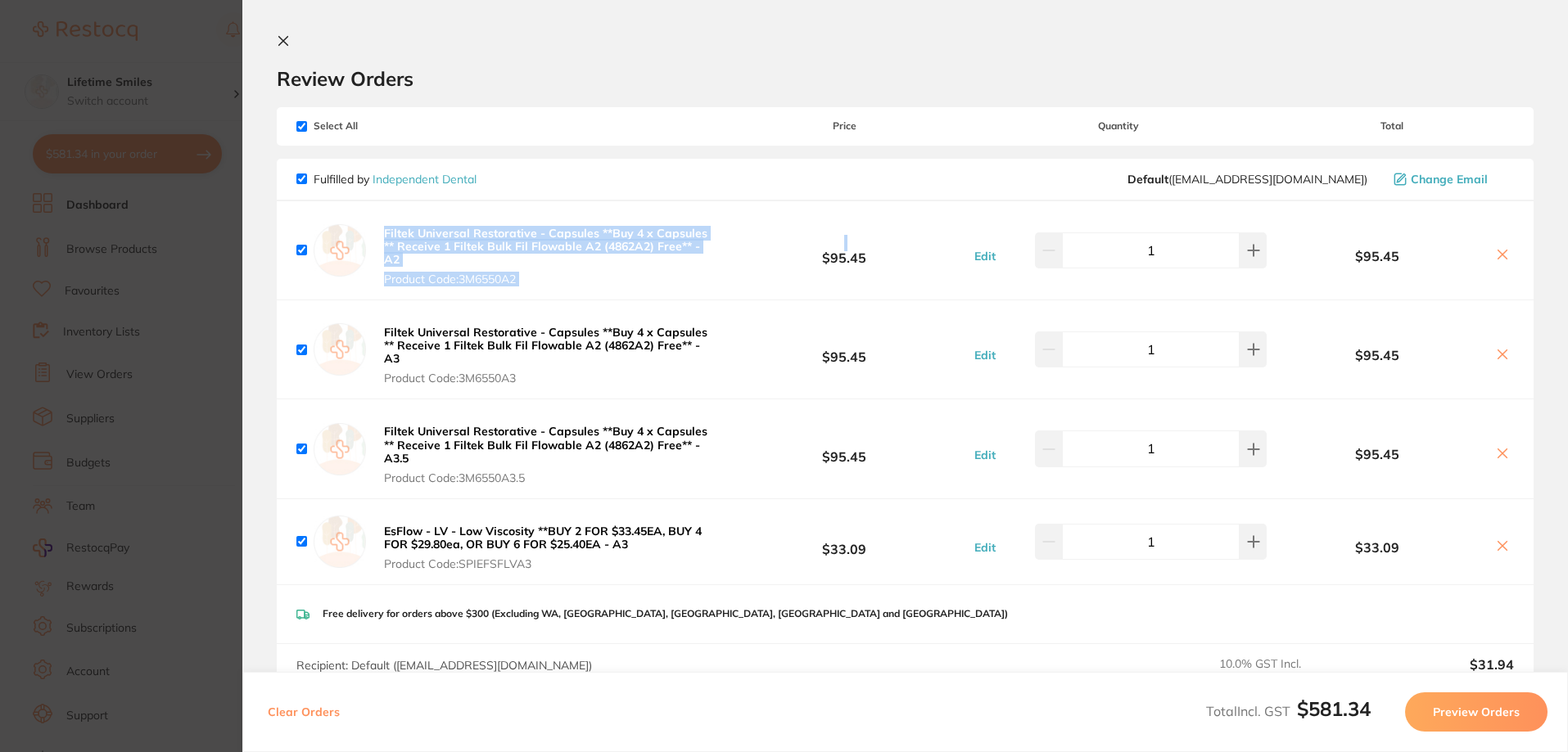
scroll to position [1, 0]
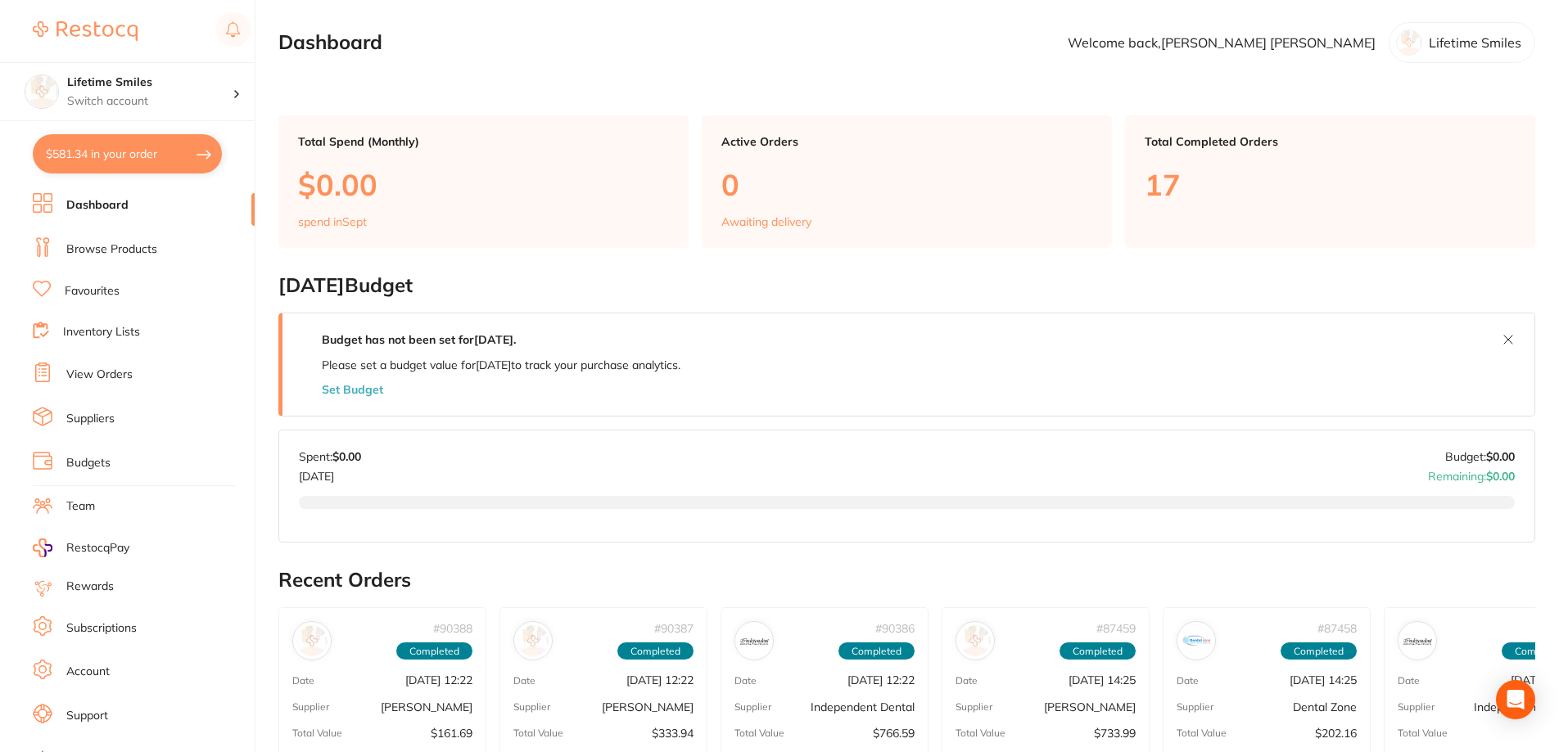
click at [110, 199] on link "Dashboard" at bounding box center [96, 206] width 62 height 17
